Goal: Information Seeking & Learning: Learn about a topic

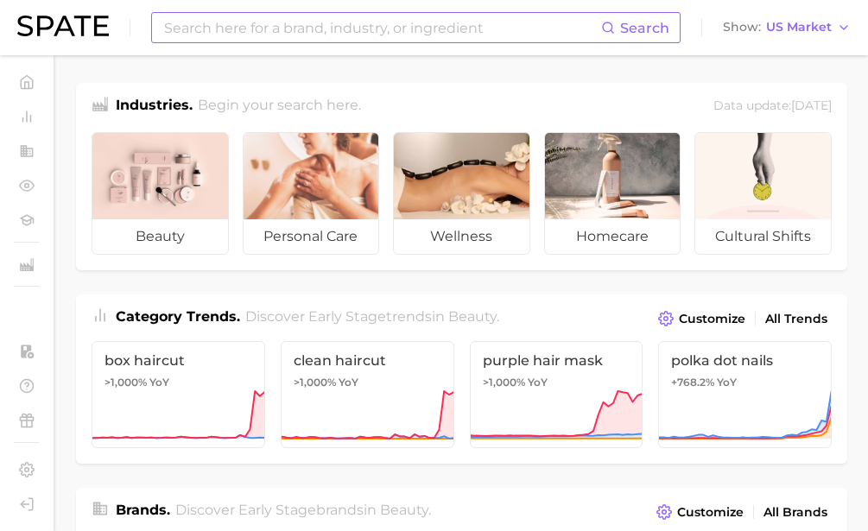
click at [394, 25] on input at bounding box center [381, 27] width 439 height 29
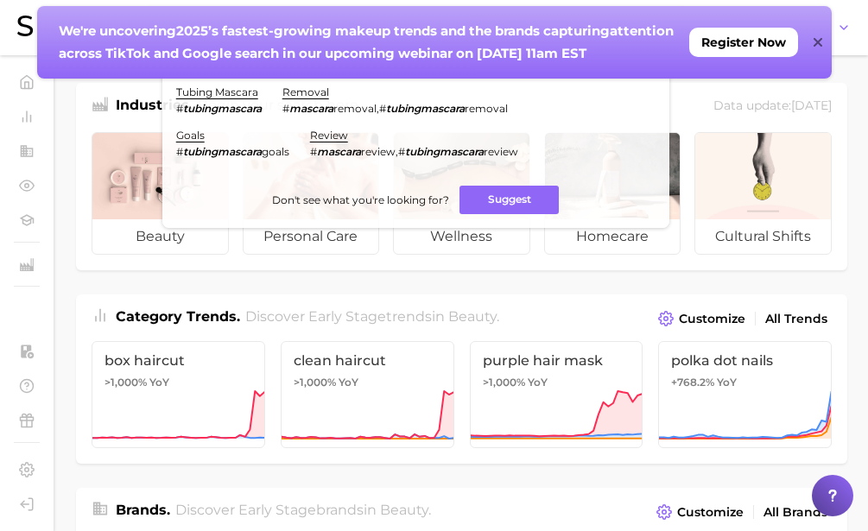
type input "tubing mascara"
click at [818, 41] on icon at bounding box center [818, 42] width 9 height 14
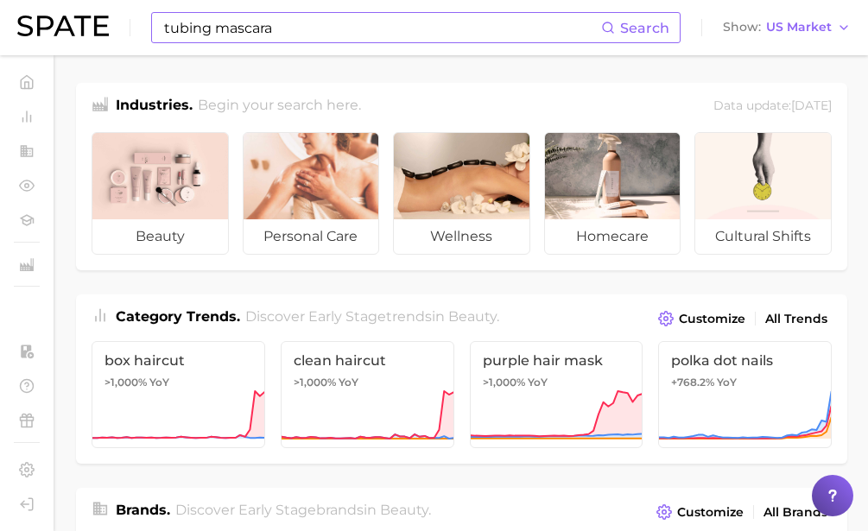
click at [308, 27] on input "tubing mascara" at bounding box center [381, 27] width 439 height 29
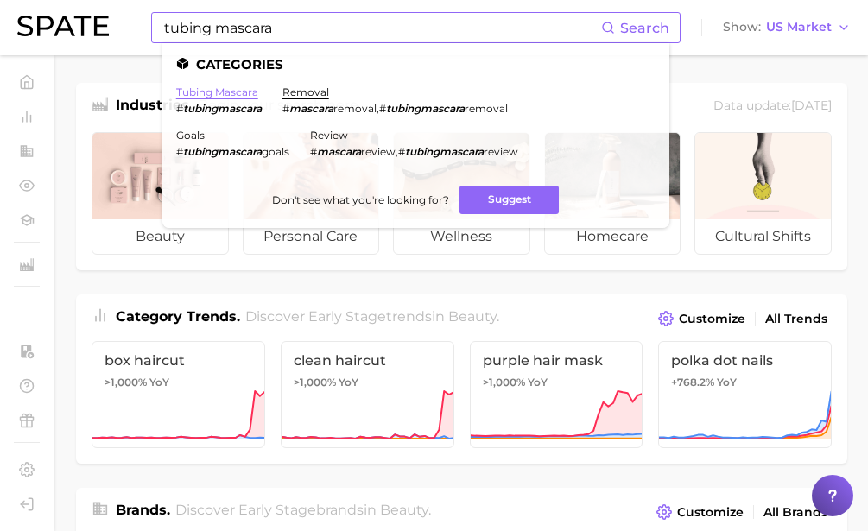
click at [247, 90] on link "tubing mascara" at bounding box center [217, 92] width 82 height 13
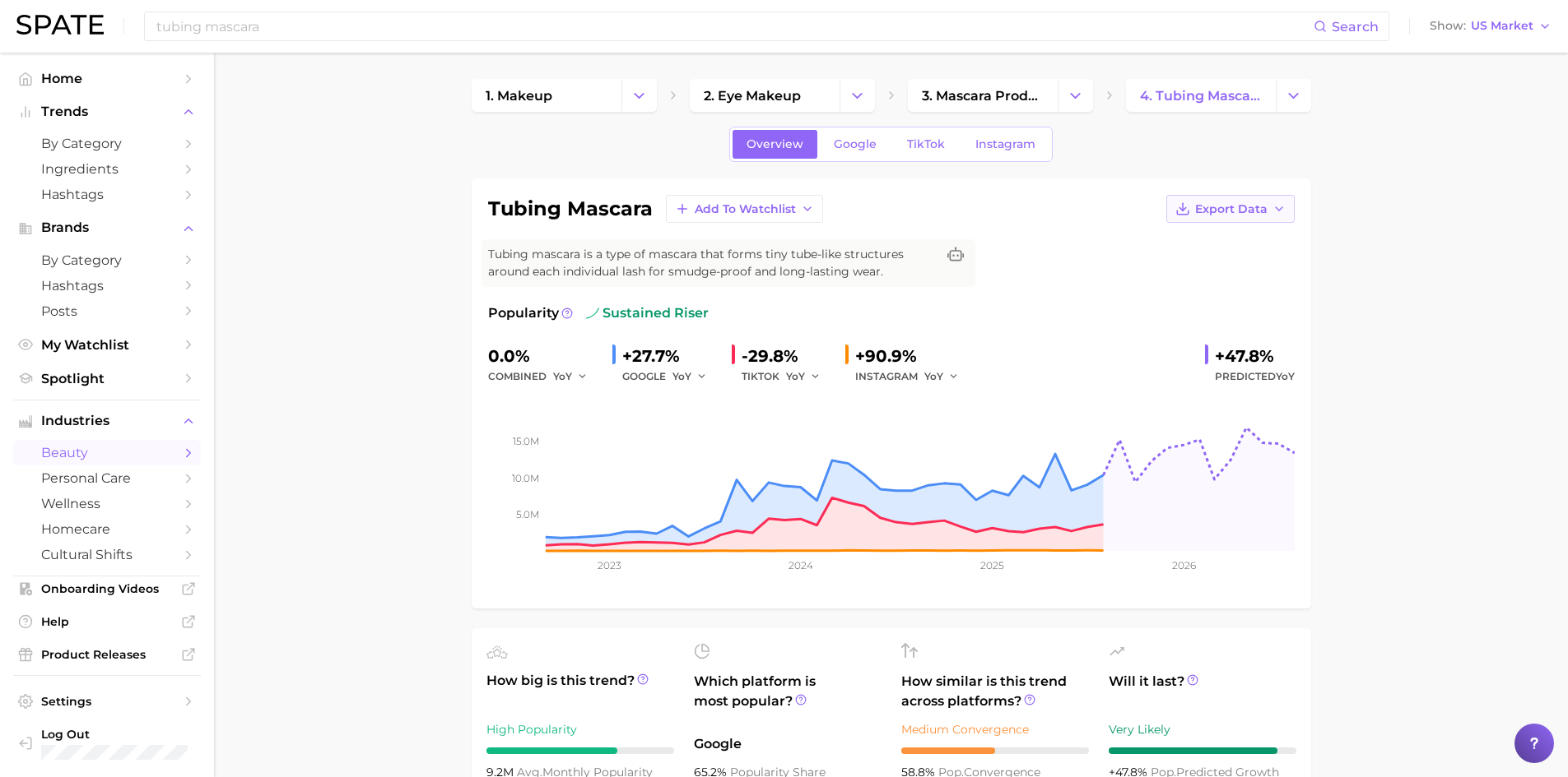
click at [838, 213] on button "Export Data" at bounding box center [1230, 209] width 129 height 28
click at [838, 268] on span "Time Series Image" at bounding box center [1196, 269] width 111 height 14
click at [838, 137] on span "TikTok" at bounding box center [926, 144] width 38 height 14
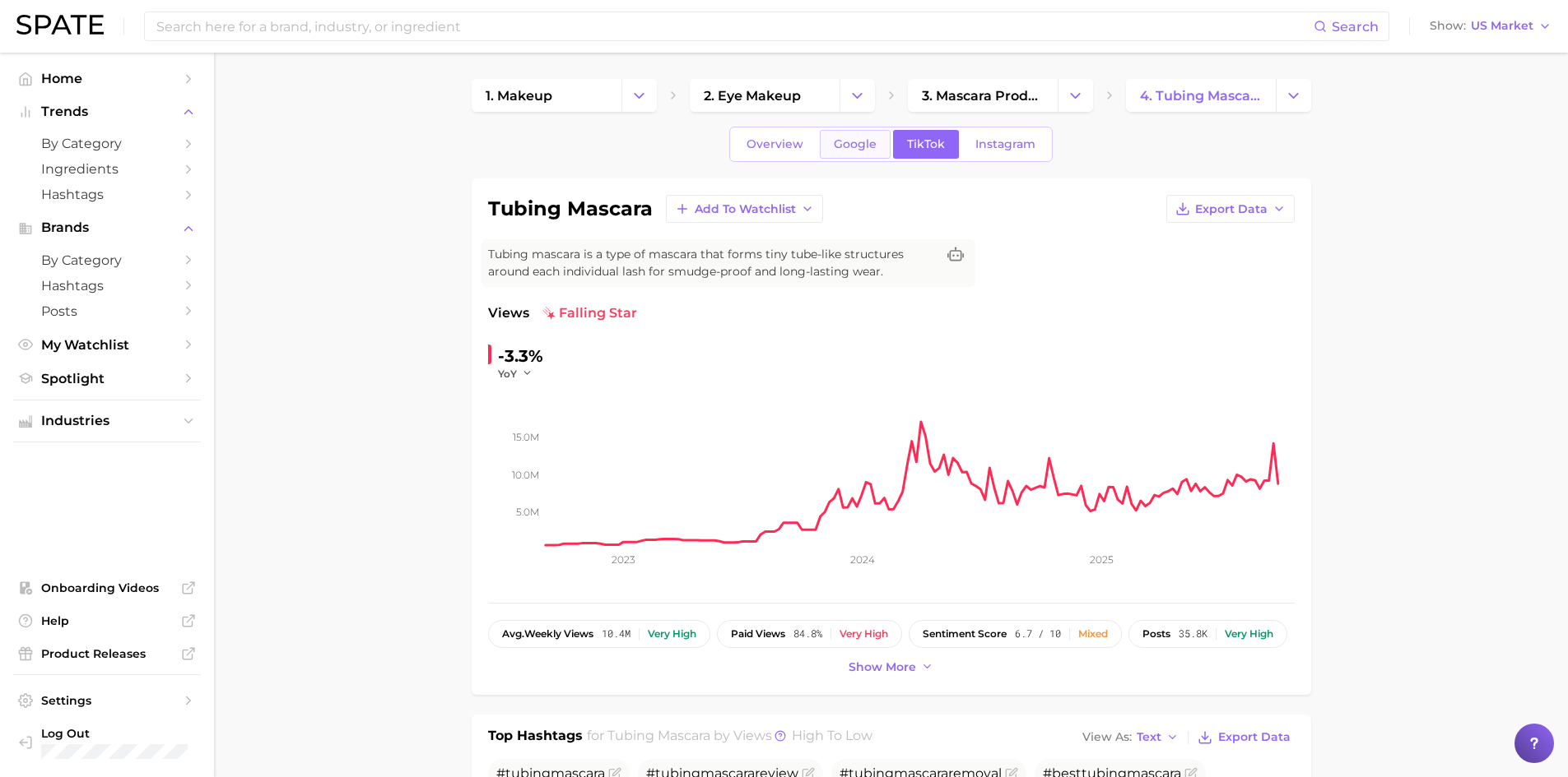
click at [838, 149] on span "Google" at bounding box center [854, 144] width 43 height 14
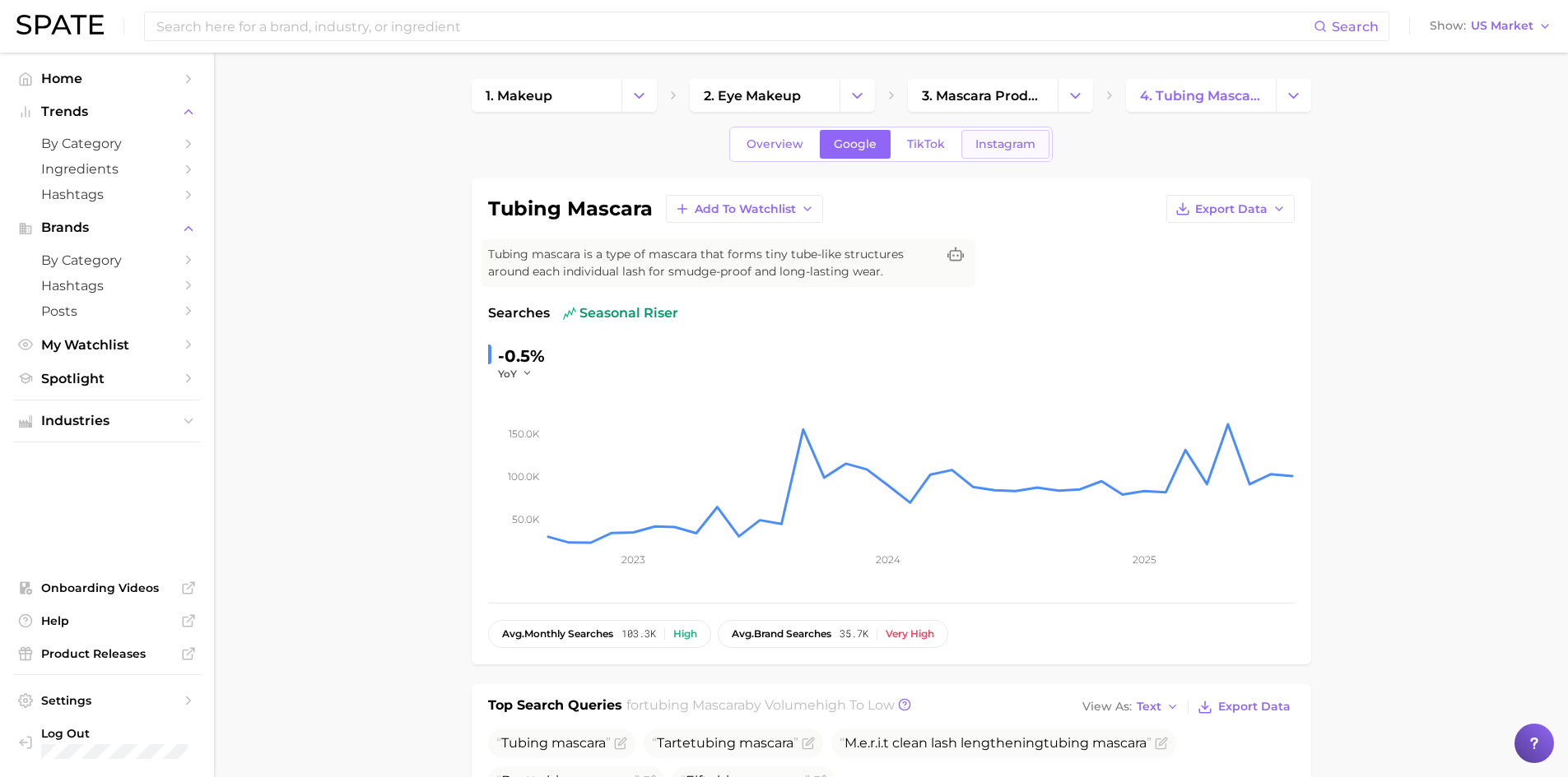
click at [838, 148] on span "Instagram" at bounding box center [1005, 144] width 60 height 14
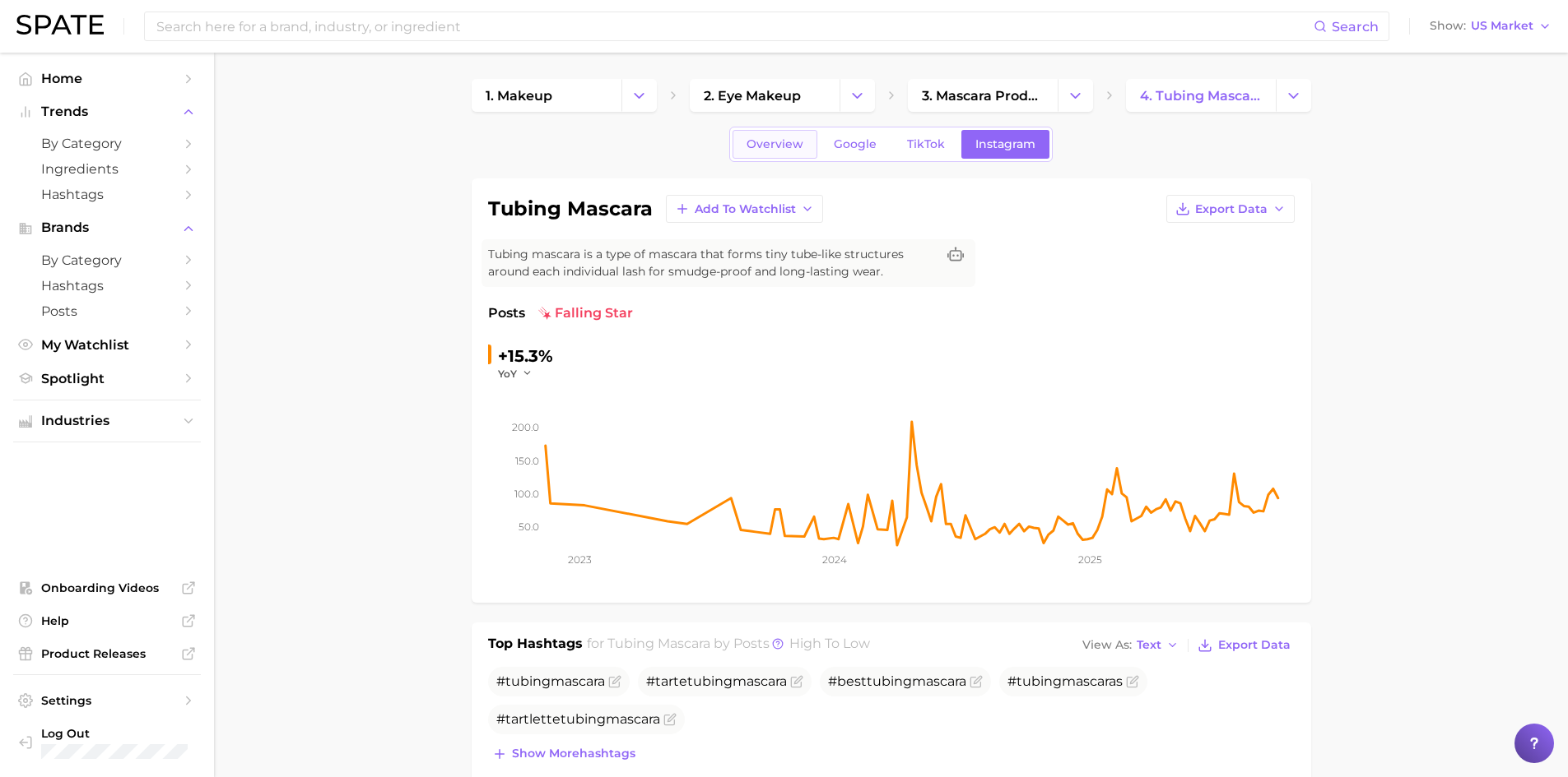
click at [788, 146] on span "Overview" at bounding box center [774, 144] width 57 height 14
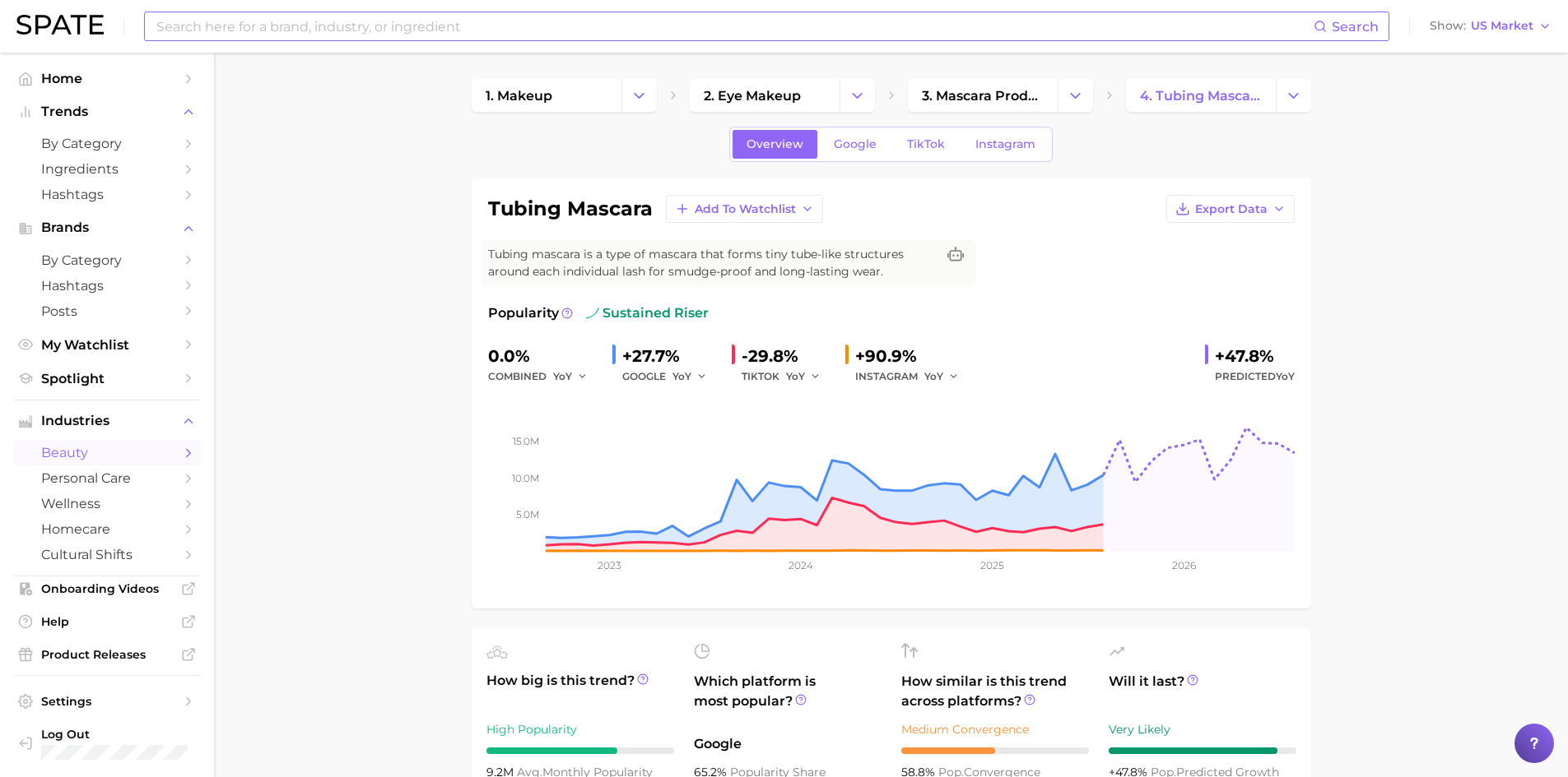
click at [367, 18] on input at bounding box center [734, 26] width 1158 height 28
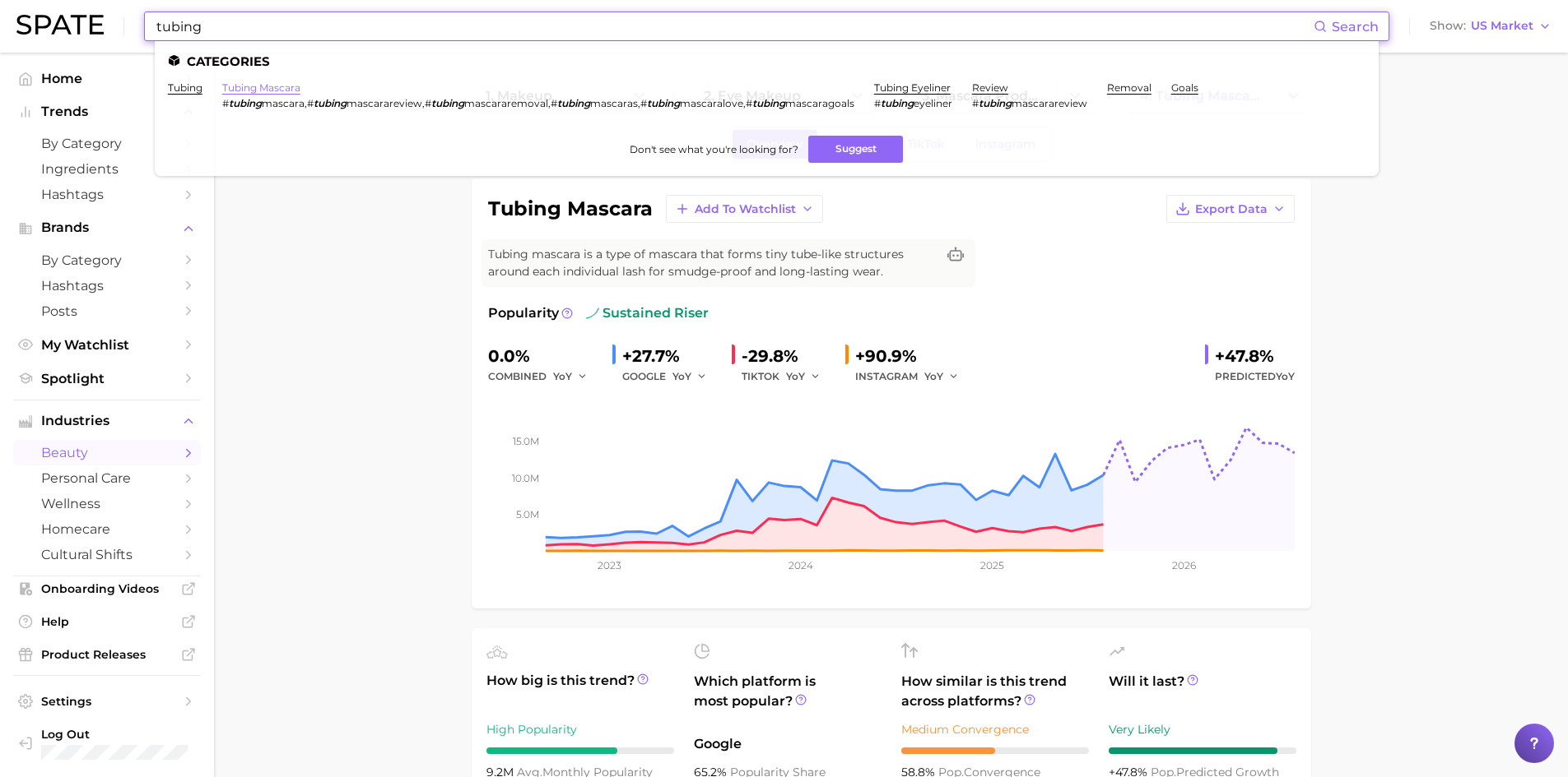
type input "tubing"
click at [284, 90] on link "tubing mascara" at bounding box center [261, 88] width 78 height 12
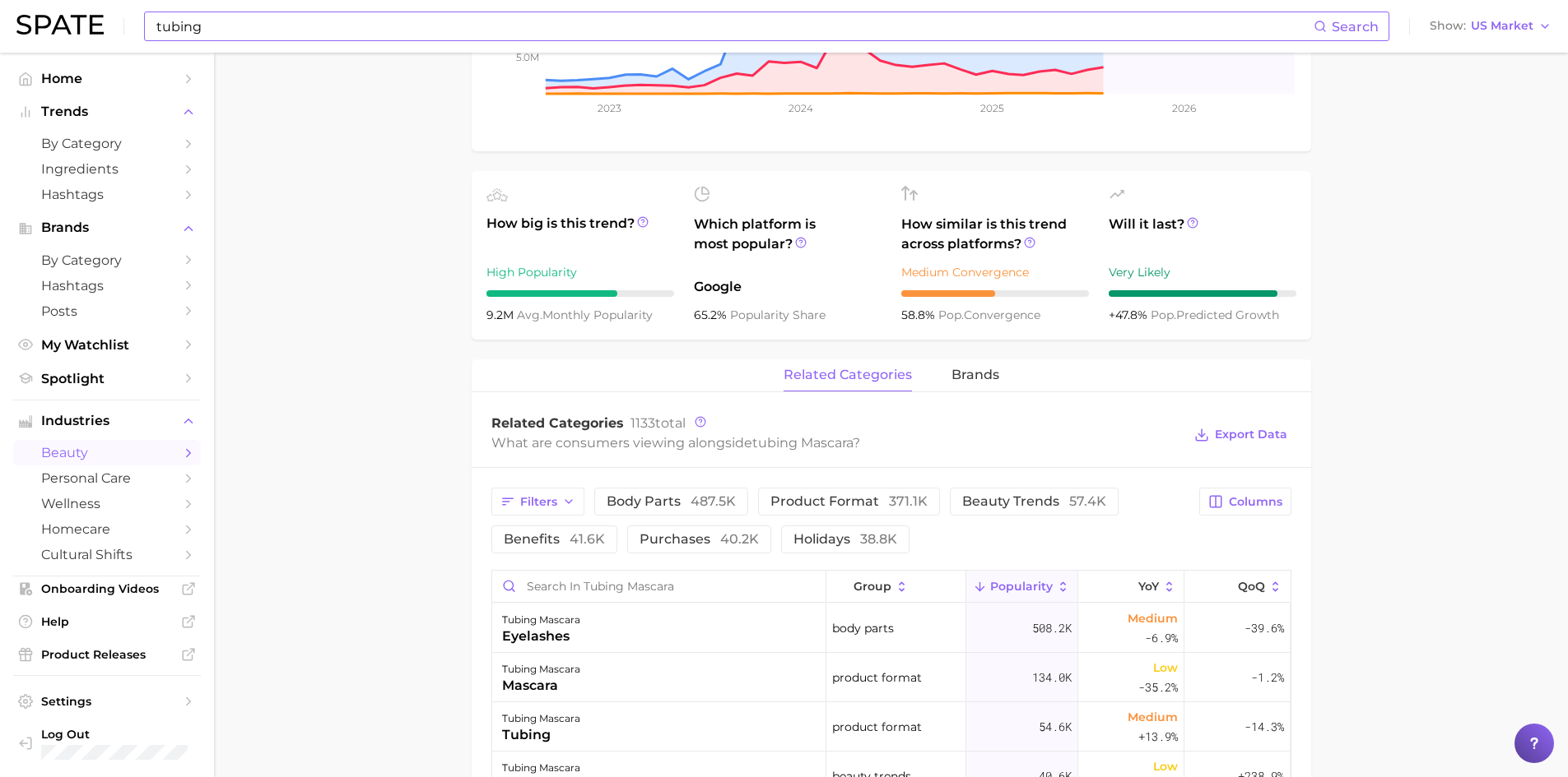
scroll to position [493, 0]
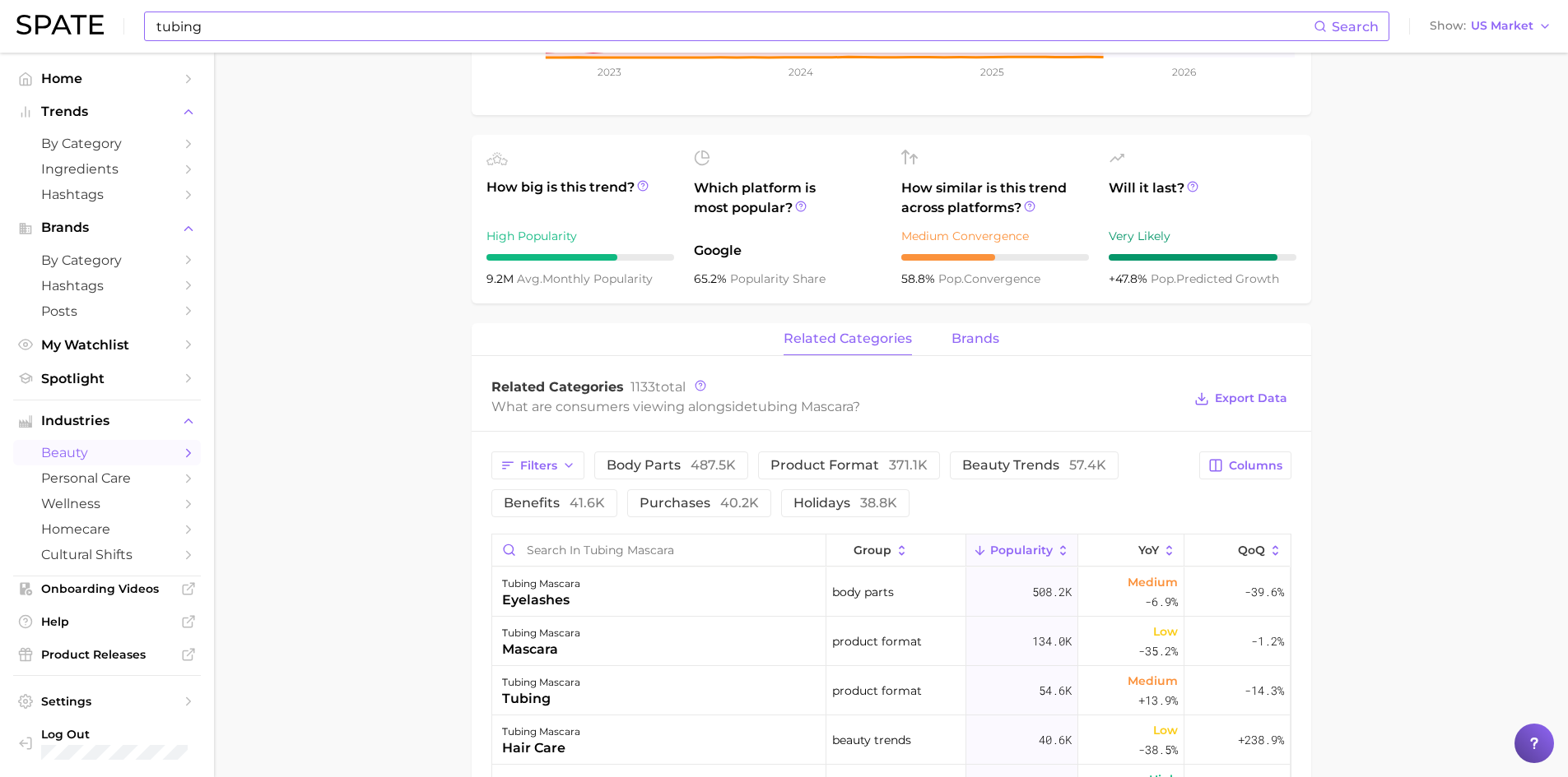
click at [838, 331] on span "brands" at bounding box center [975, 339] width 48 height 15
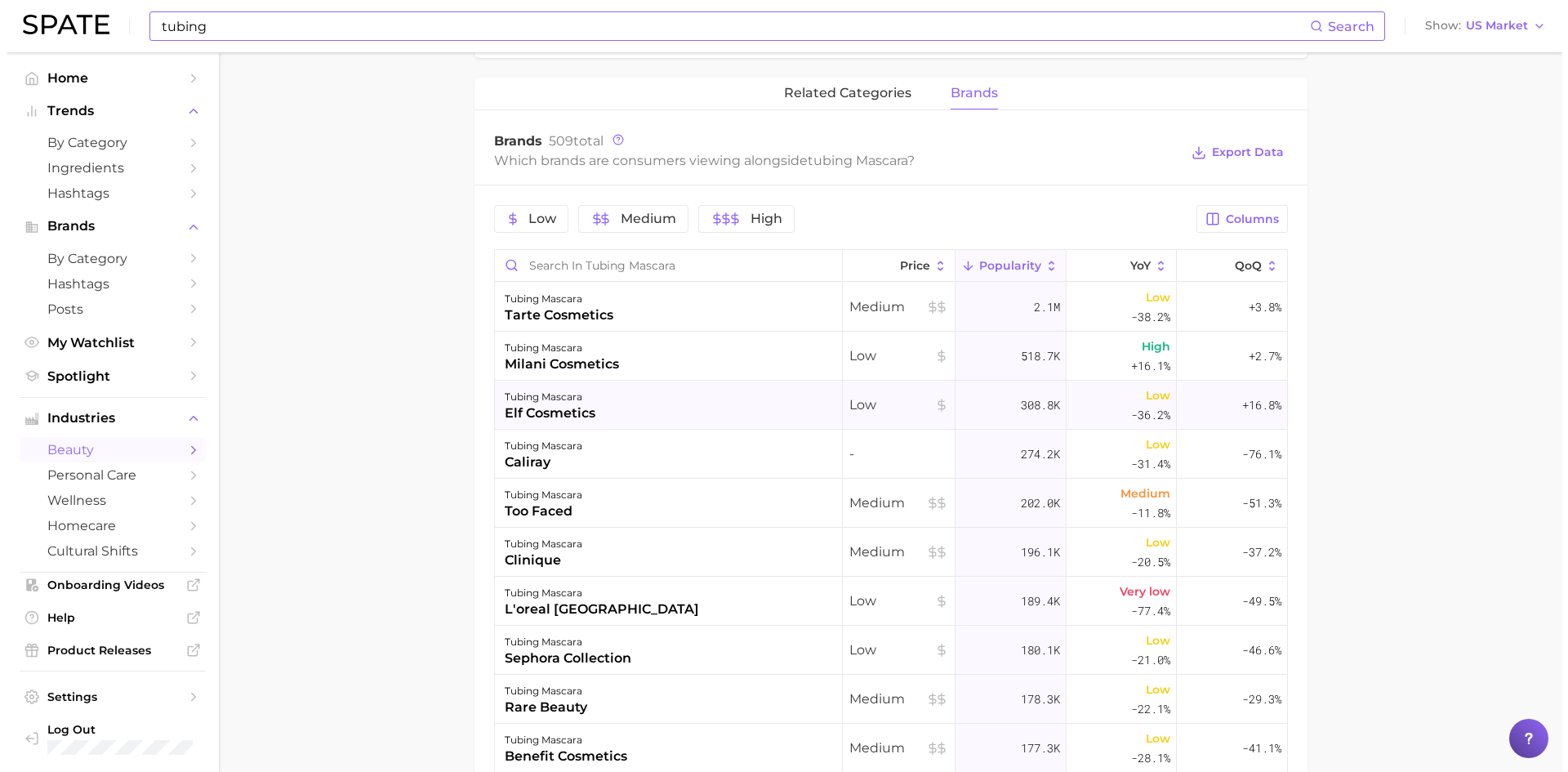
scroll to position [735, 0]
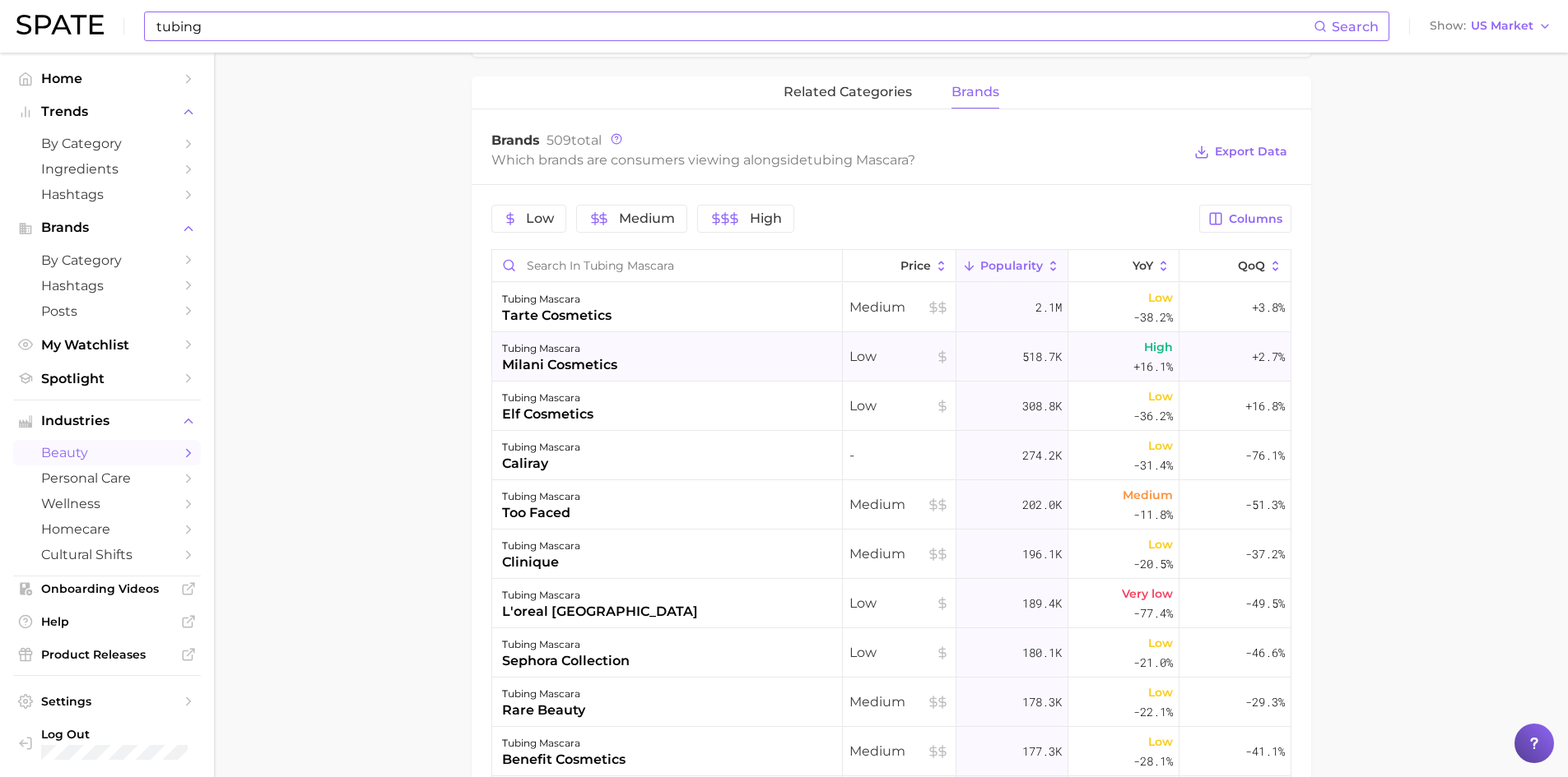
click at [613, 366] on div "milani cosmetics" at bounding box center [559, 365] width 115 height 20
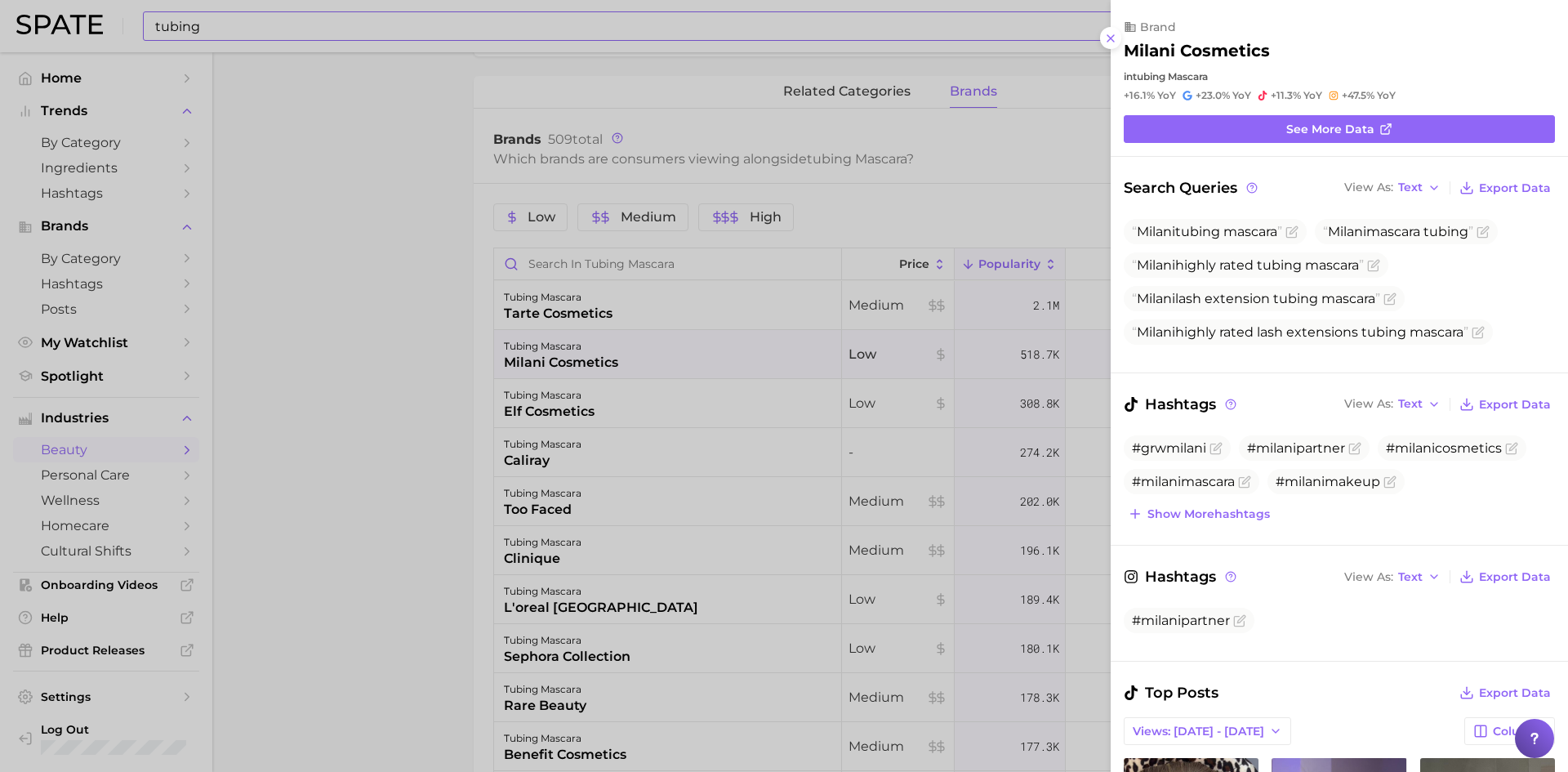
scroll to position [0, 0]
click at [832, 130] on span "See more data" at bounding box center [1330, 130] width 88 height 14
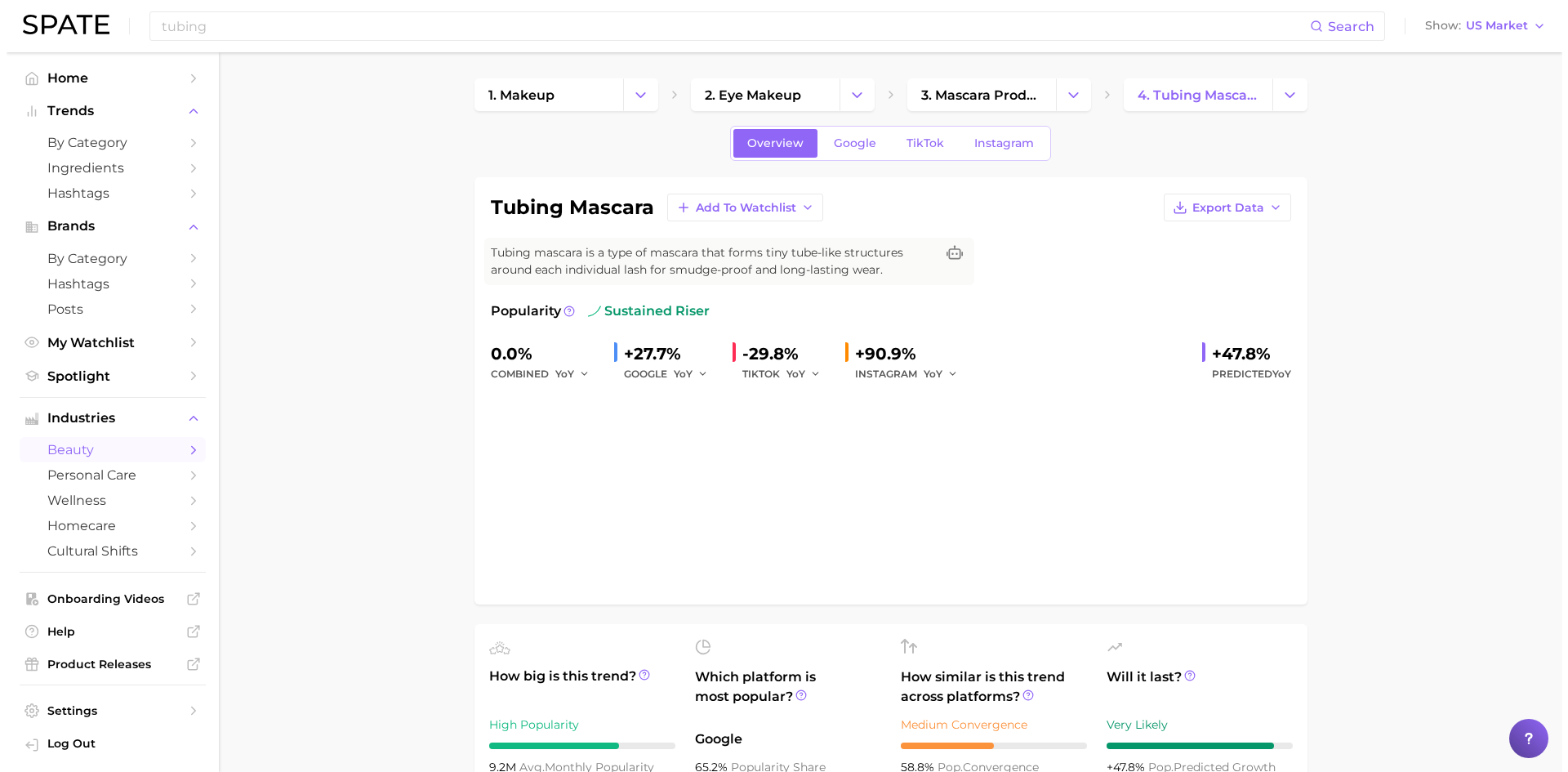
scroll to position [735, 0]
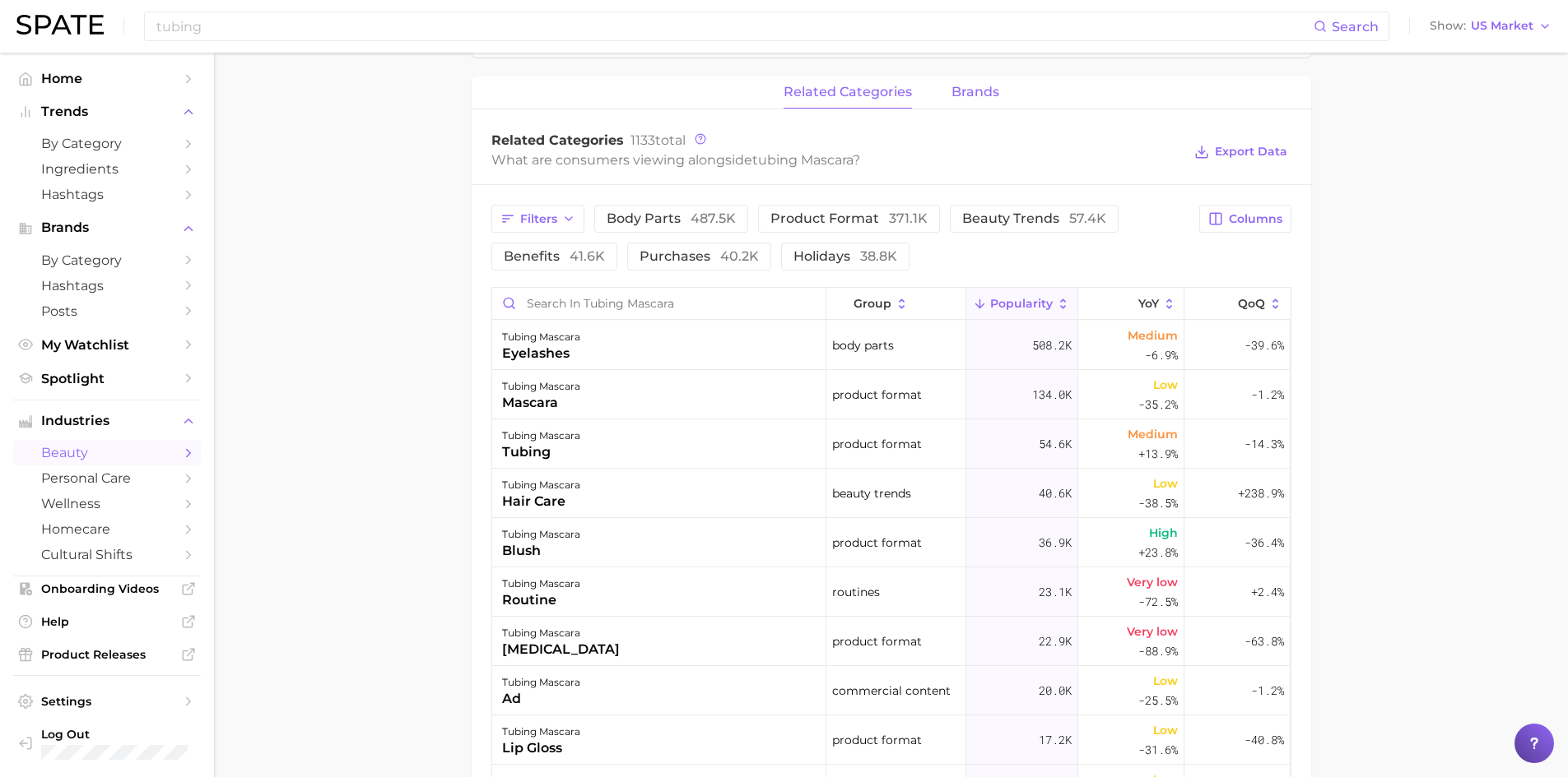
click at [838, 87] on span "brands" at bounding box center [975, 92] width 48 height 15
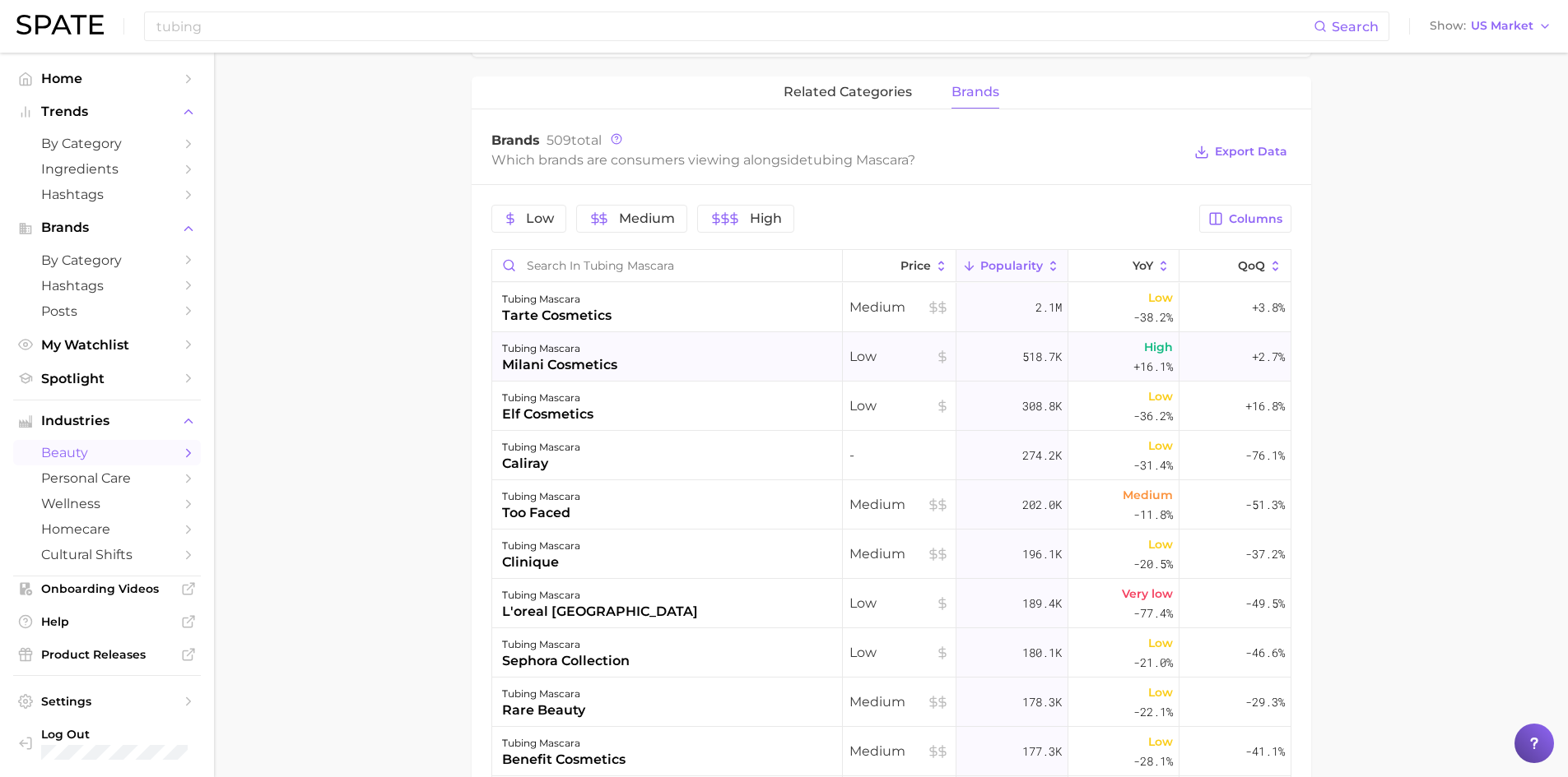
click at [699, 356] on div "tubing mascara milani cosmetics" at bounding box center [668, 357] width 351 height 50
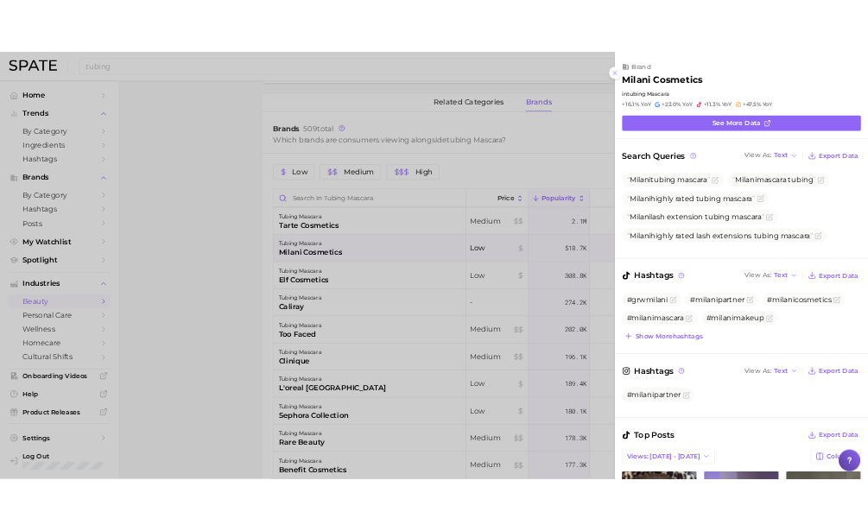
scroll to position [0, 0]
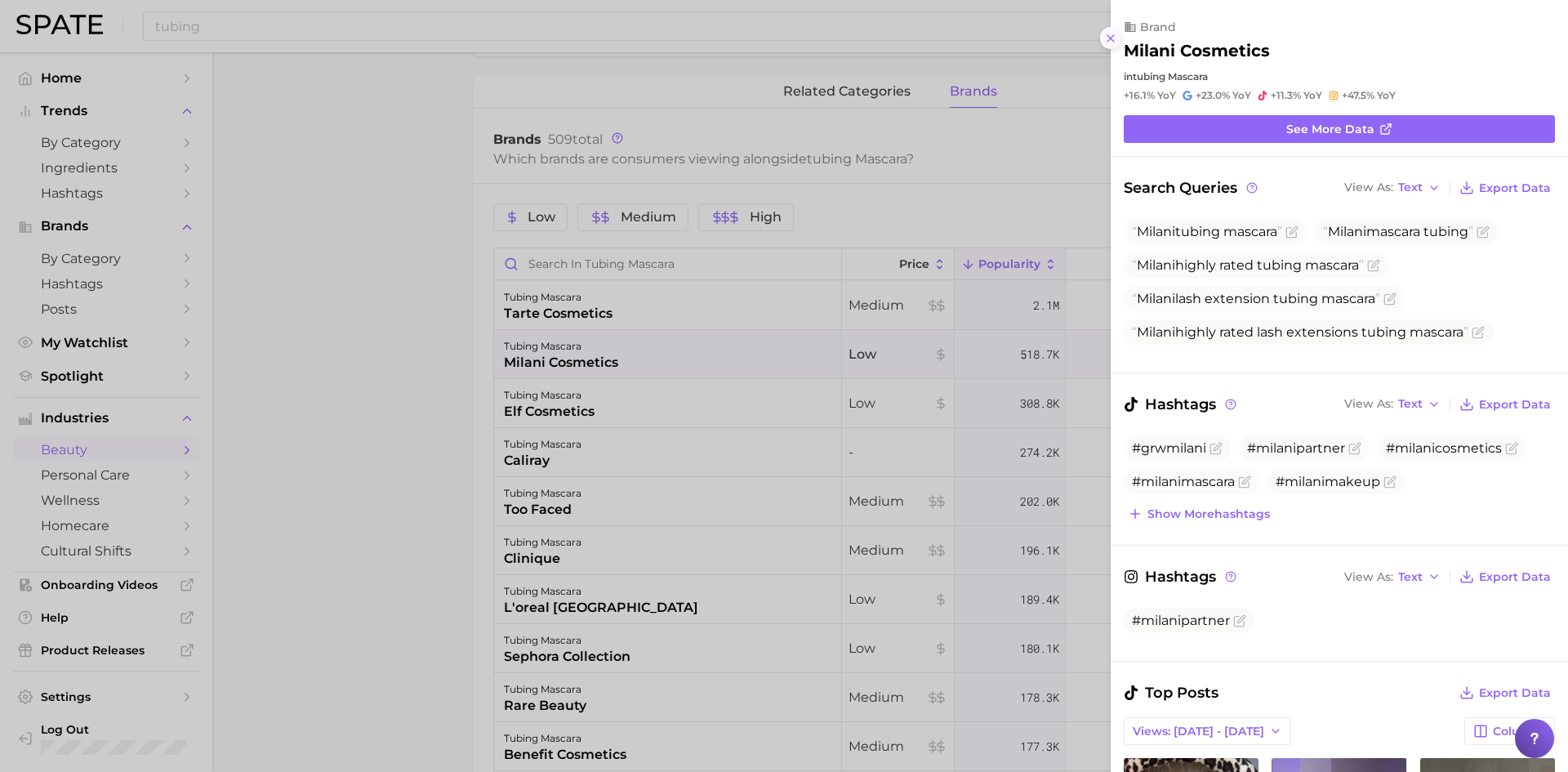
click at [832, 38] on icon at bounding box center [1111, 39] width 13 height 13
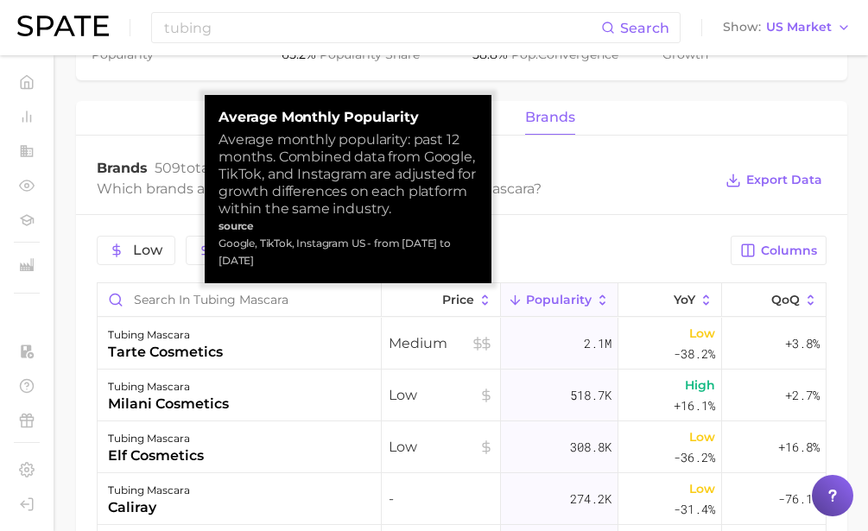
click at [595, 303] on icon at bounding box center [603, 301] width 16 height 16
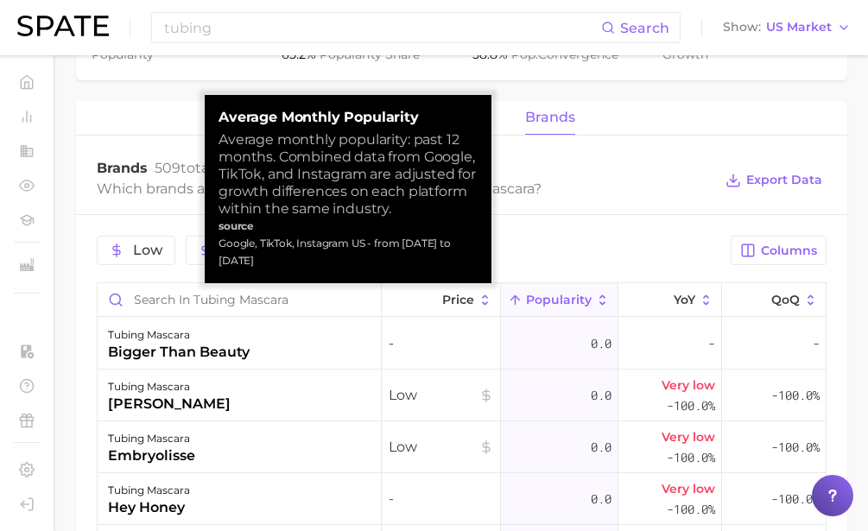
click at [595, 303] on icon at bounding box center [603, 301] width 16 height 16
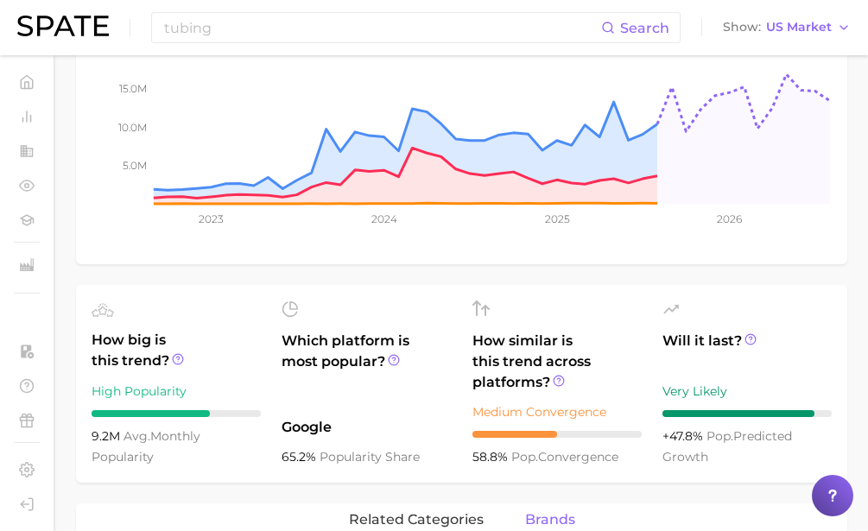
scroll to position [346, 0]
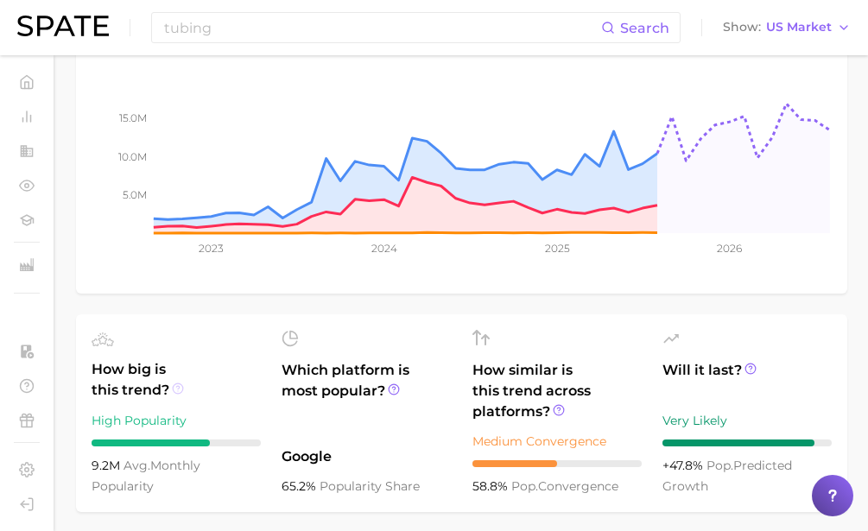
click at [179, 390] on icon at bounding box center [178, 389] width 12 height 12
click at [181, 394] on icon at bounding box center [178, 389] width 12 height 12
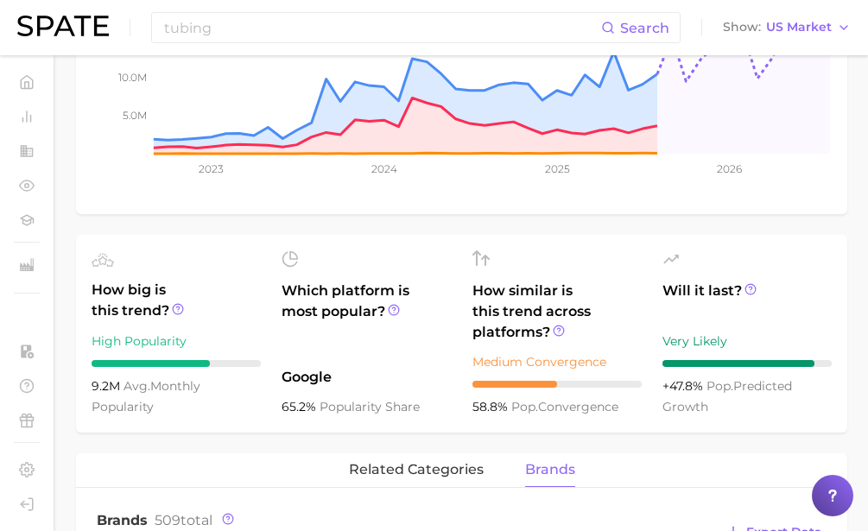
scroll to position [432, 0]
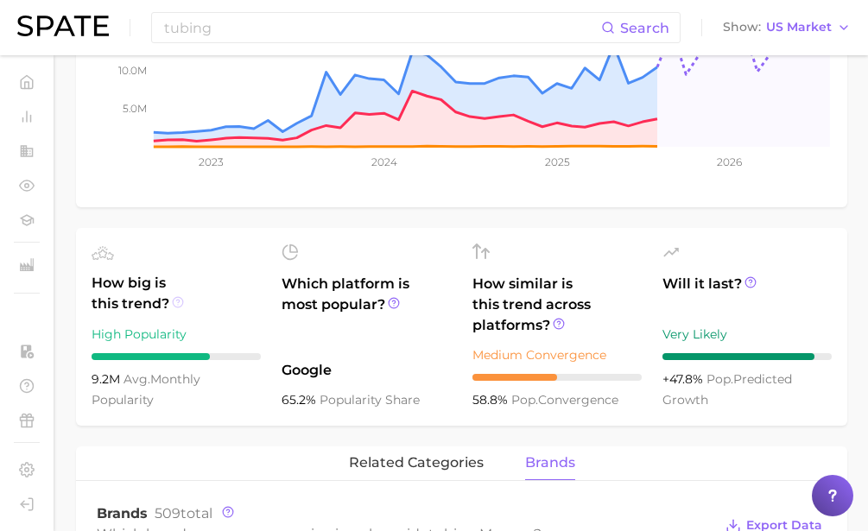
click at [176, 303] on icon at bounding box center [178, 302] width 12 height 12
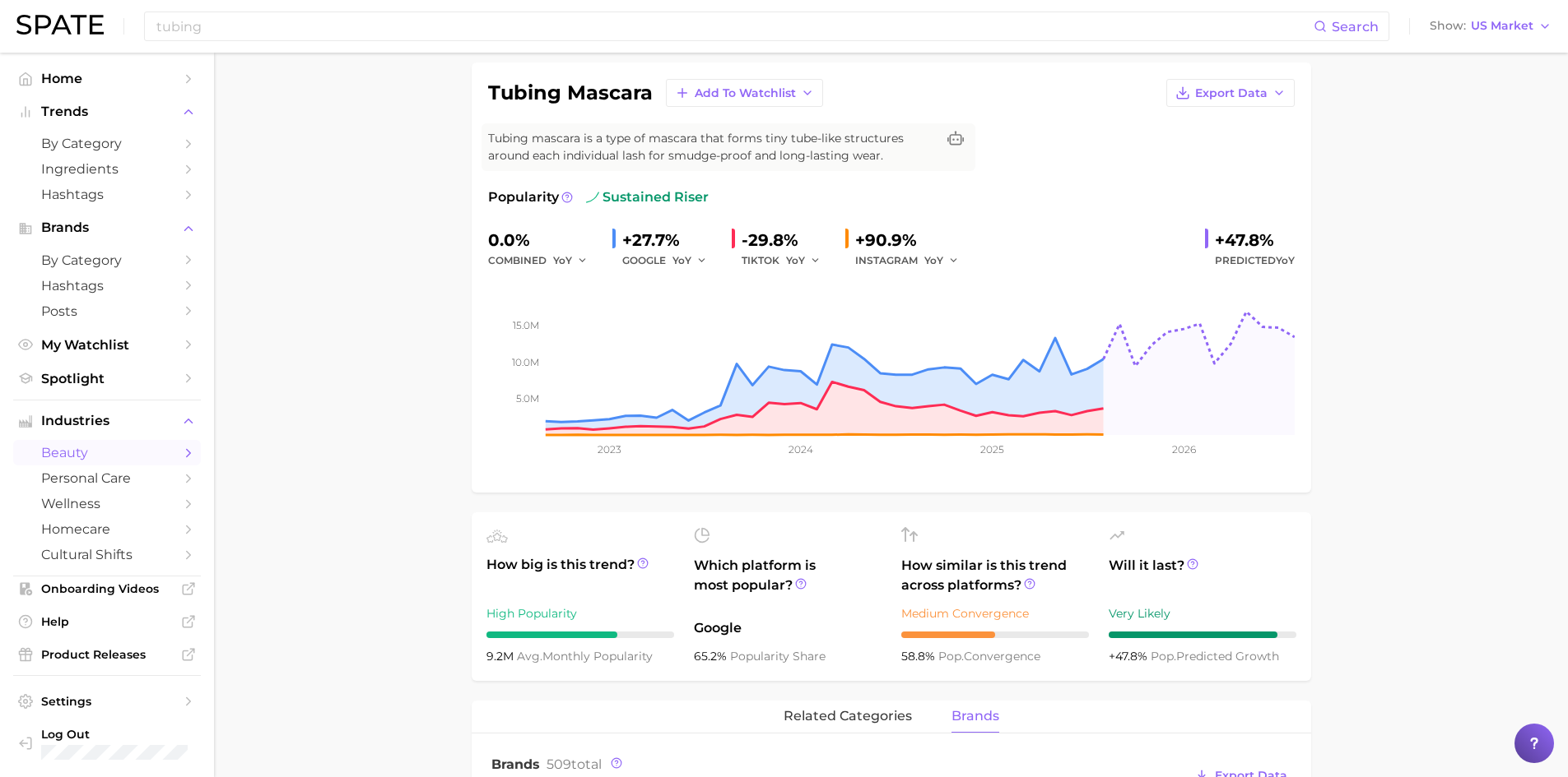
scroll to position [0, 0]
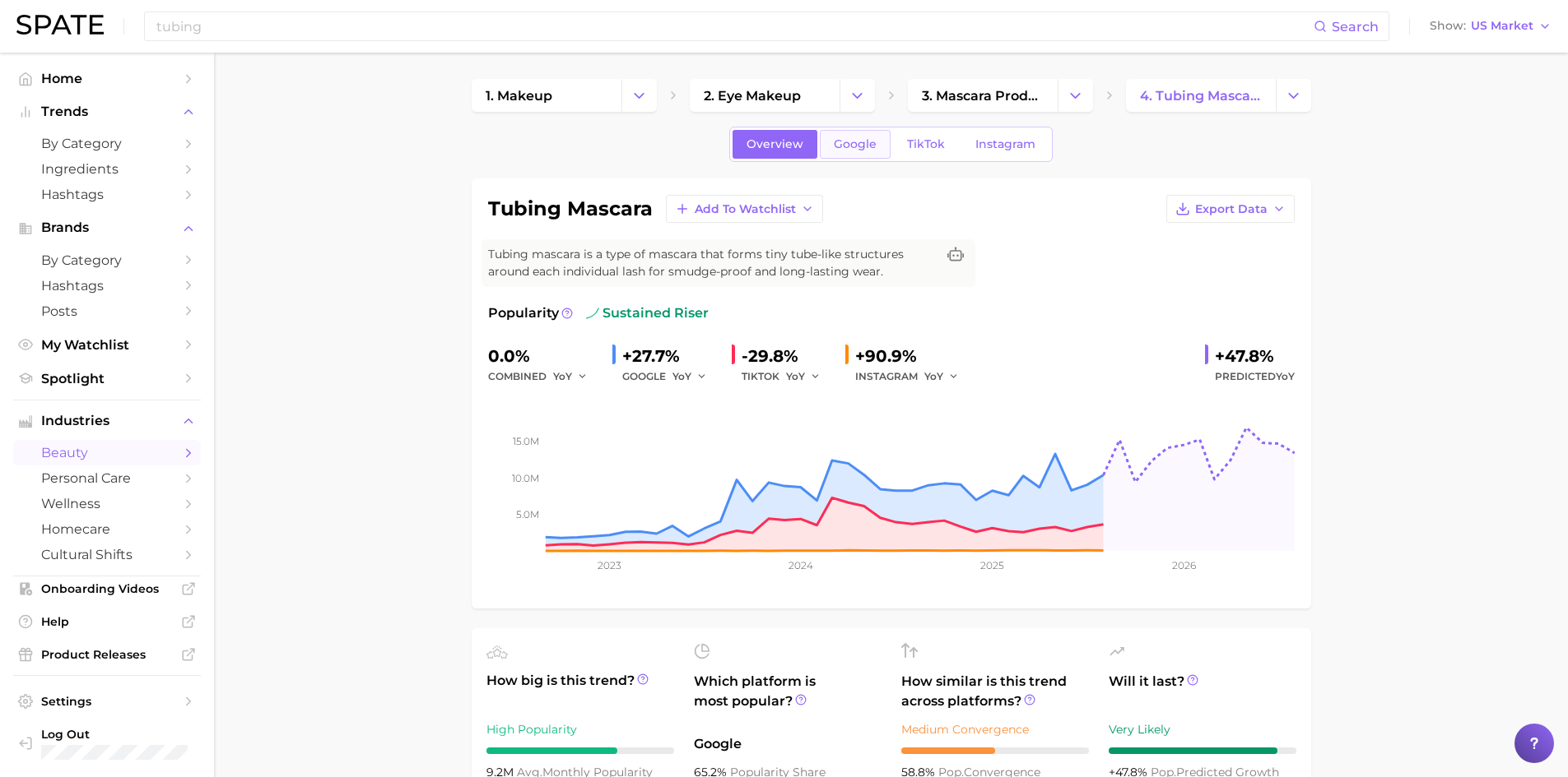
click at [838, 144] on span "Google" at bounding box center [854, 144] width 43 height 14
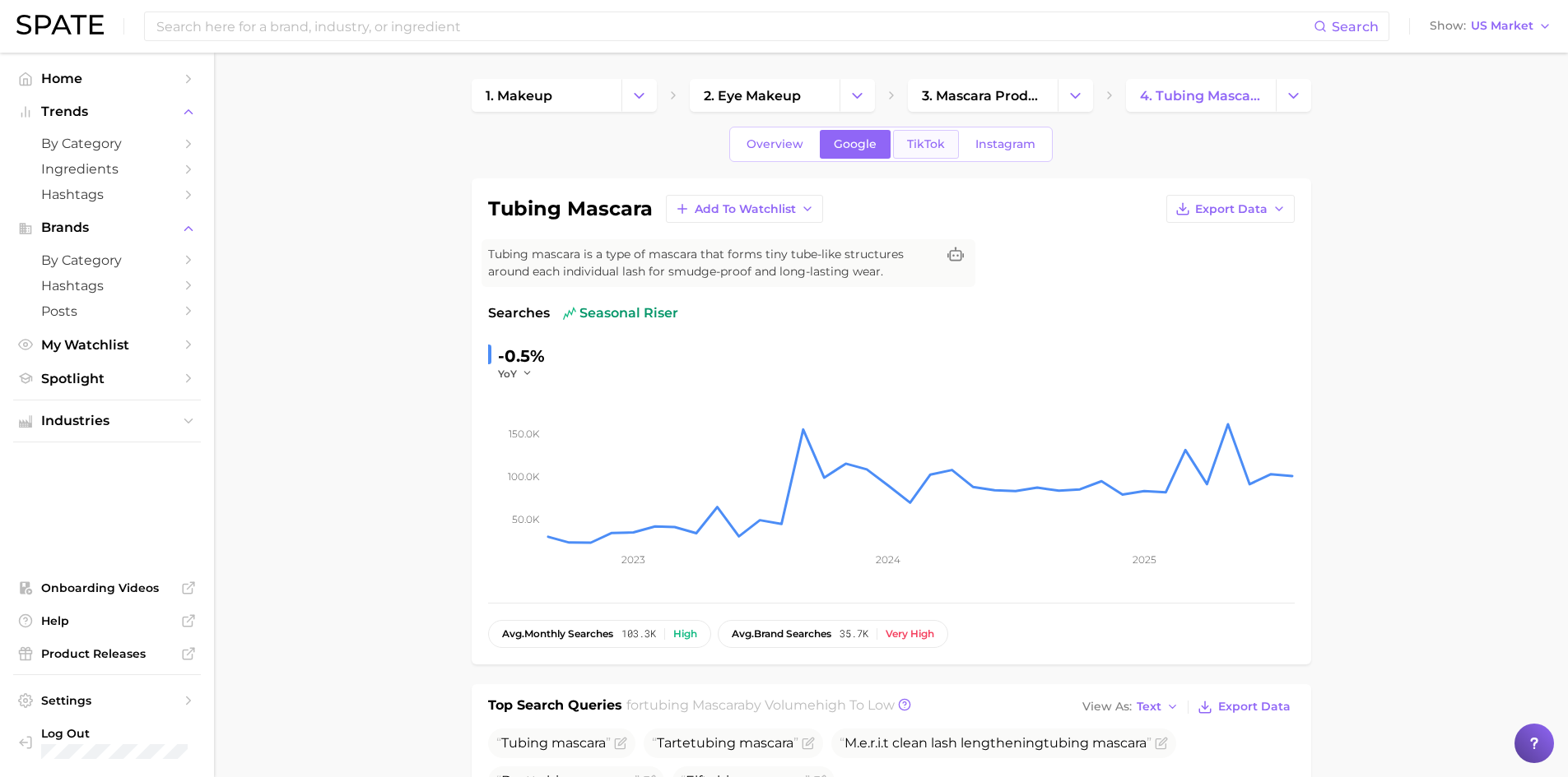
click at [838, 149] on link "TikTok" at bounding box center [925, 144] width 66 height 29
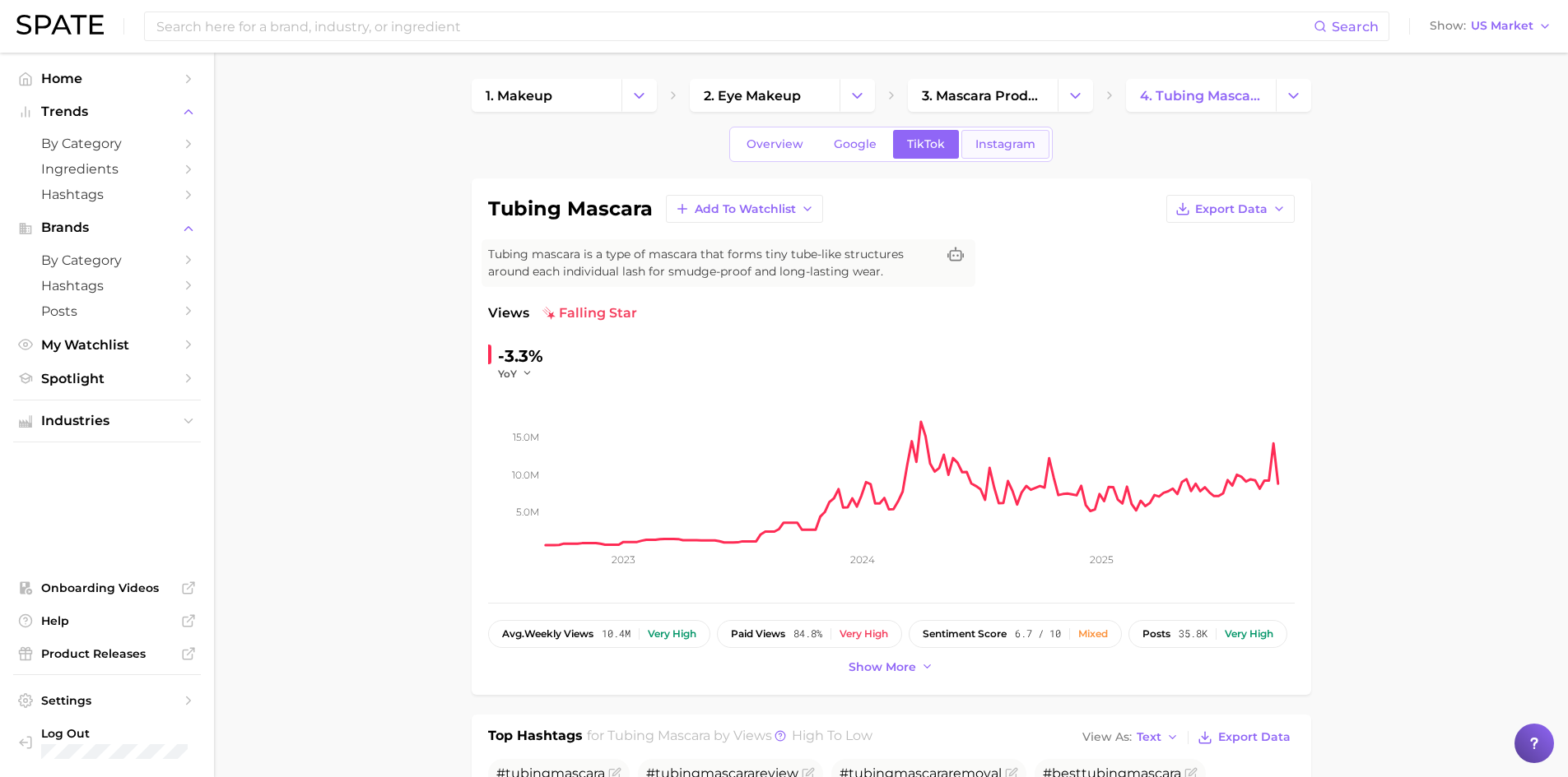
click at [838, 144] on span "Instagram" at bounding box center [1005, 144] width 60 height 14
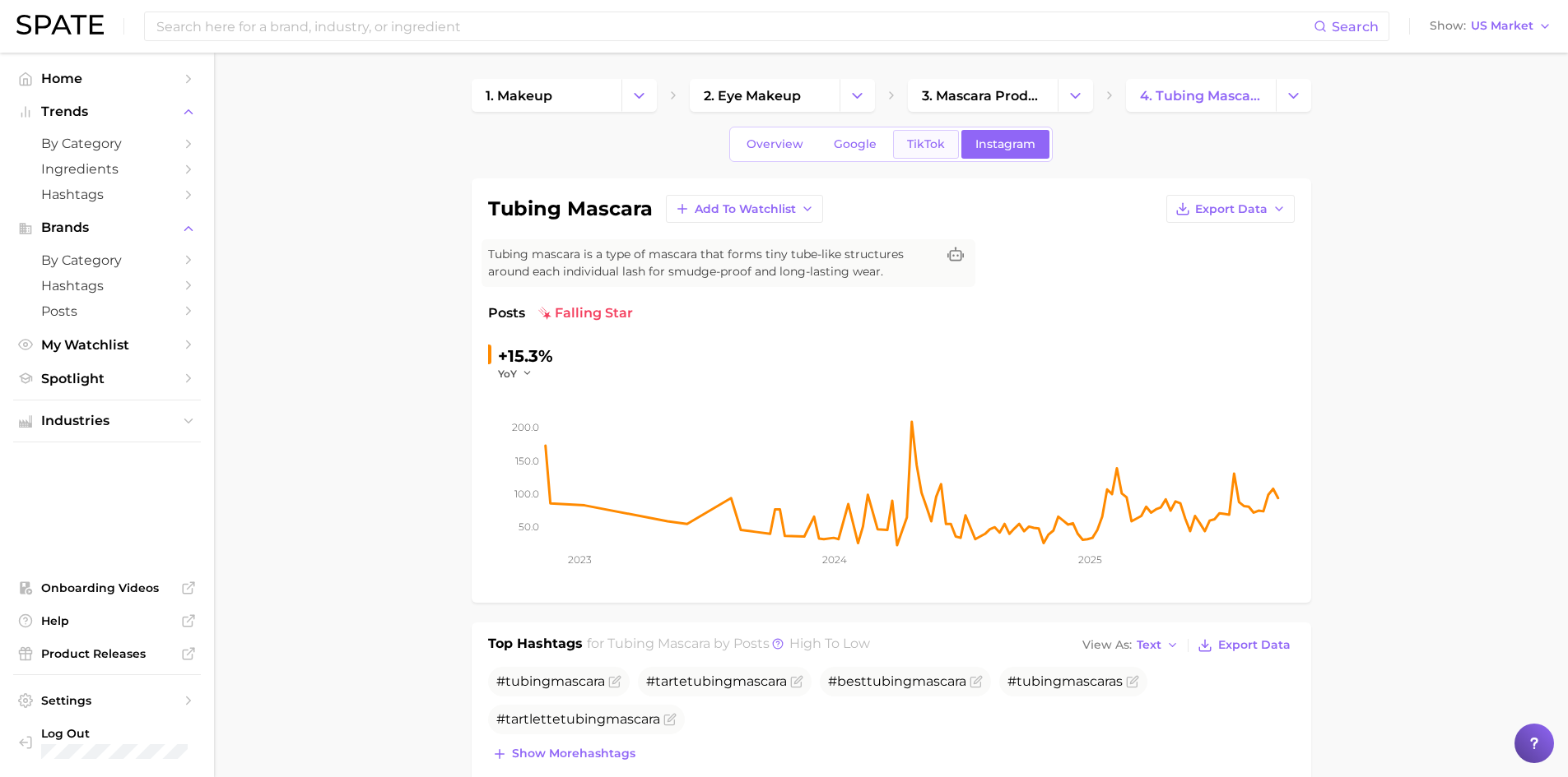
click at [838, 145] on span "TikTok" at bounding box center [926, 144] width 38 height 14
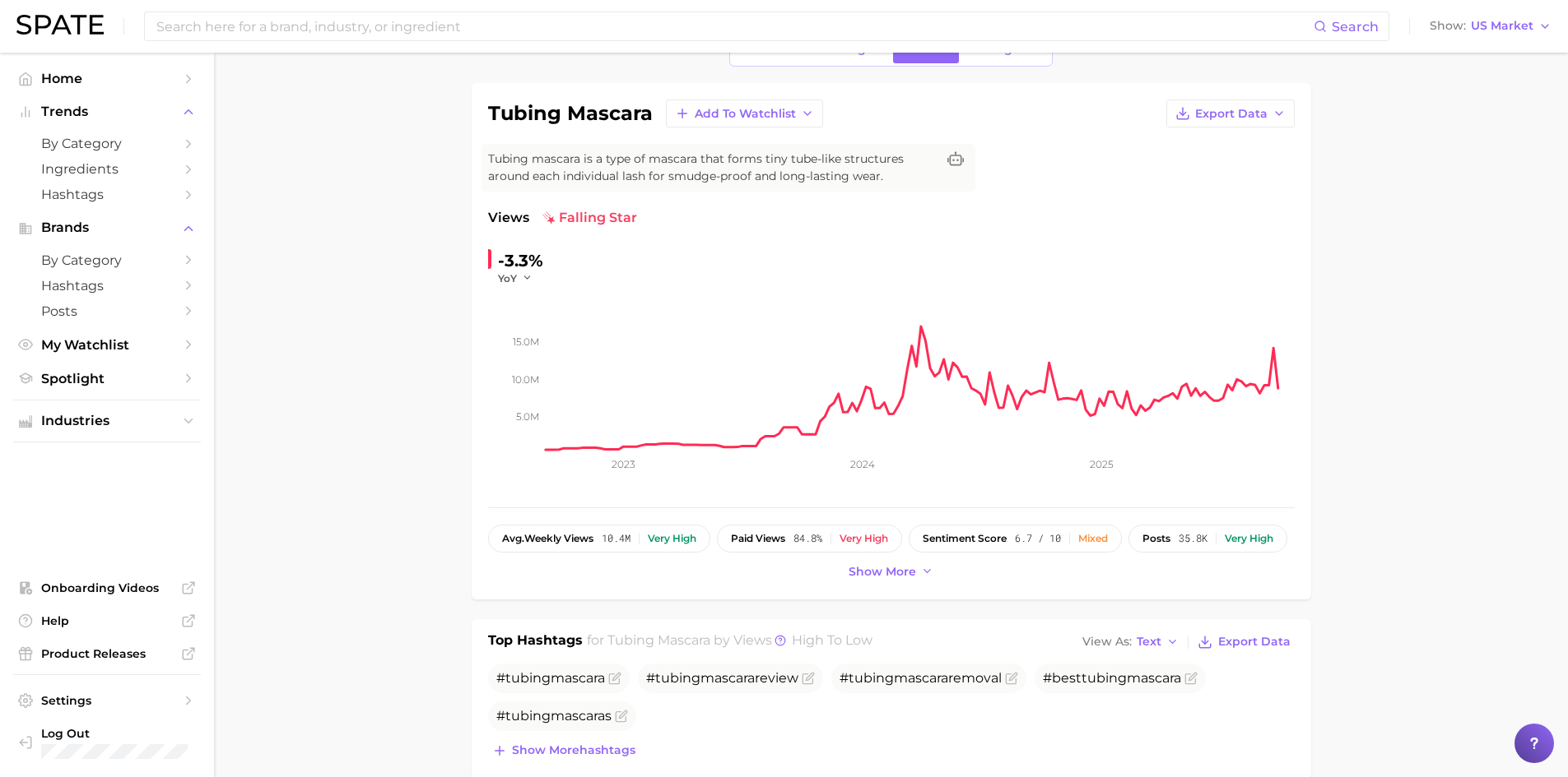
scroll to position [411, 0]
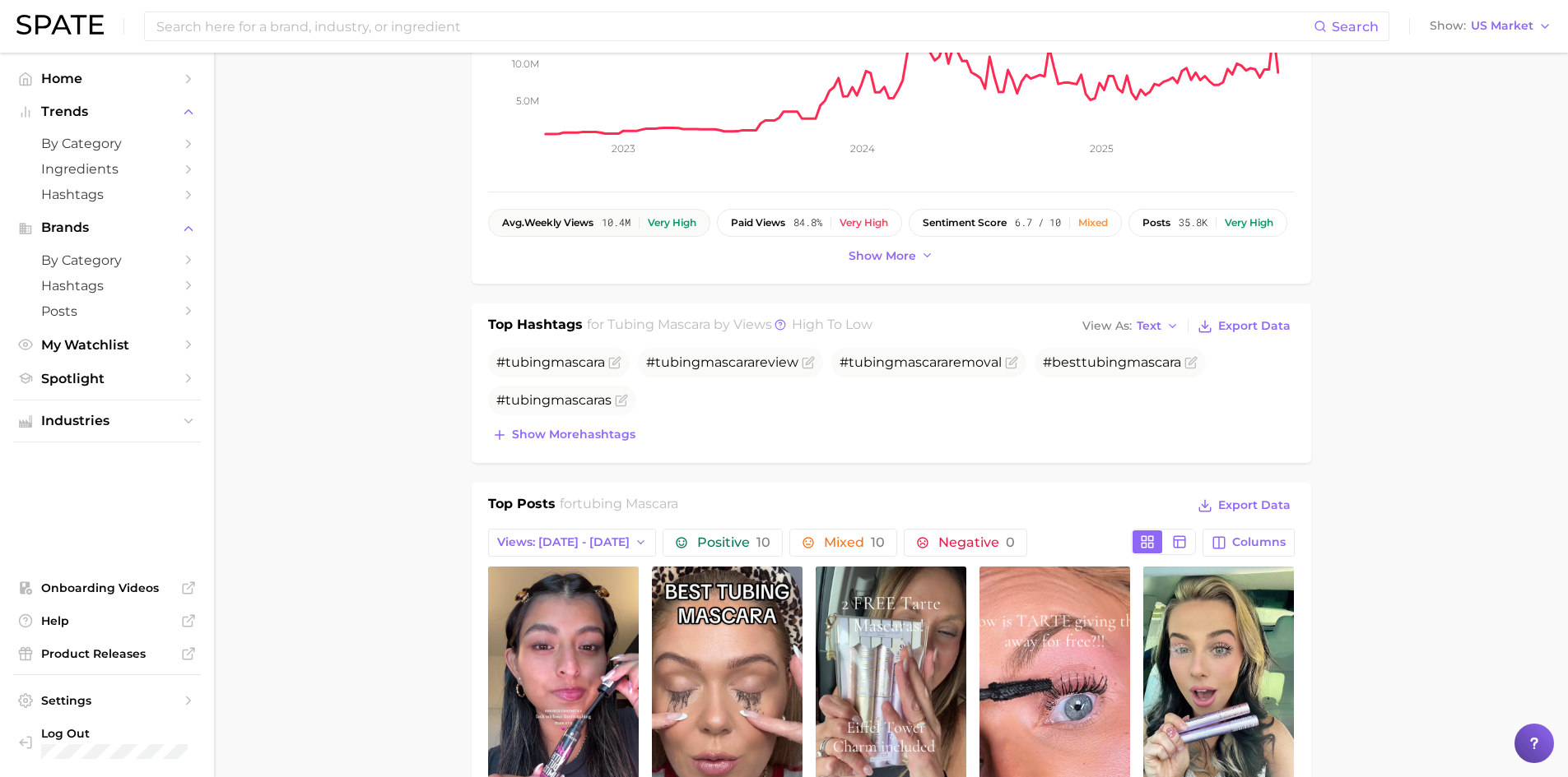
click at [667, 221] on div "Very high" at bounding box center [672, 223] width 49 height 11
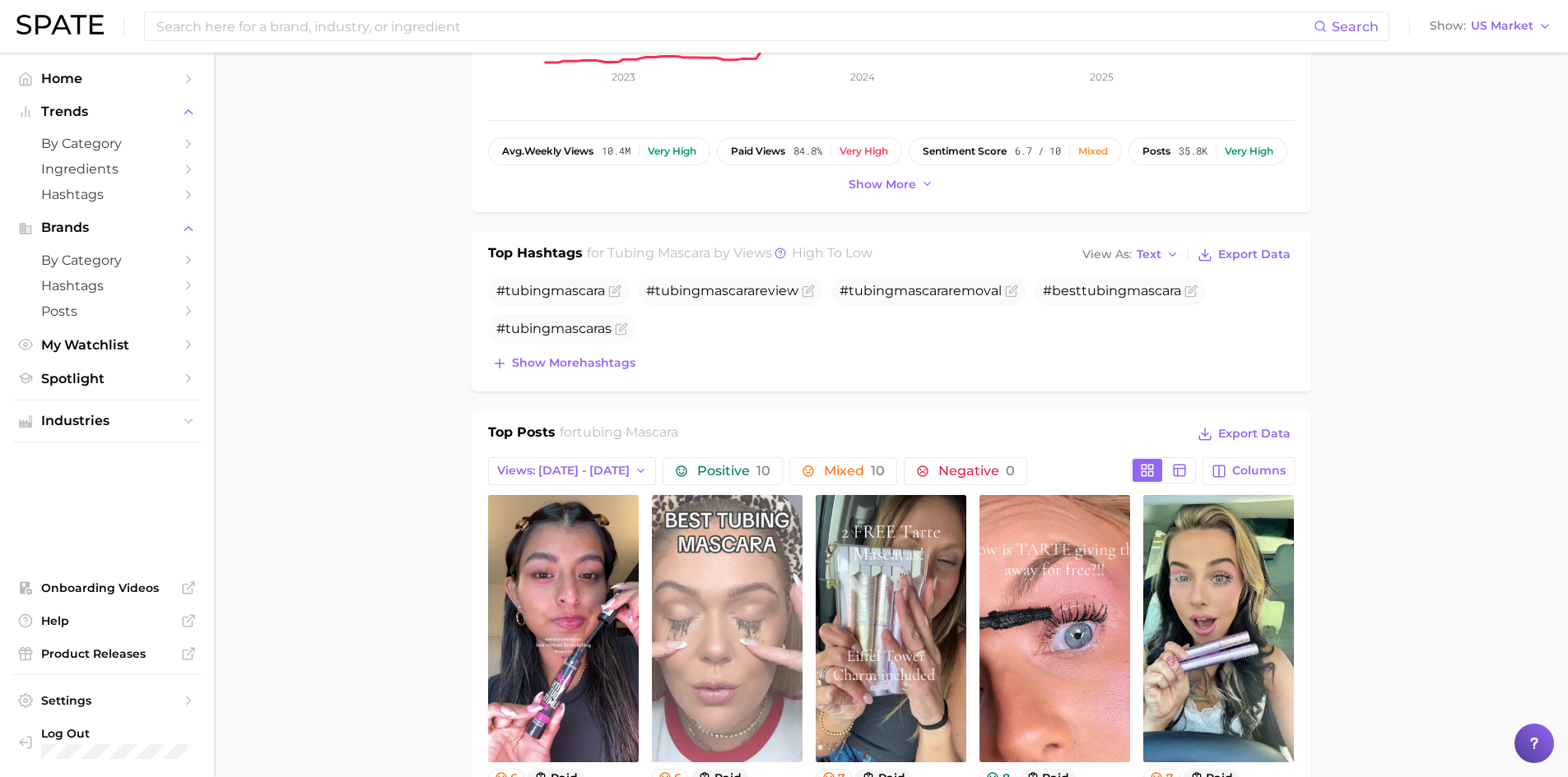
scroll to position [576, 0]
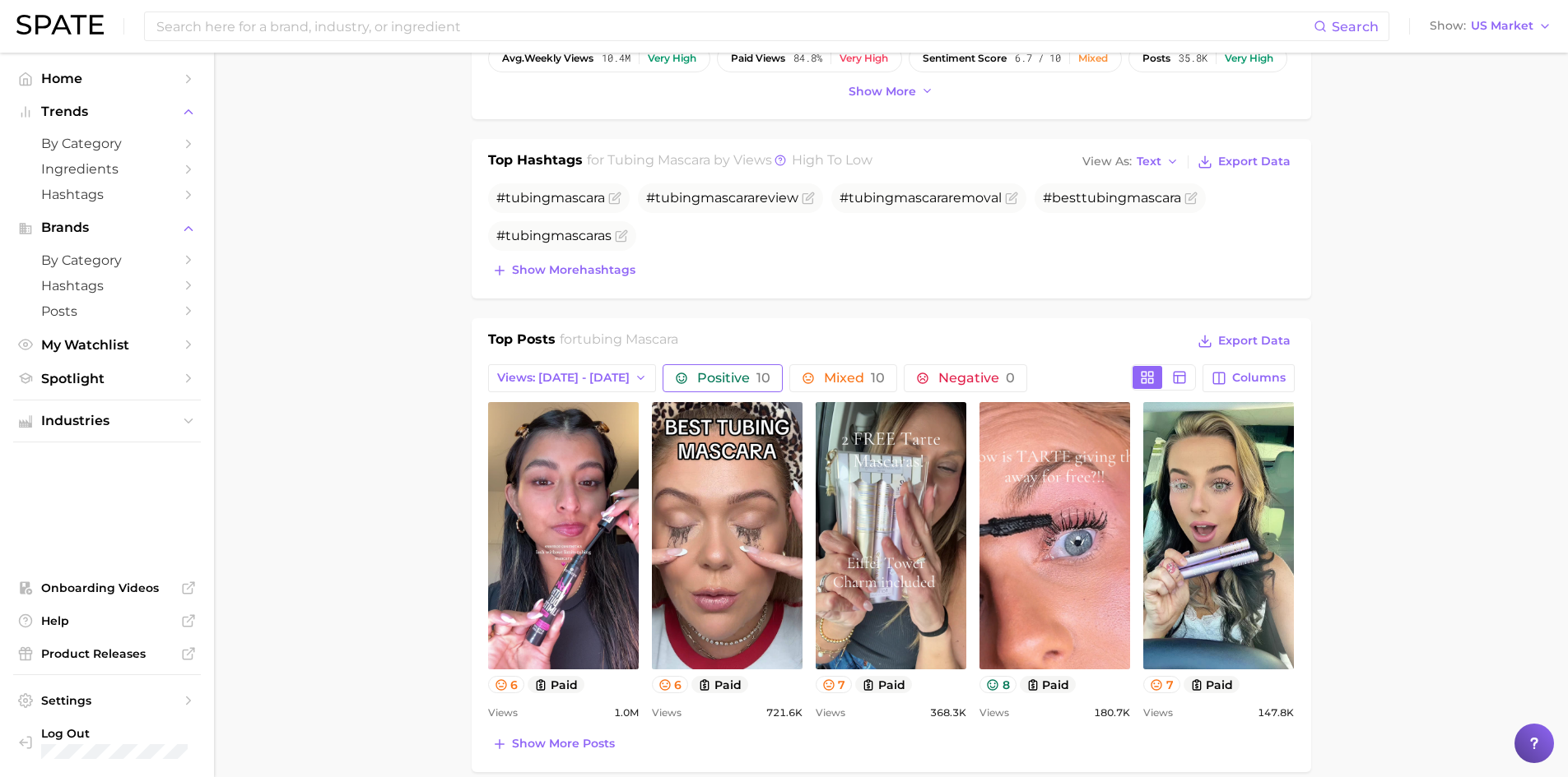
click at [697, 373] on span "Positive 10" at bounding box center [734, 378] width 73 height 13
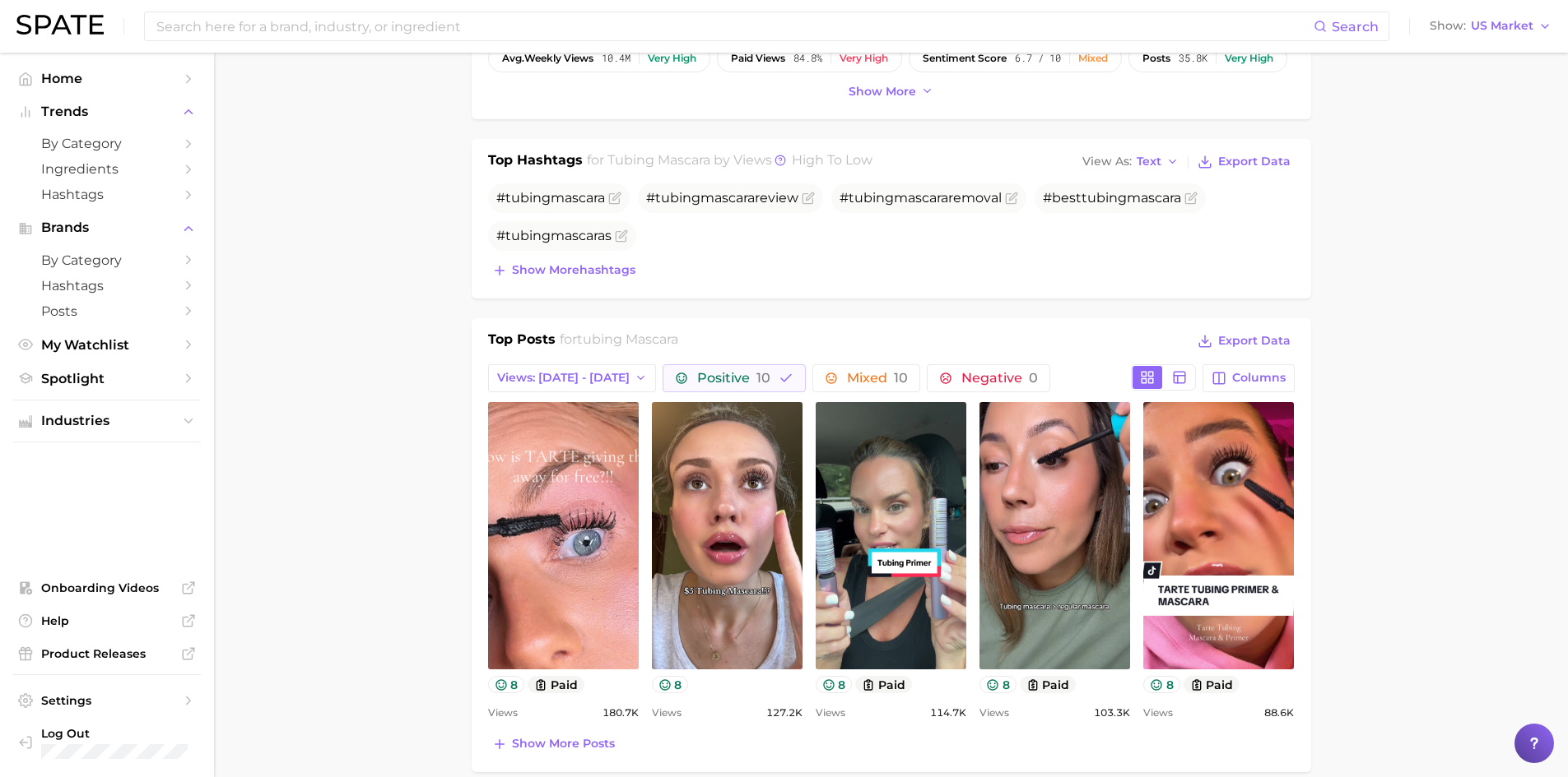
scroll to position [0, 0]
click at [550, 377] on span "Views: [DATE] - [DATE]" at bounding box center [563, 378] width 132 height 14
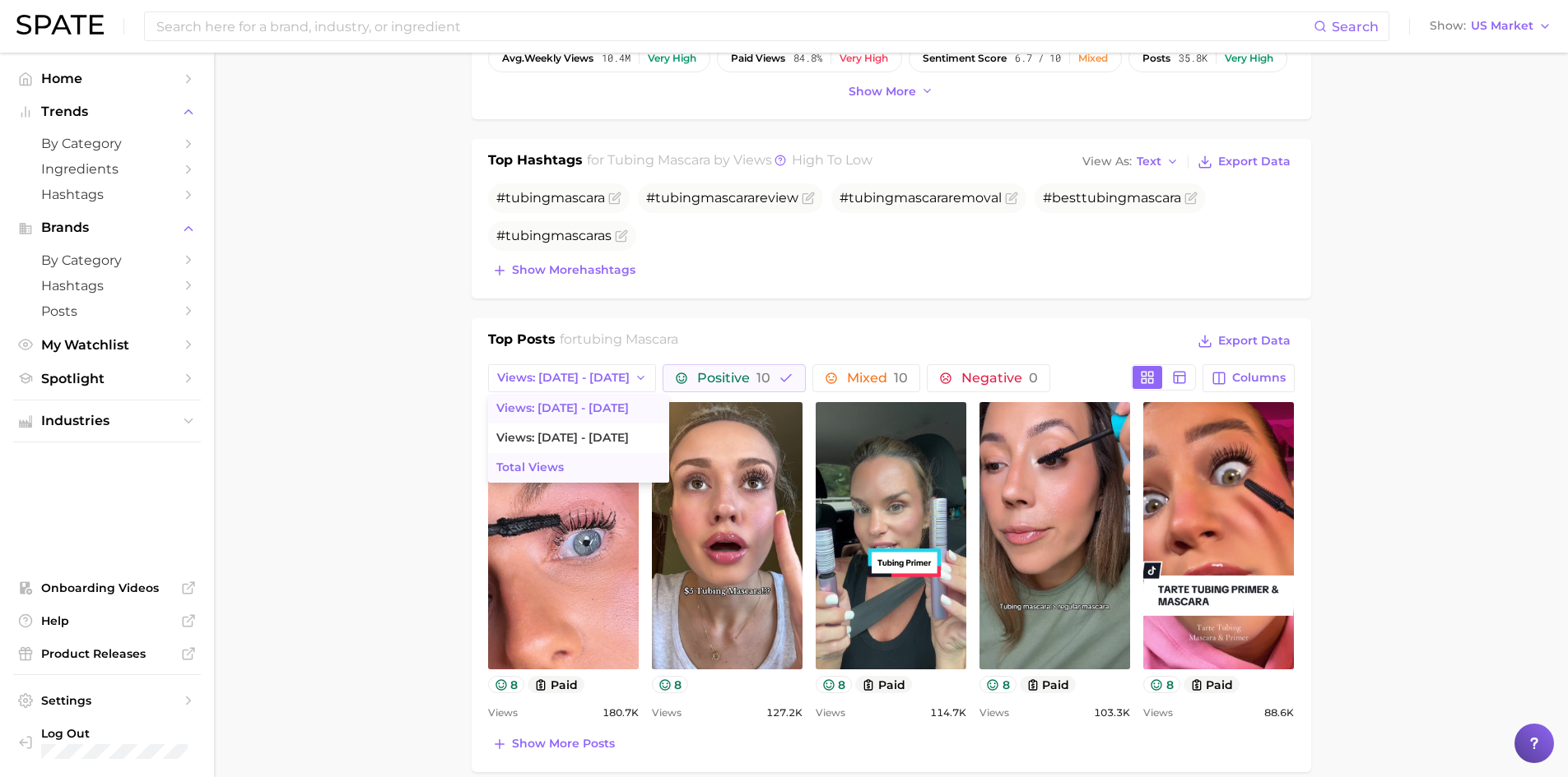
click at [543, 464] on span "Total Views" at bounding box center [530, 468] width 68 height 14
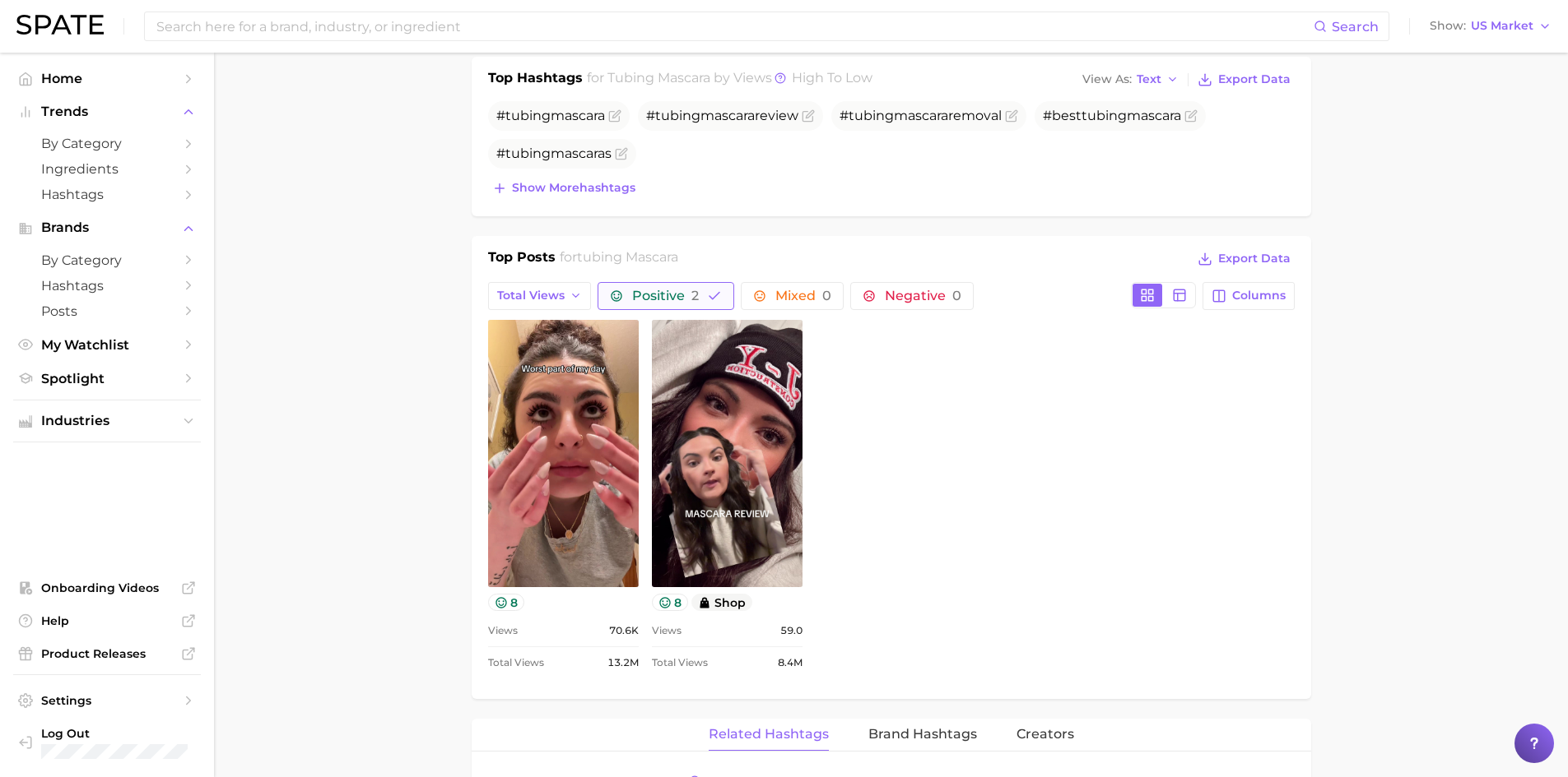
click at [702, 301] on button "Positive 2" at bounding box center [665, 295] width 136 height 28
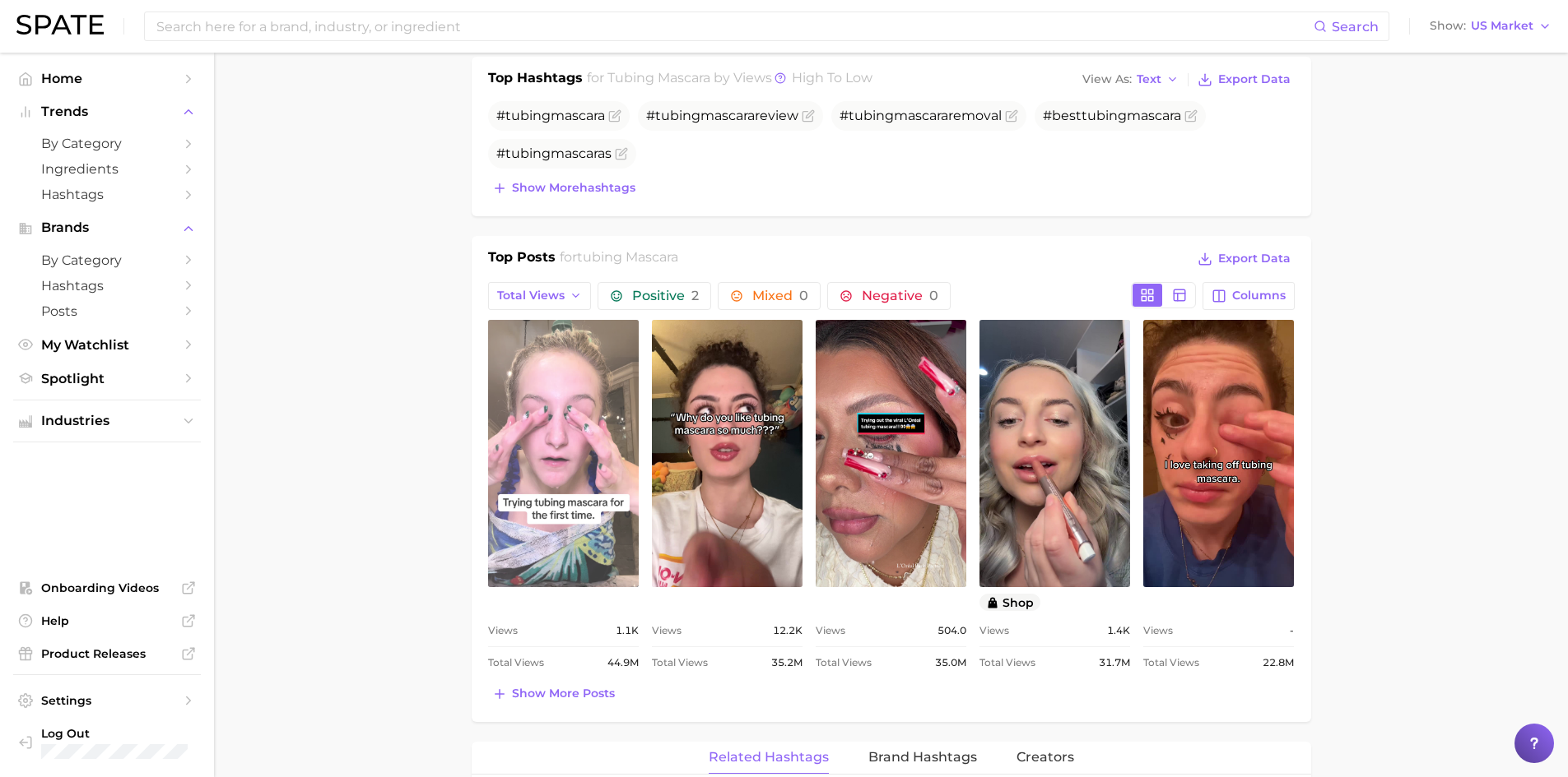
click at [536, 472] on link "view post on TikTok" at bounding box center [563, 453] width 151 height 268
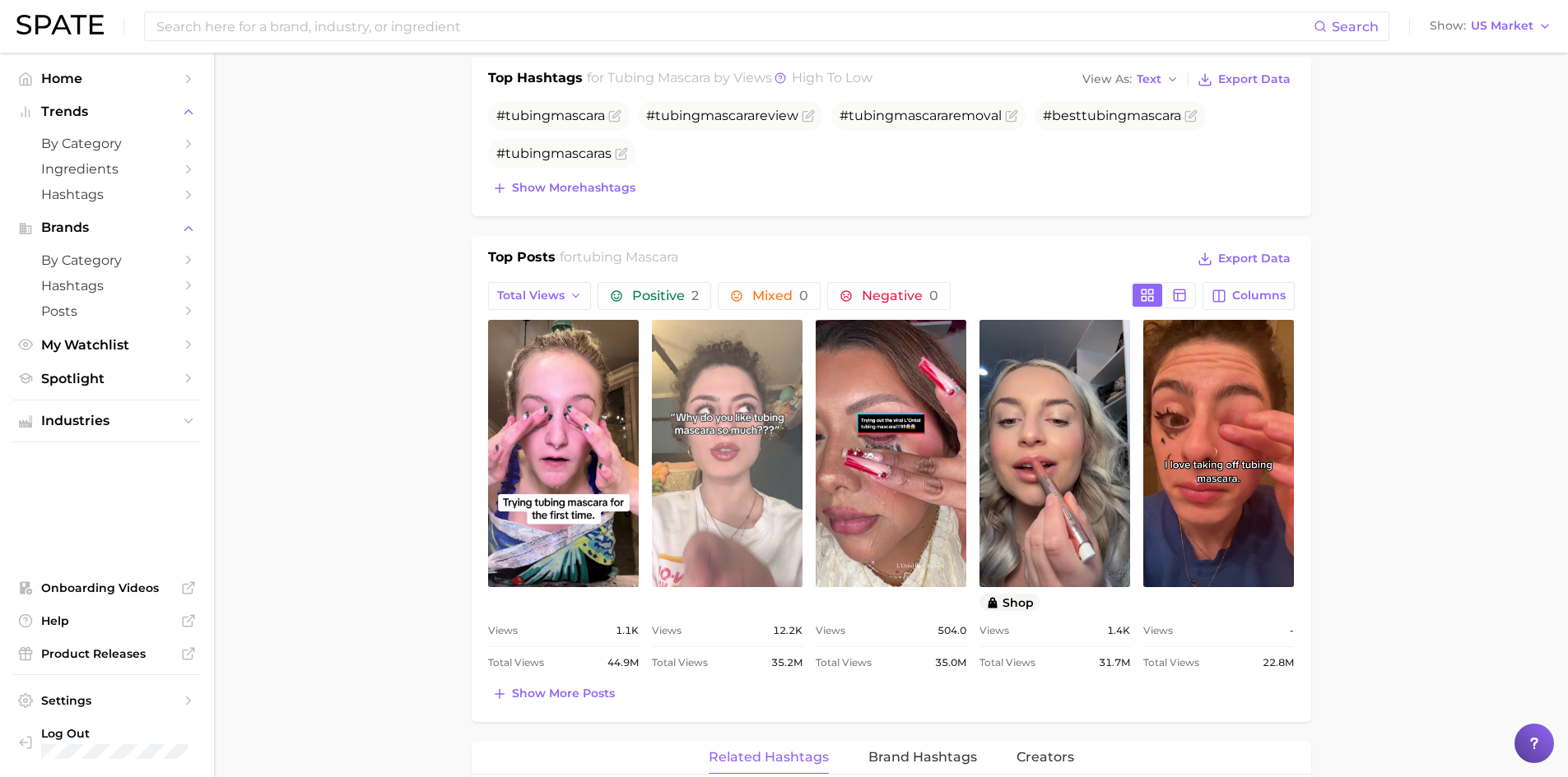
click at [669, 505] on link "view post on TikTok" at bounding box center [727, 453] width 151 height 268
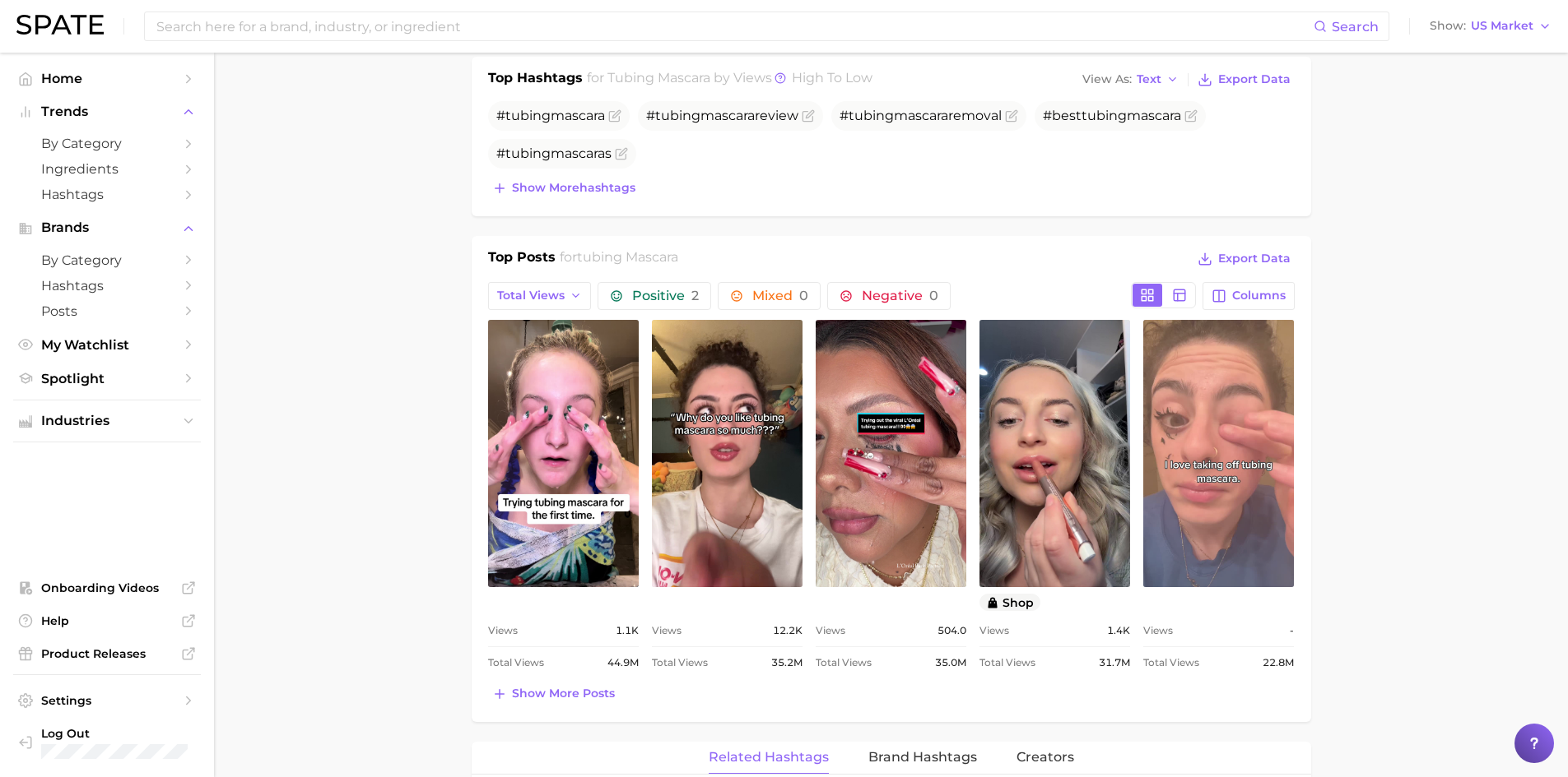
click at [838, 458] on link "view post on TikTok" at bounding box center [1218, 453] width 151 height 268
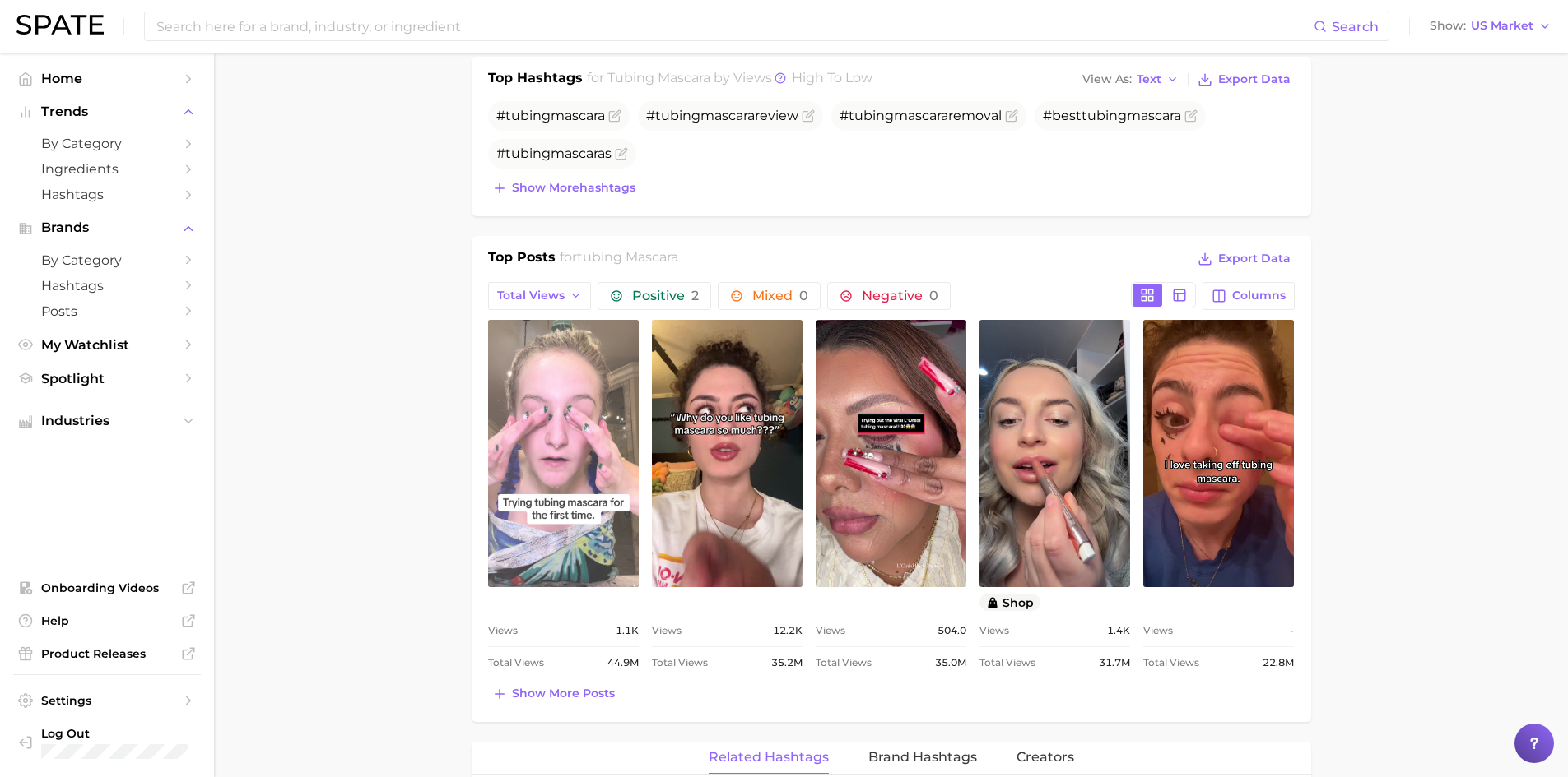
click at [598, 505] on link "view post on TikTok" at bounding box center [563, 453] width 151 height 268
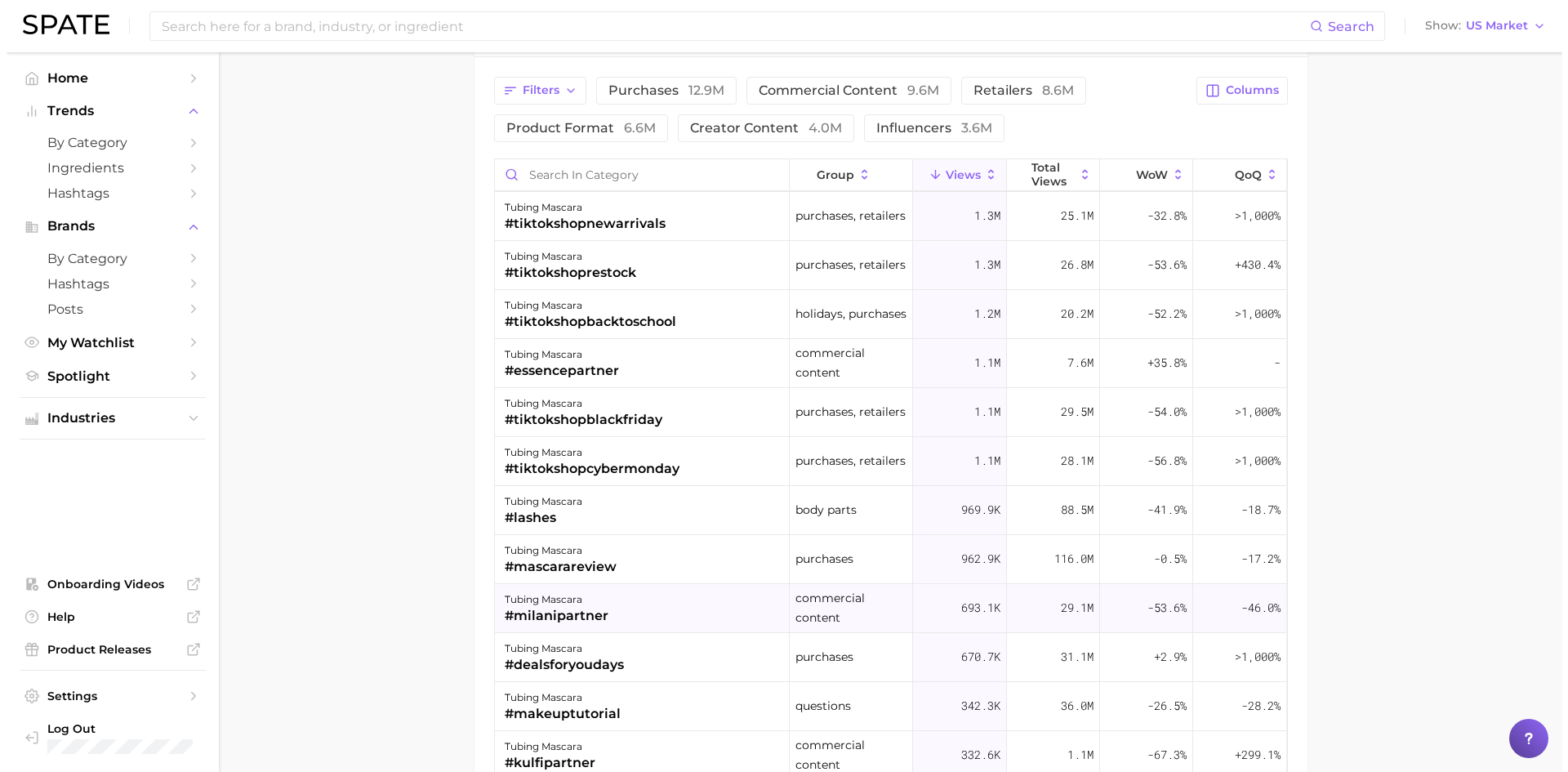
scroll to position [1471, 0]
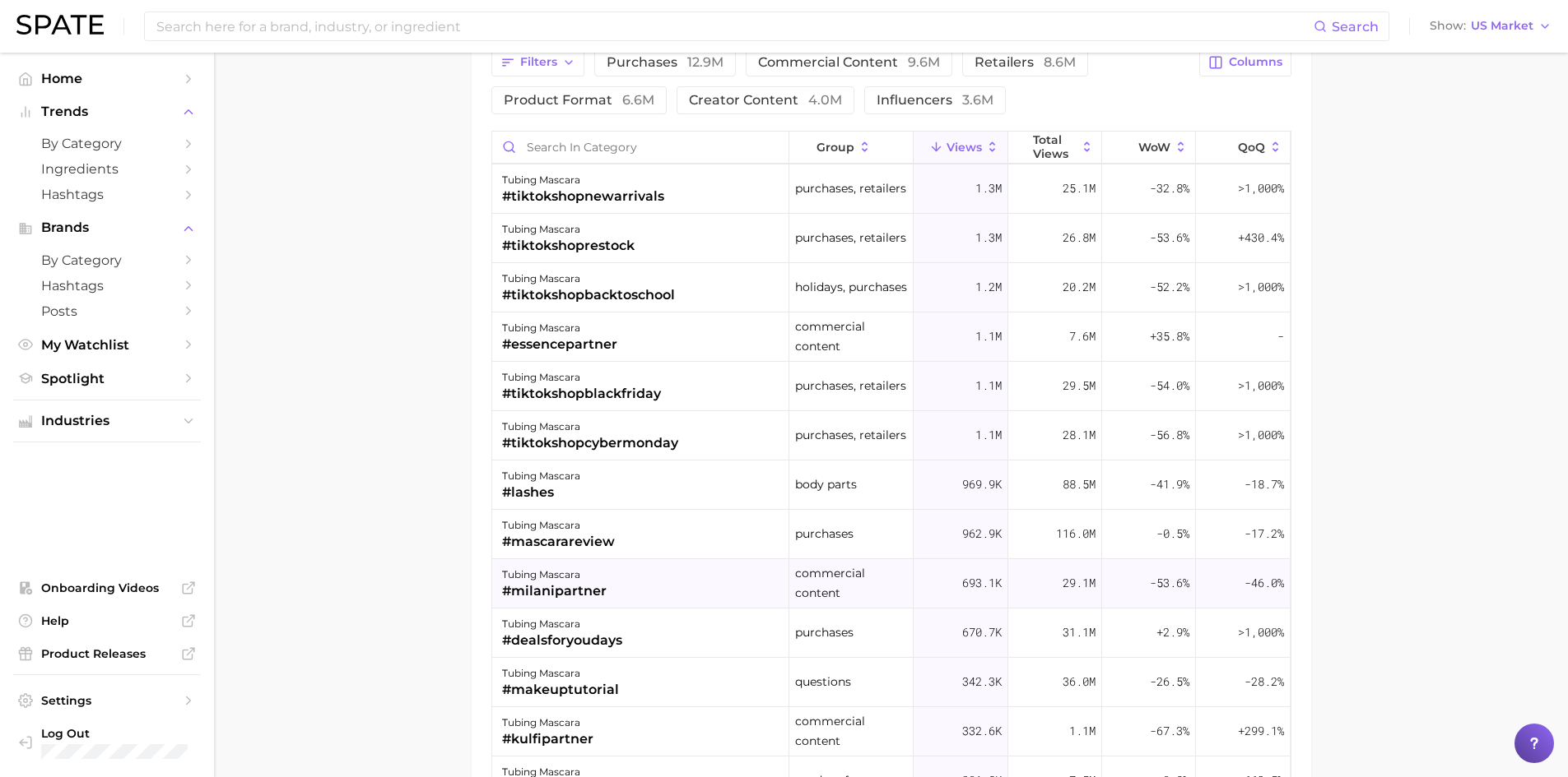
click at [562, 505] on div "#milanipartner" at bounding box center [554, 591] width 105 height 20
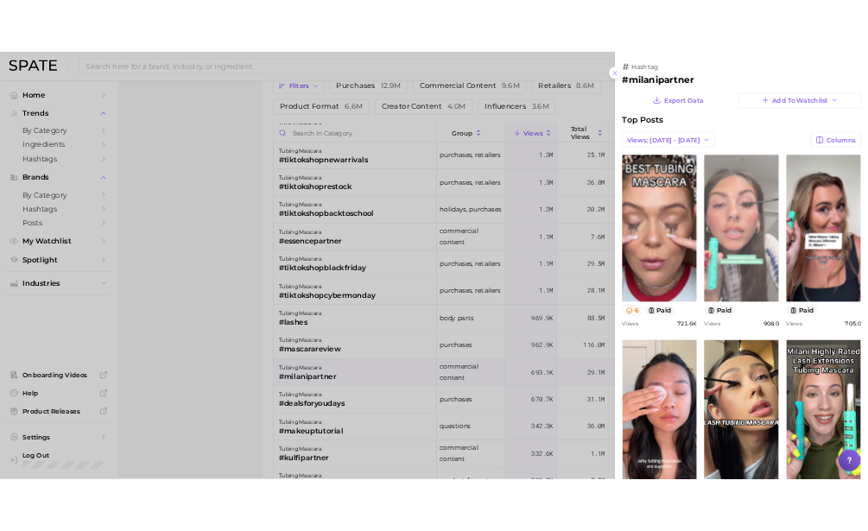
scroll to position [0, 0]
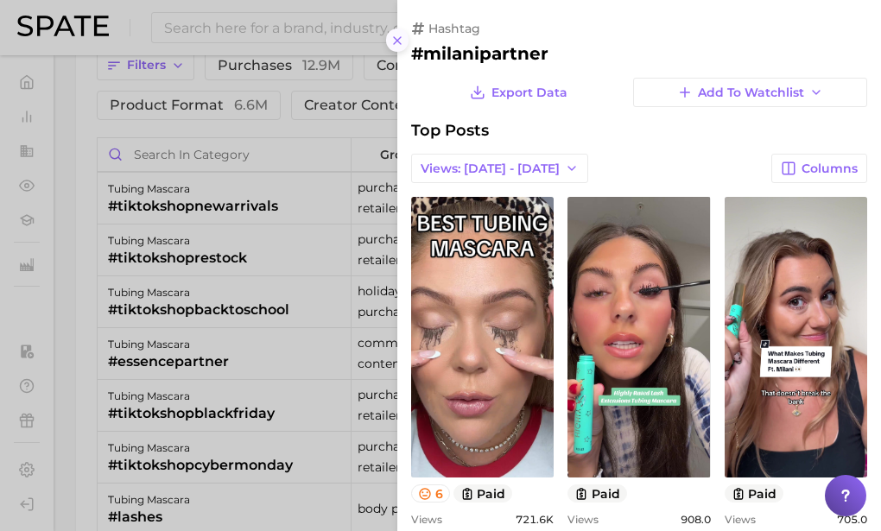
click at [404, 35] on button at bounding box center [397, 40] width 23 height 23
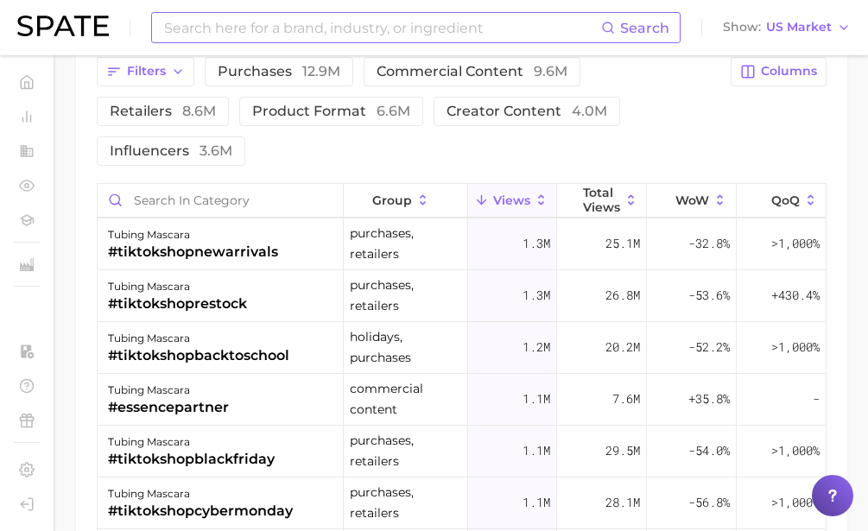
scroll to position [1932, 0]
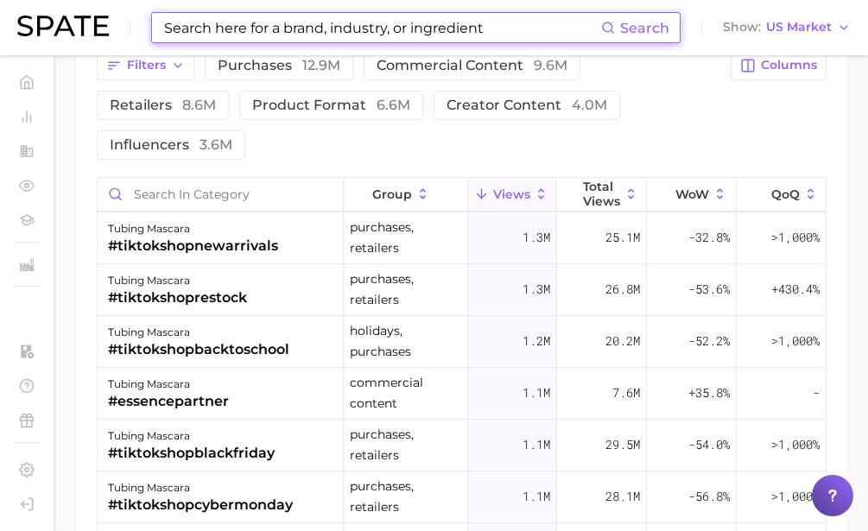
click at [245, 23] on input at bounding box center [381, 27] width 439 height 29
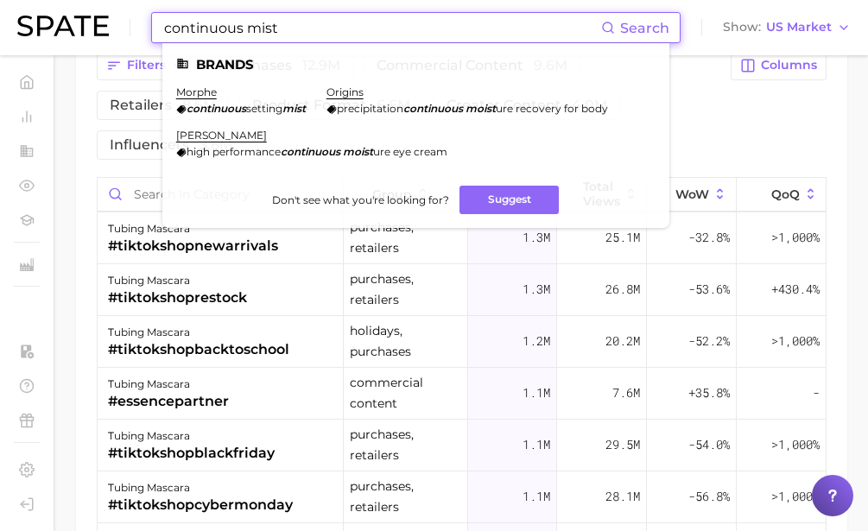
type input "continuous mist"
click at [202, 103] on em "continuous" at bounding box center [217, 108] width 60 height 13
click at [204, 92] on link "morphe" at bounding box center [196, 92] width 41 height 13
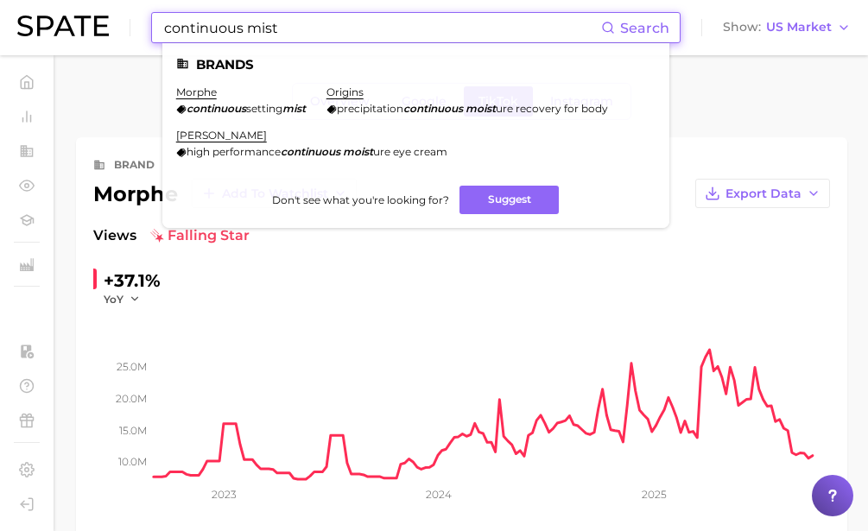
drag, startPoint x: 313, startPoint y: 36, endPoint x: 14, endPoint y: 1, distance: 301.0
click at [14, 1] on header "continuous mist Search Brands morphe continuous setting mist origins precipitat…" at bounding box center [434, 27] width 868 height 55
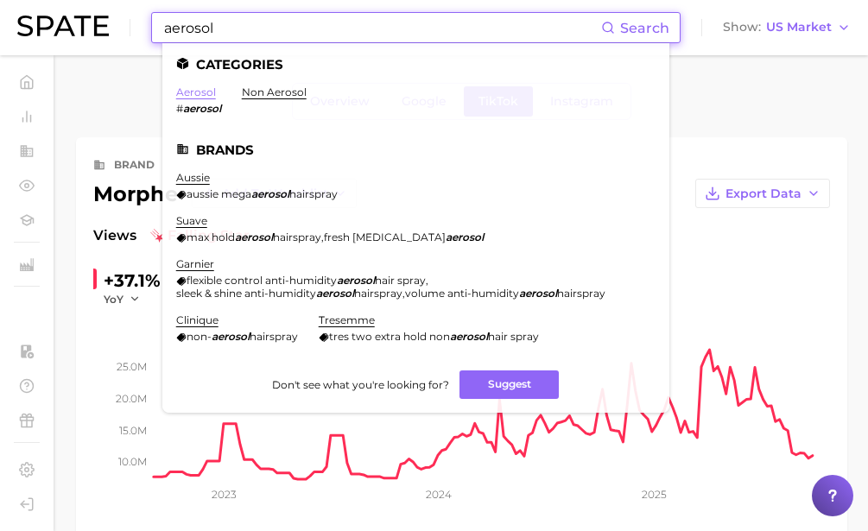
type input "aerosol"
click at [192, 92] on link "aerosol" at bounding box center [196, 92] width 40 height 13
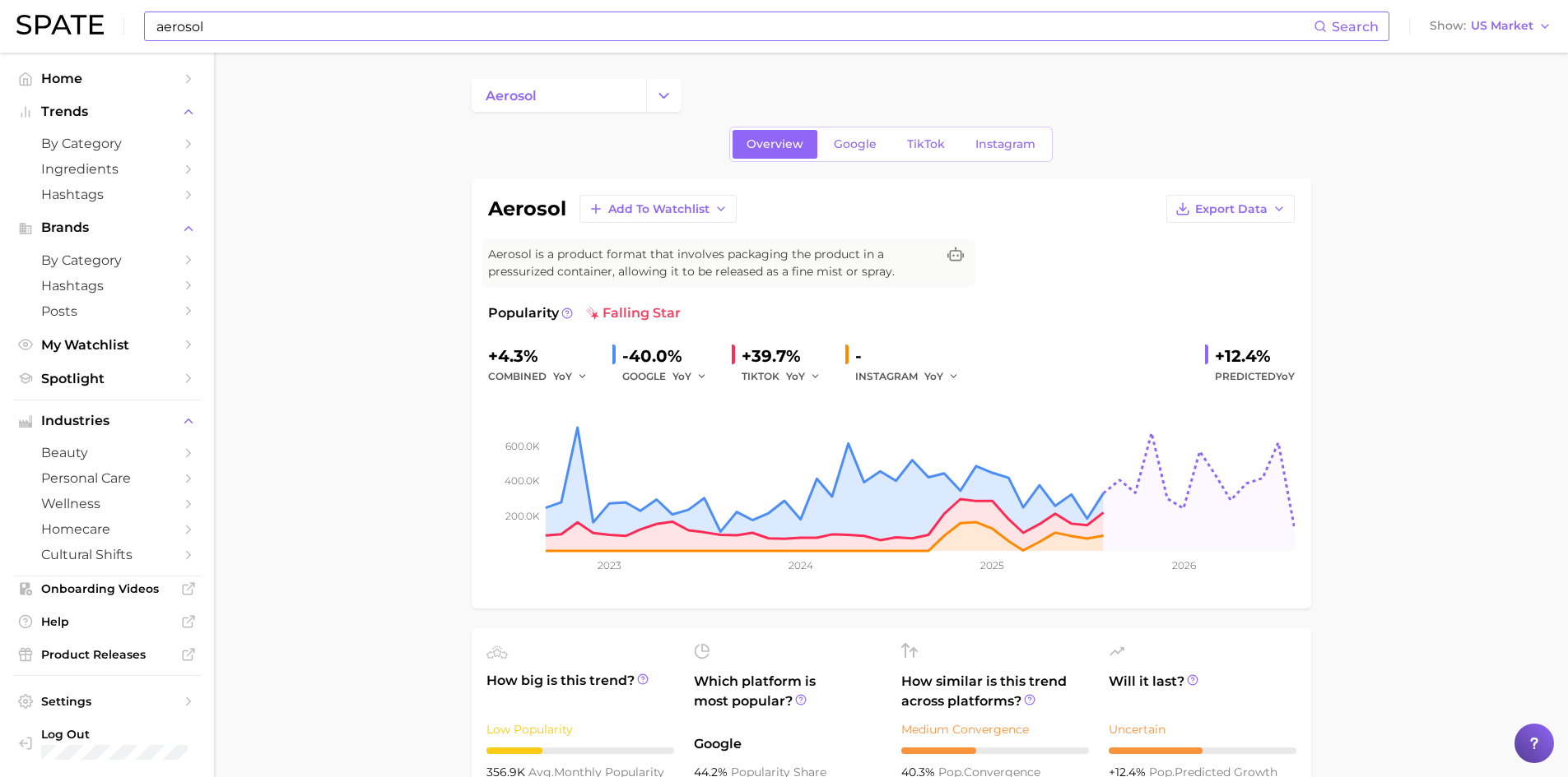
click at [291, 19] on input "aerosol" at bounding box center [734, 26] width 1158 height 28
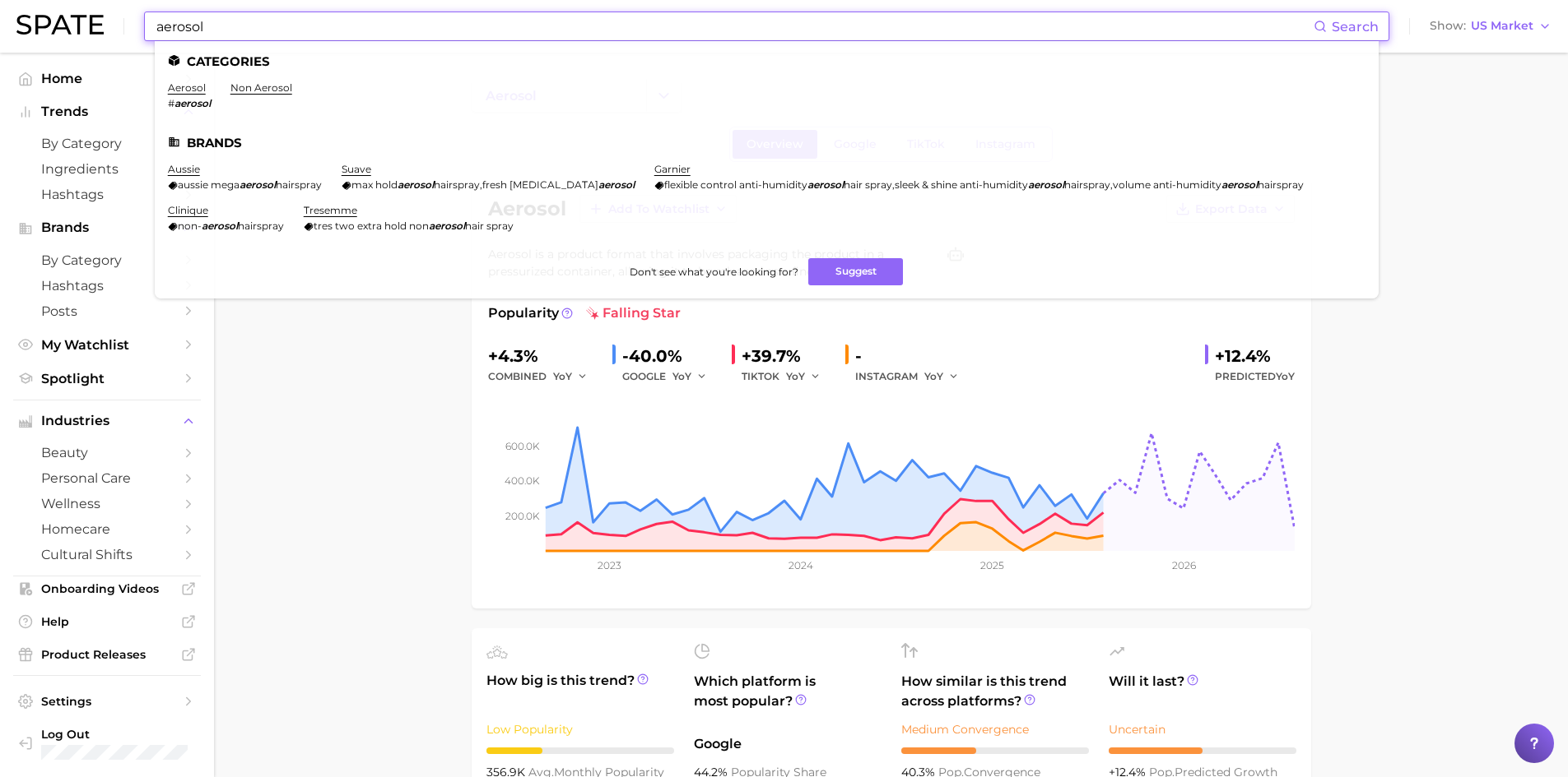
drag, startPoint x: 263, startPoint y: 20, endPoint x: 79, endPoint y: -4, distance: 185.6
click at [79, 0] on html "aerosol Search Categories aerosol # aerosol non aerosol Brands aussie aussie me…" at bounding box center [784, 388] width 1568 height 777
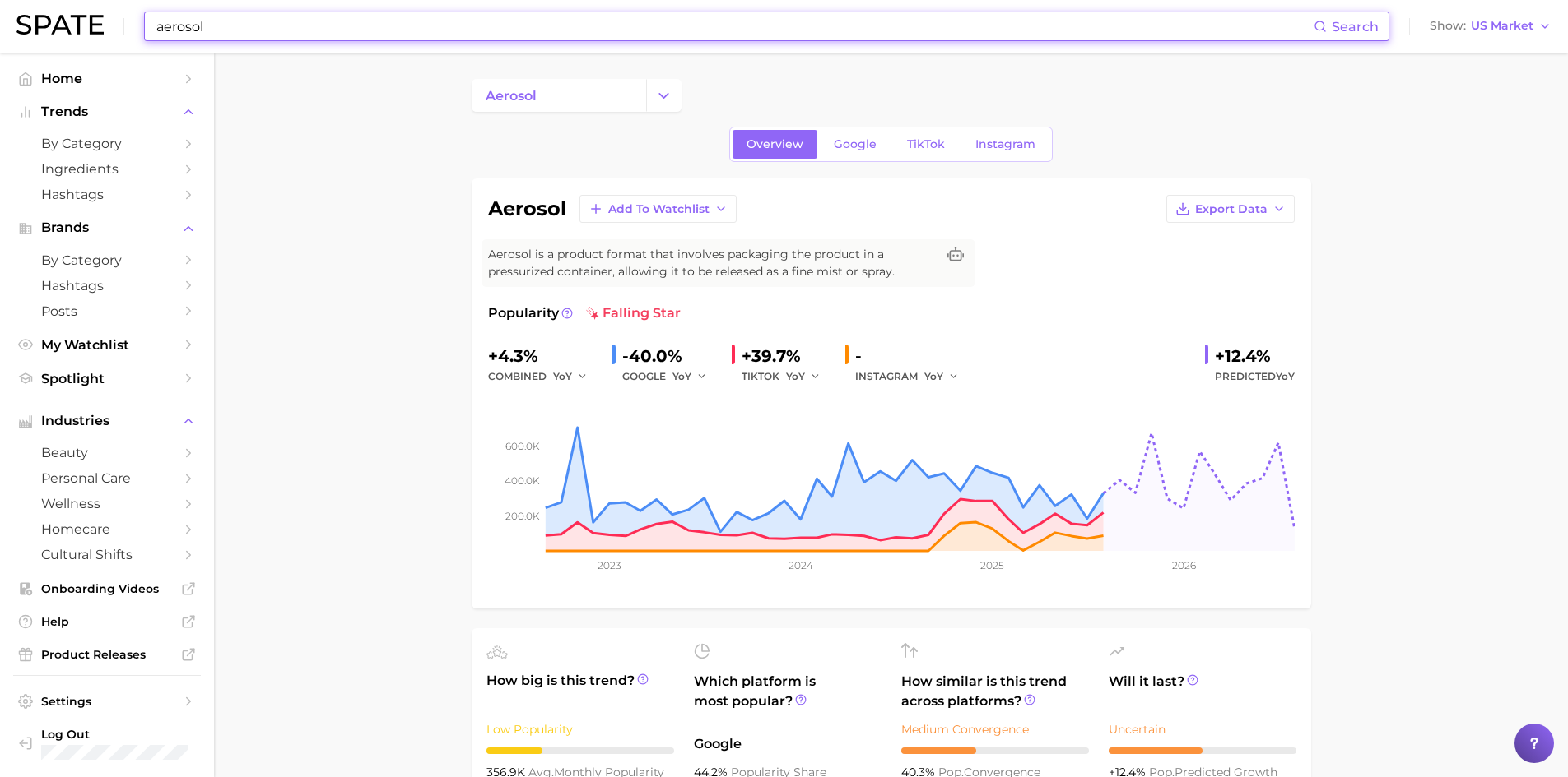
click at [231, 32] on input "aerosol" at bounding box center [734, 26] width 1158 height 28
click at [260, 30] on input "aerosol" at bounding box center [734, 26] width 1158 height 28
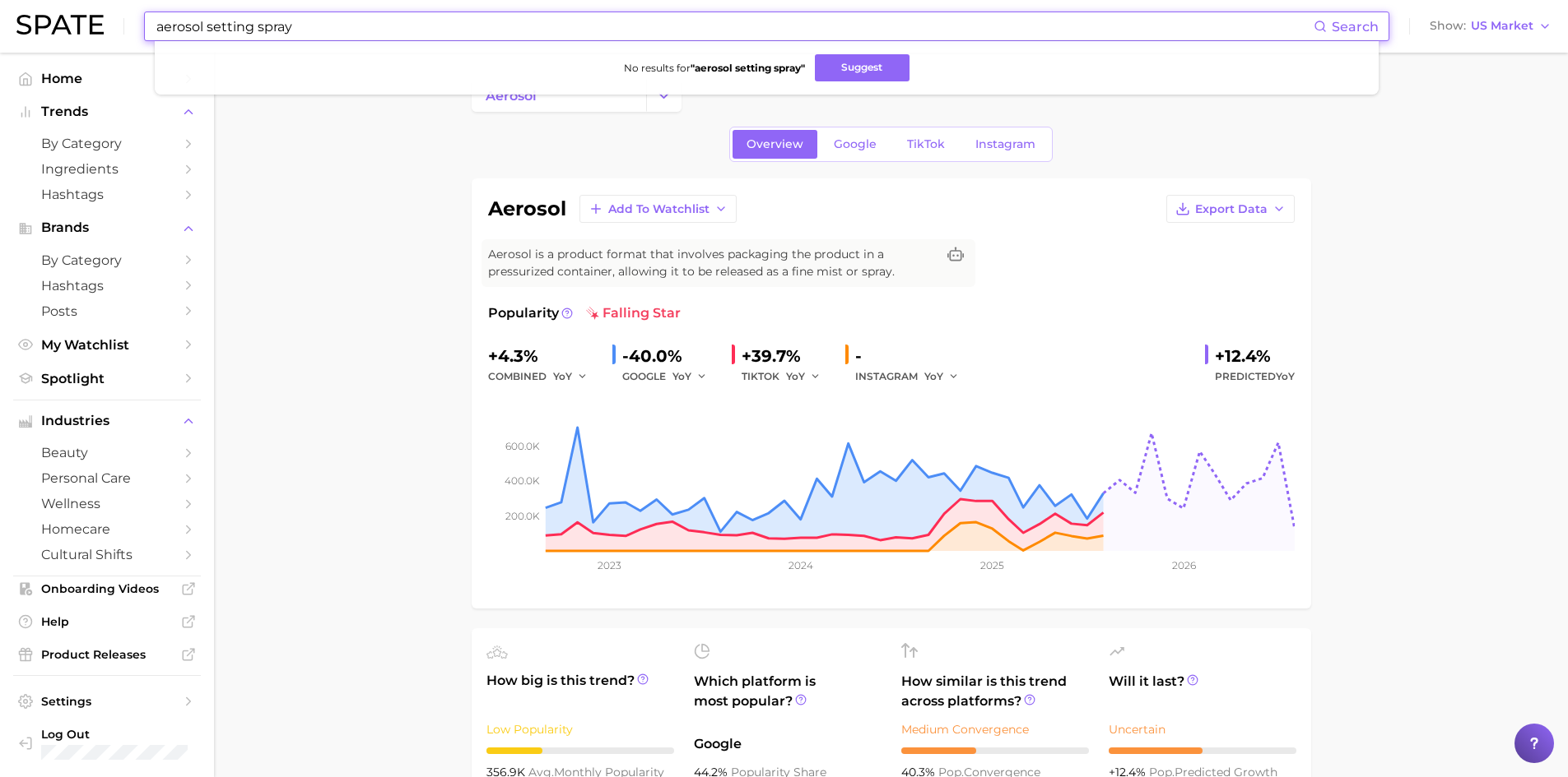
drag, startPoint x: 202, startPoint y: 25, endPoint x: 78, endPoint y: -9, distance: 128.6
click at [78, 0] on html "aerosol setting spray Search No results for " aerosol setting spray " Suggest S…" at bounding box center [784, 388] width 1568 height 777
drag, startPoint x: 258, startPoint y: 43, endPoint x: 562, endPoint y: 68, distance: 305.0
click at [561, 41] on div "fine mist setting spray Search No results for " fine mist setting spray " Sugge…" at bounding box center [766, 26] width 1245 height 30
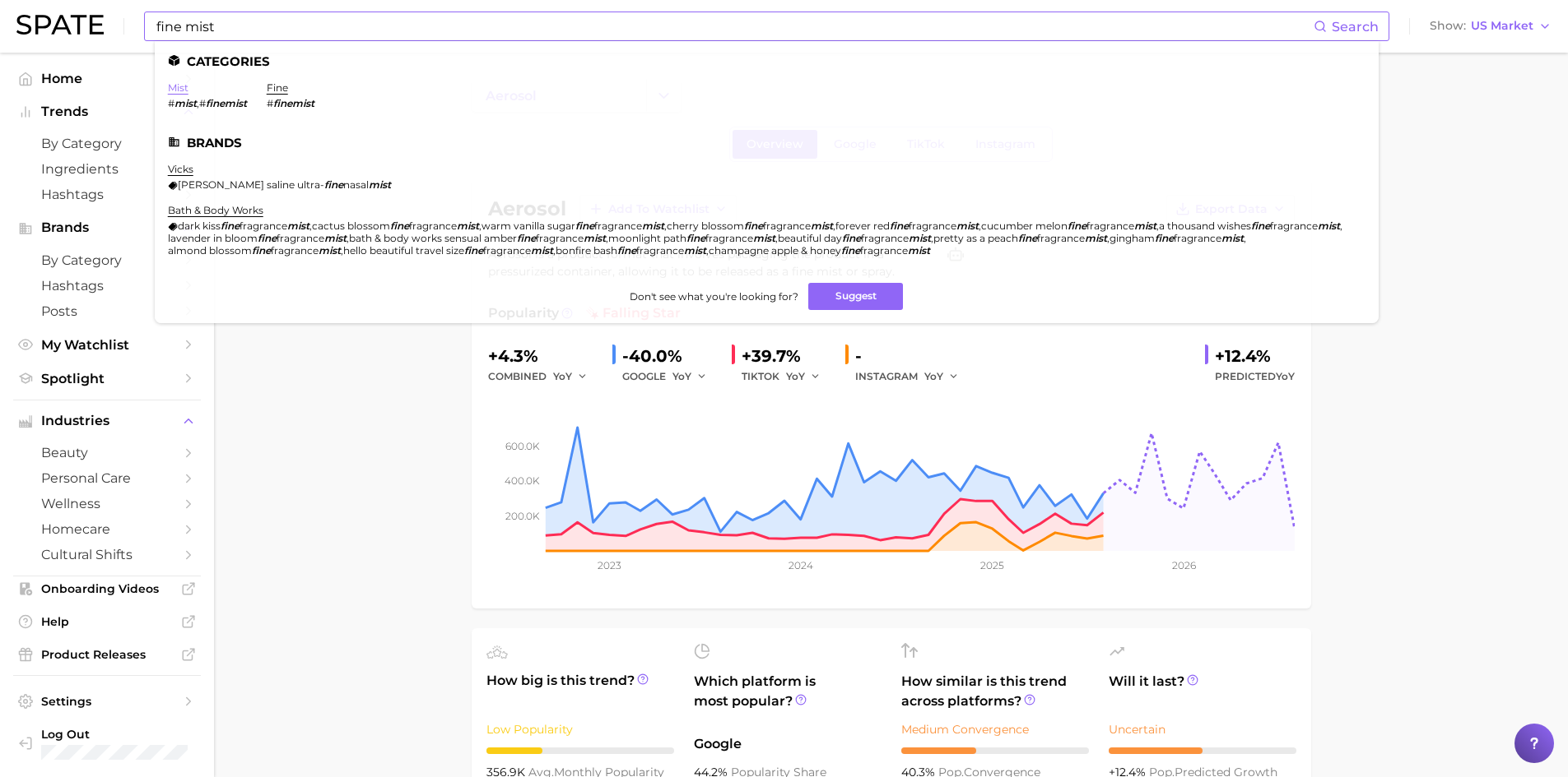
click at [182, 90] on link "mist" at bounding box center [178, 88] width 21 height 12
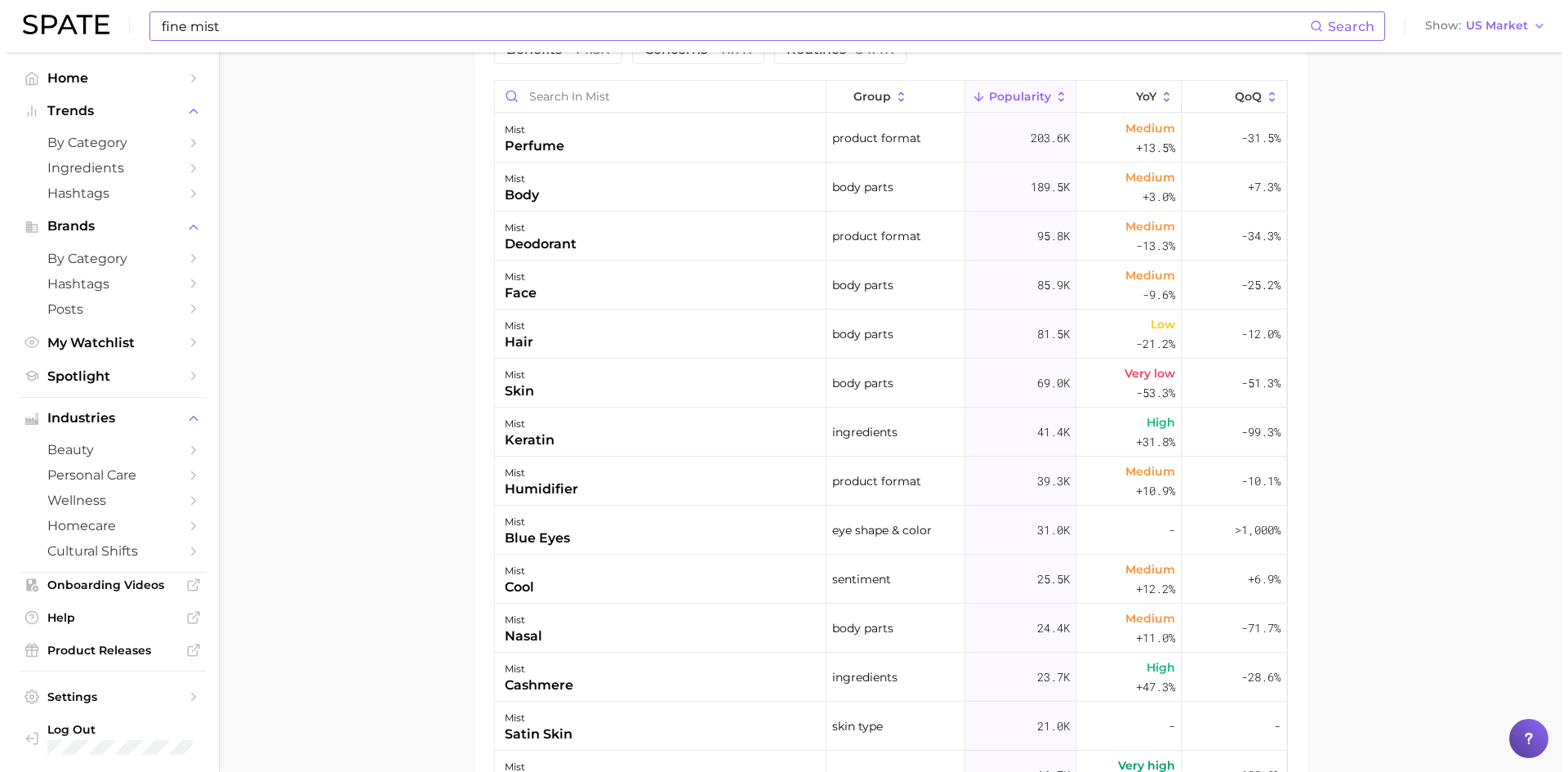
scroll to position [735, 0]
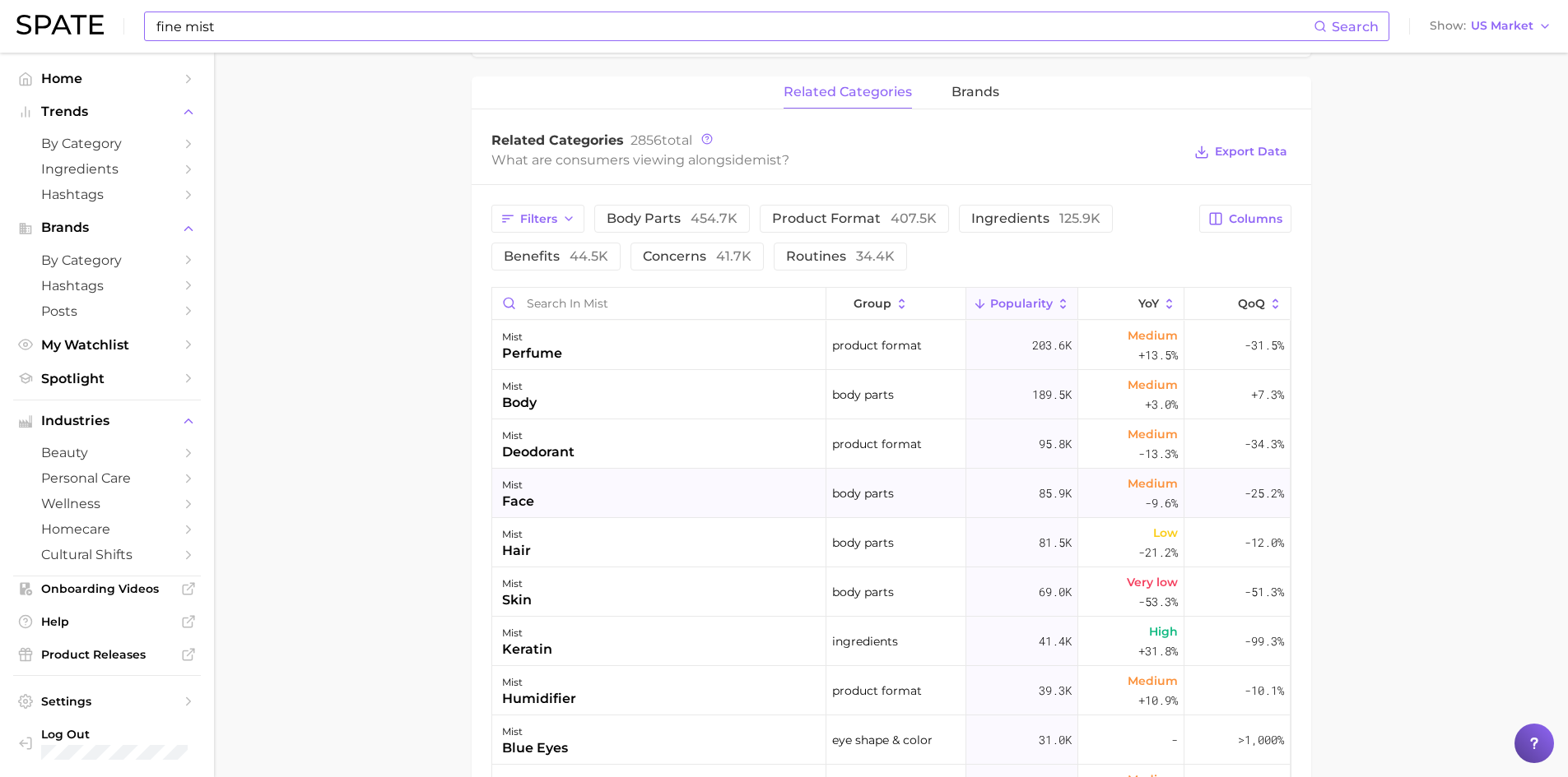
click at [546, 498] on div "mist face" at bounding box center [659, 493] width 334 height 50
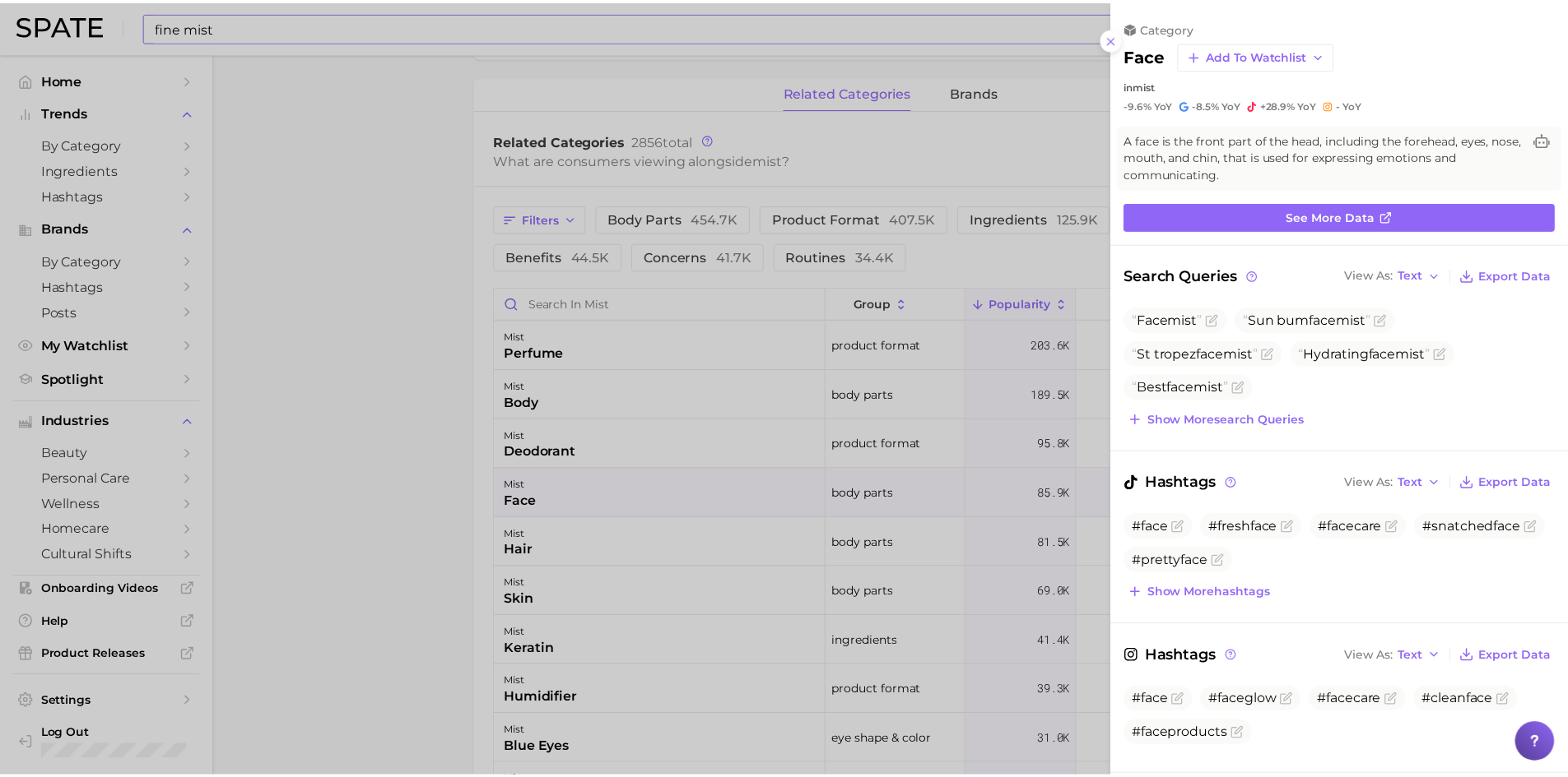
scroll to position [0, 0]
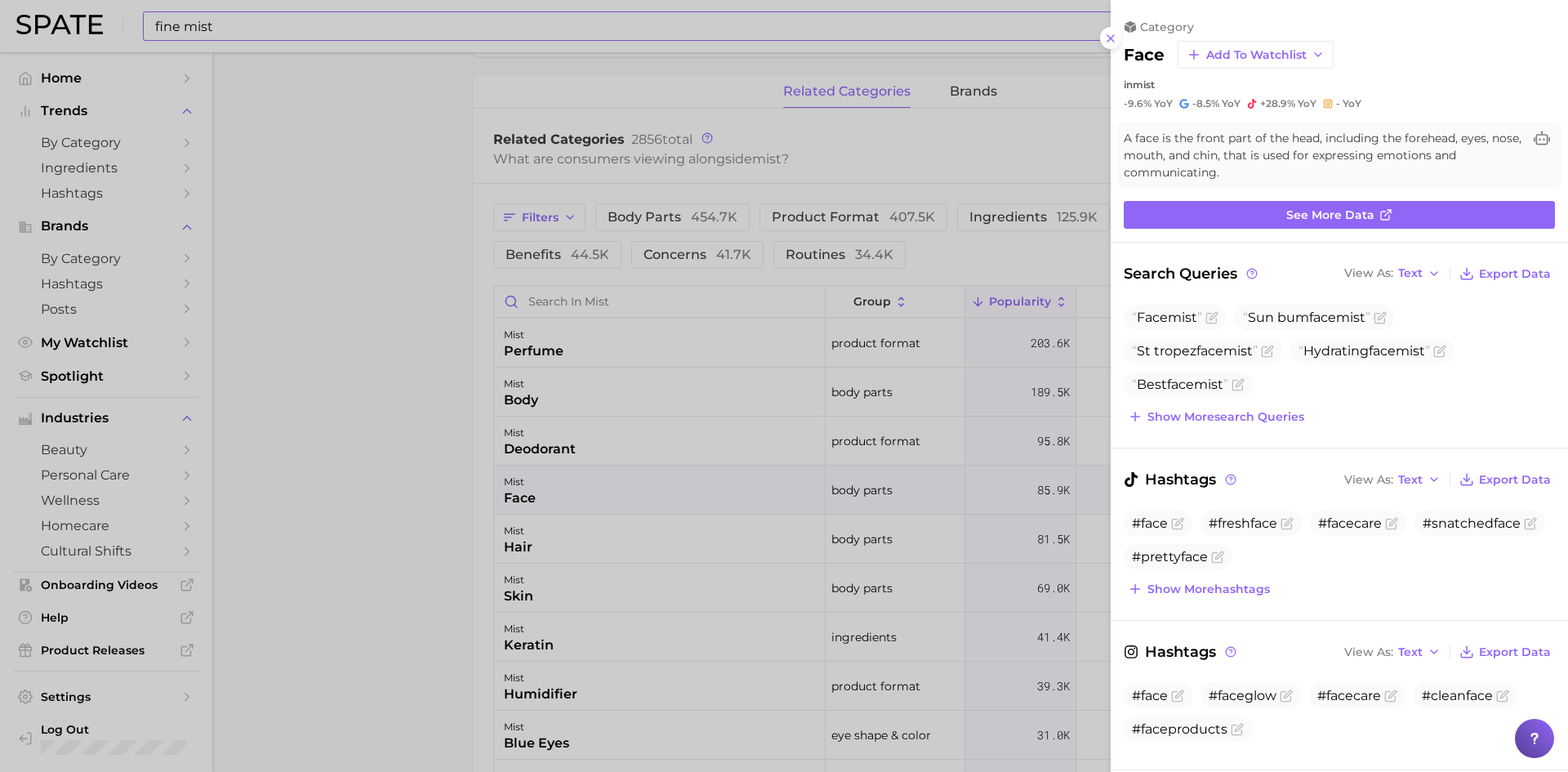
click at [352, 321] on div at bounding box center [784, 386] width 1568 height 772
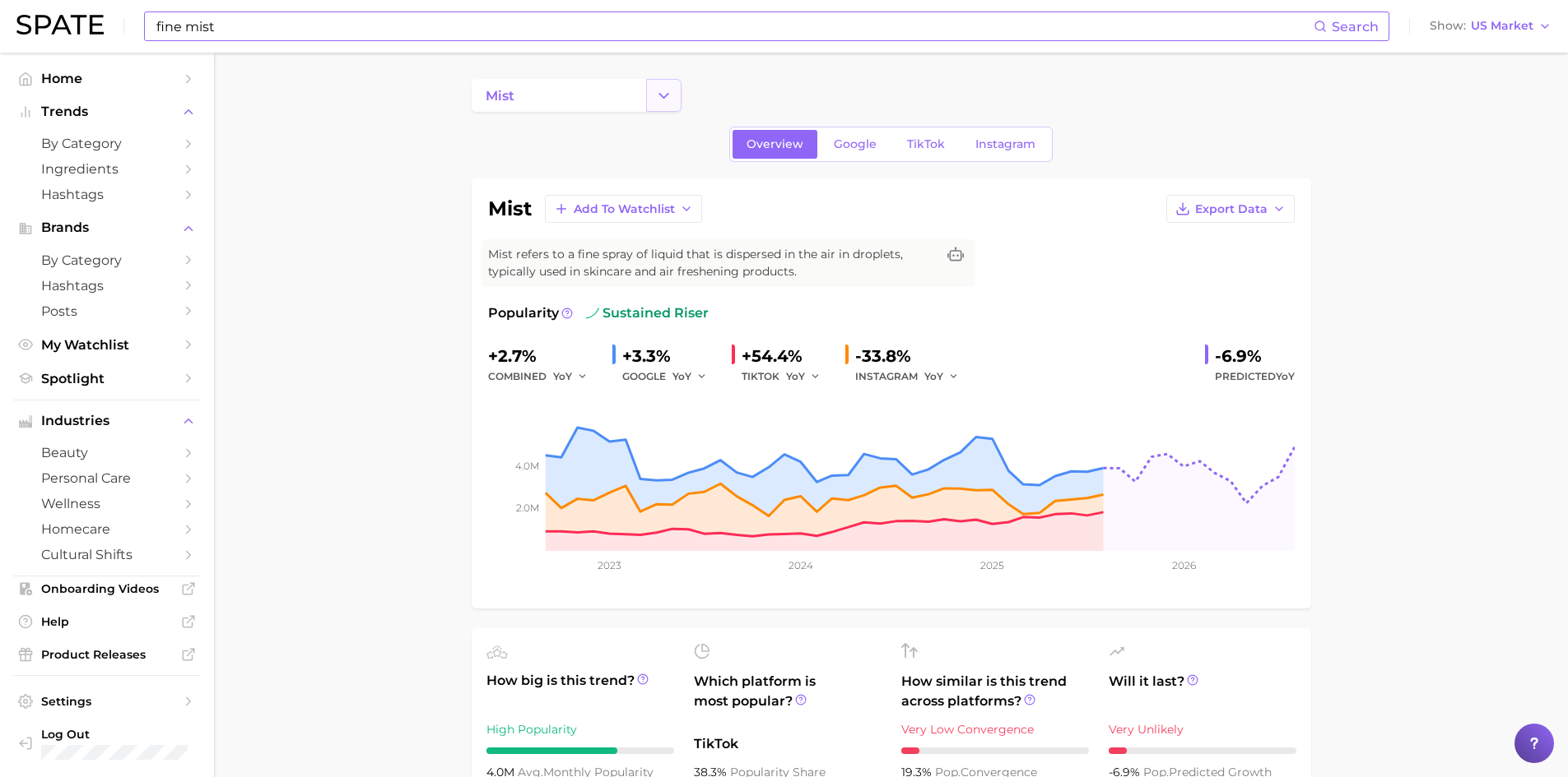
click at [674, 98] on button "Change Category" at bounding box center [663, 95] width 35 height 33
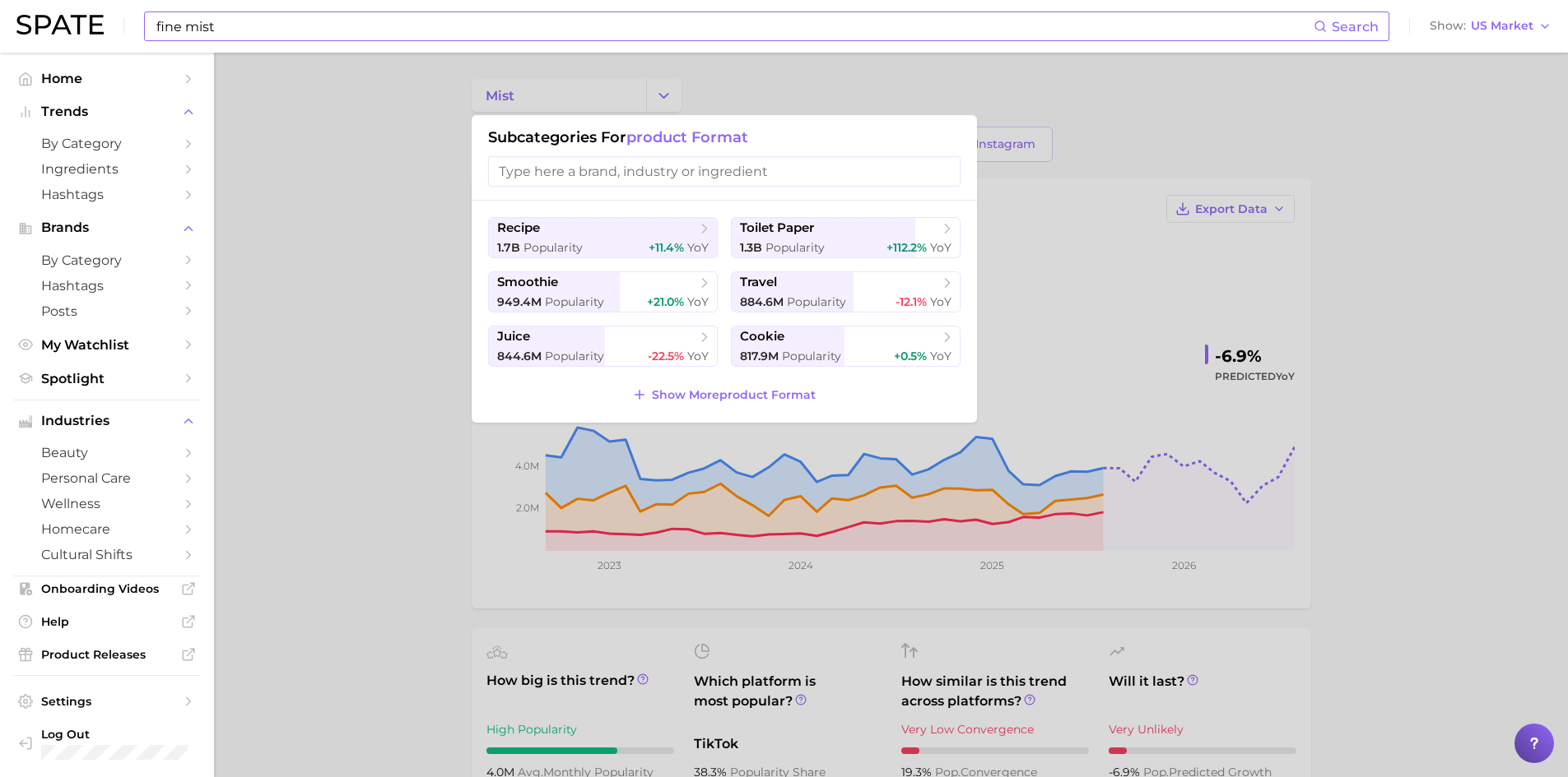
click at [378, 94] on div at bounding box center [784, 388] width 1568 height 777
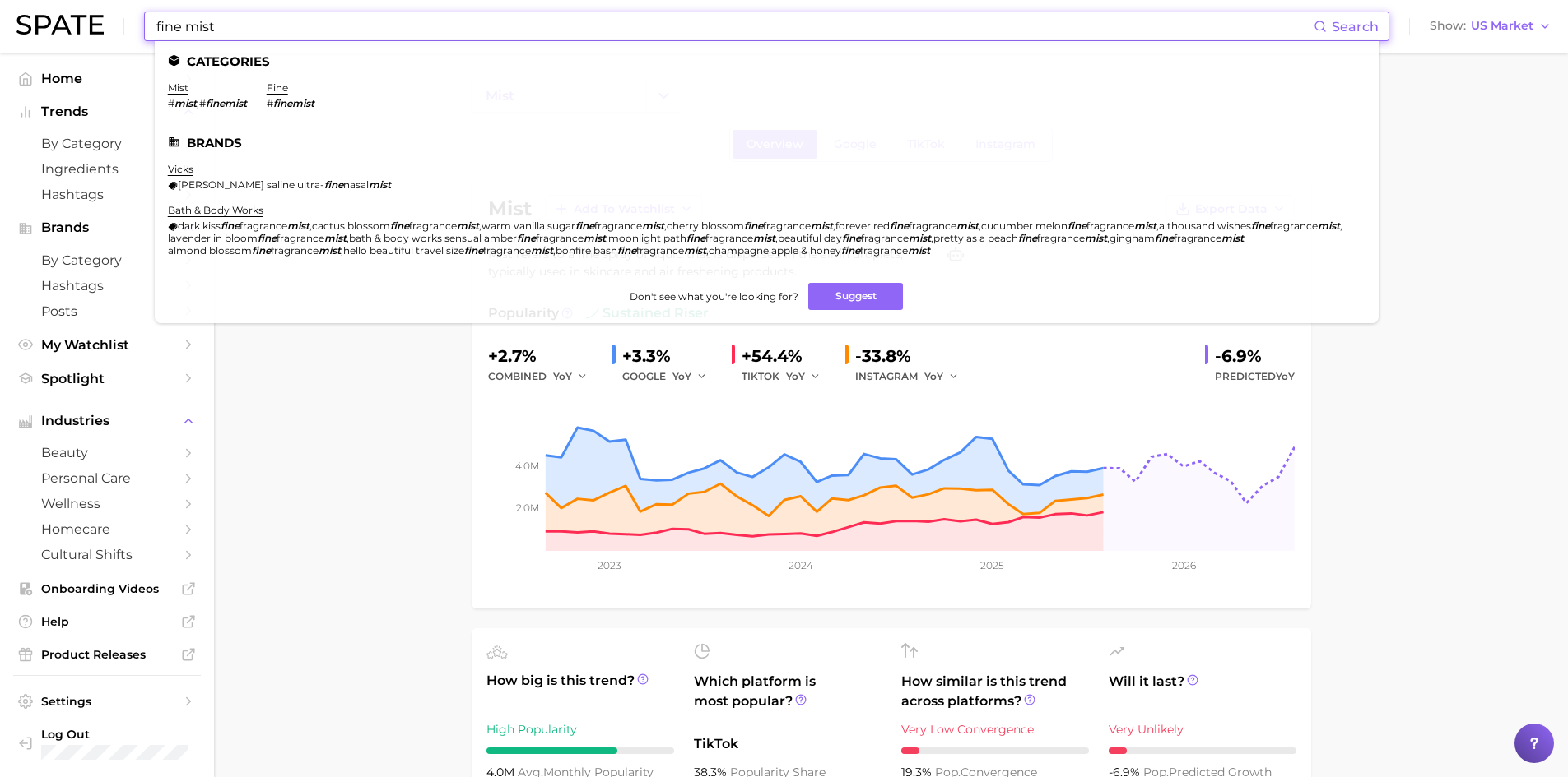
click at [259, 22] on input "fine mist" at bounding box center [734, 26] width 1158 height 28
drag, startPoint x: 251, startPoint y: 23, endPoint x: 121, endPoint y: 20, distance: 130.0
click at [122, 20] on div "fine mist Search Categories mist # mist , # finemist fine # finemist Brands [ME…" at bounding box center [783, 26] width 1535 height 52
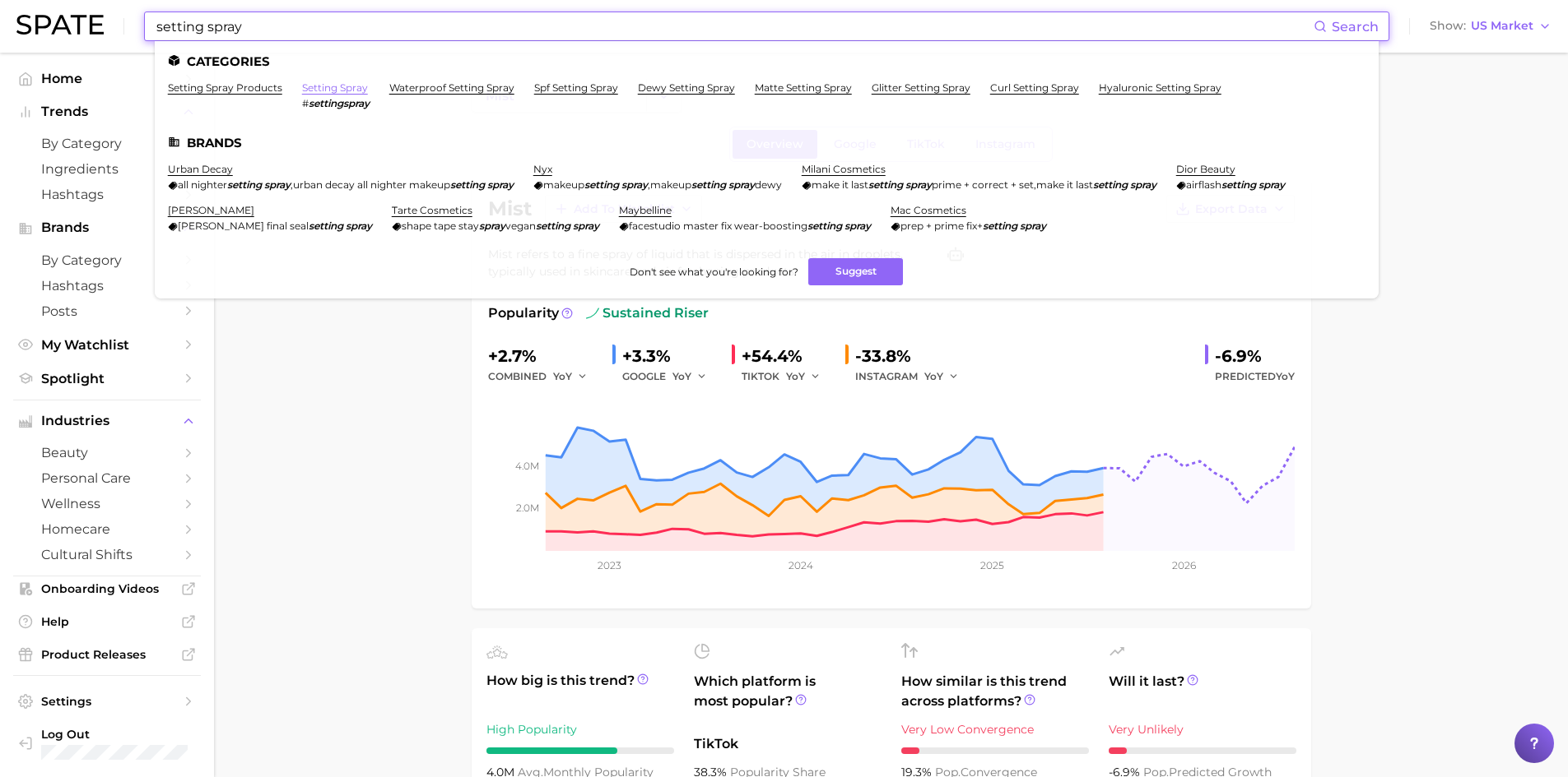
type input "setting spray"
click at [321, 88] on link "setting spray" at bounding box center [334, 88] width 66 height 12
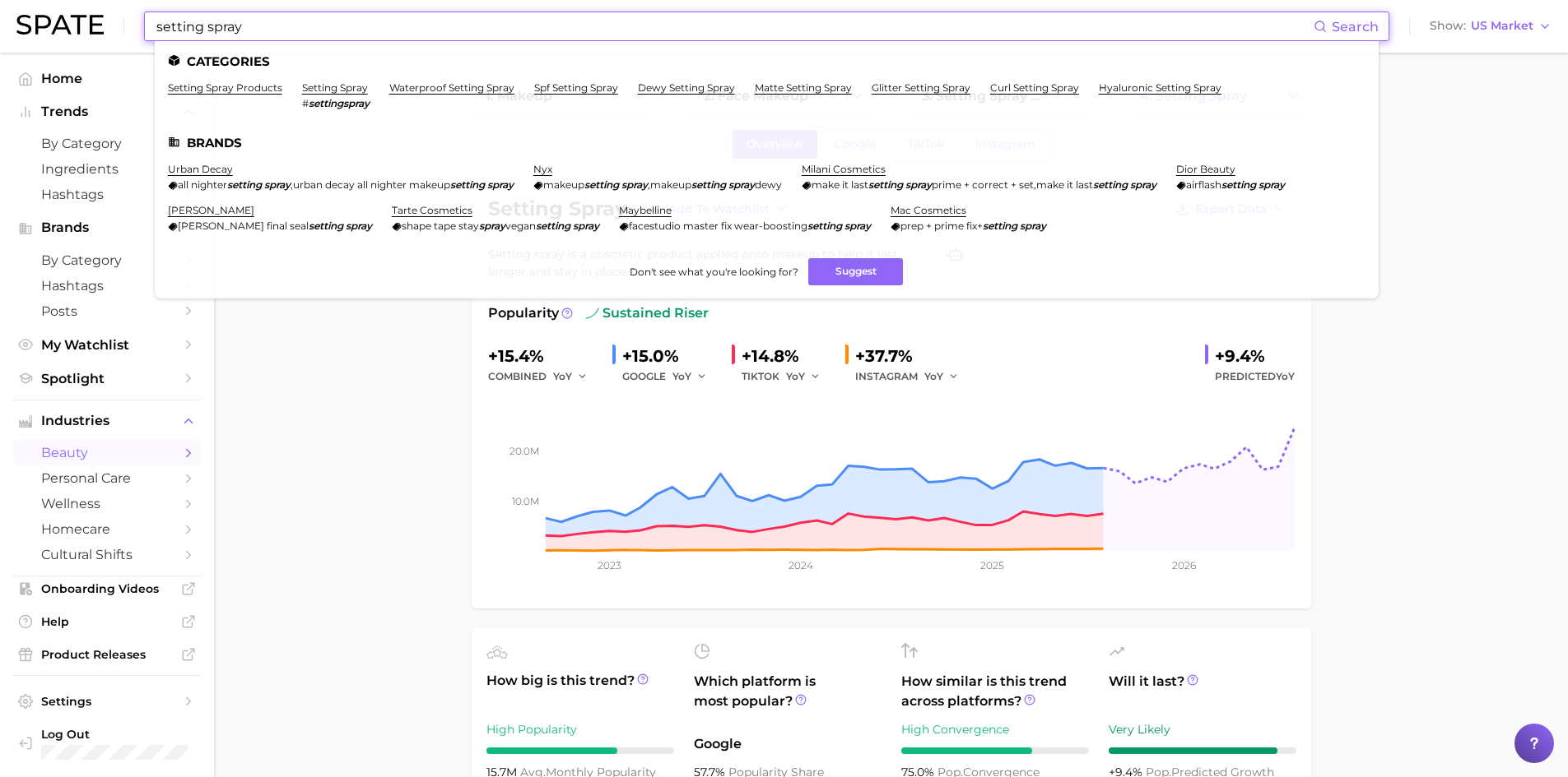
click at [261, 36] on input "setting spray" at bounding box center [734, 26] width 1158 height 28
click at [249, 85] on link "setting spray products" at bounding box center [225, 88] width 114 height 12
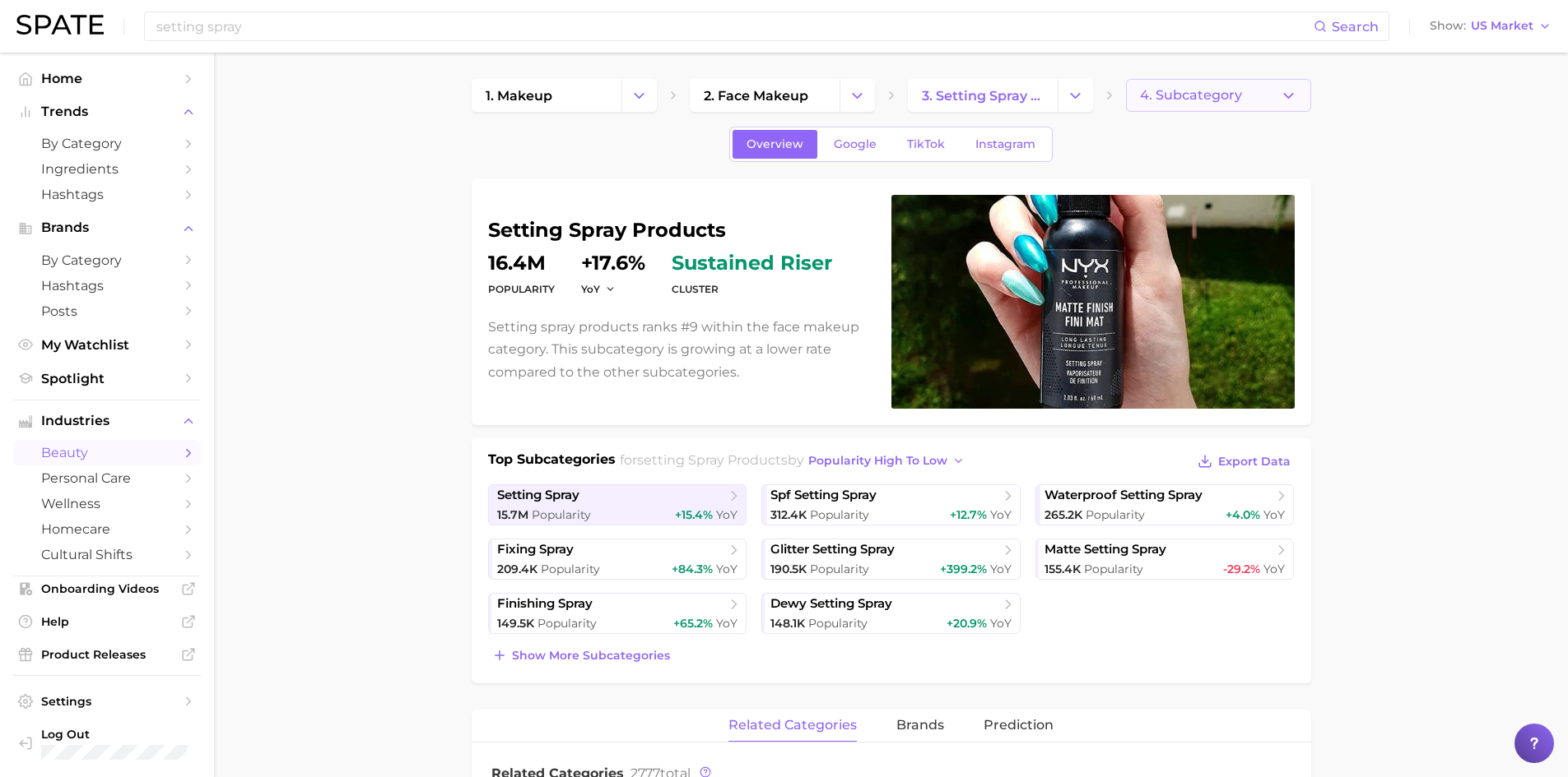
click at [838, 101] on icon "button" at bounding box center [1288, 96] width 17 height 17
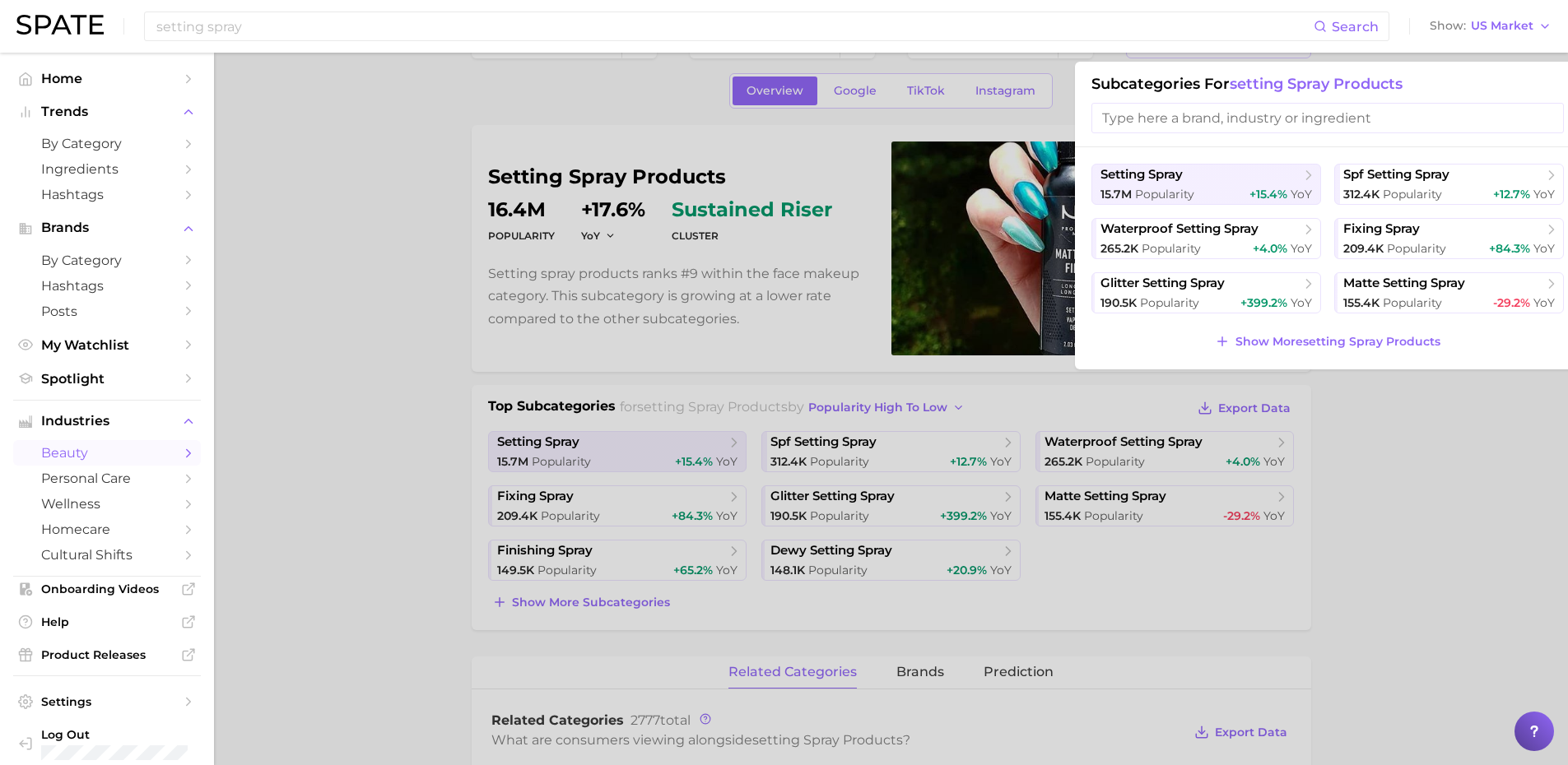
scroll to position [82, 0]
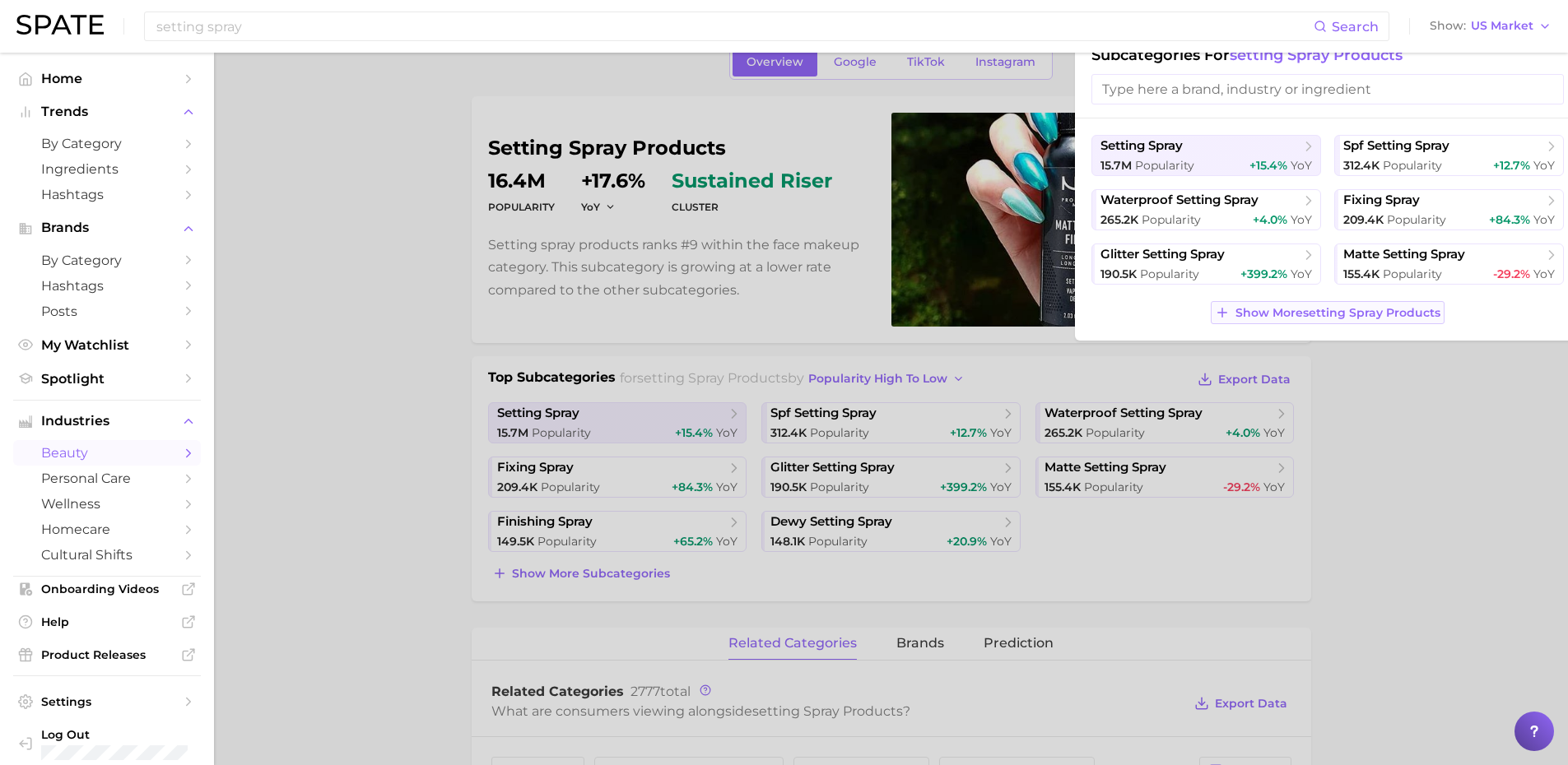
click at [838, 319] on span "Show More setting spray products" at bounding box center [1337, 312] width 205 height 14
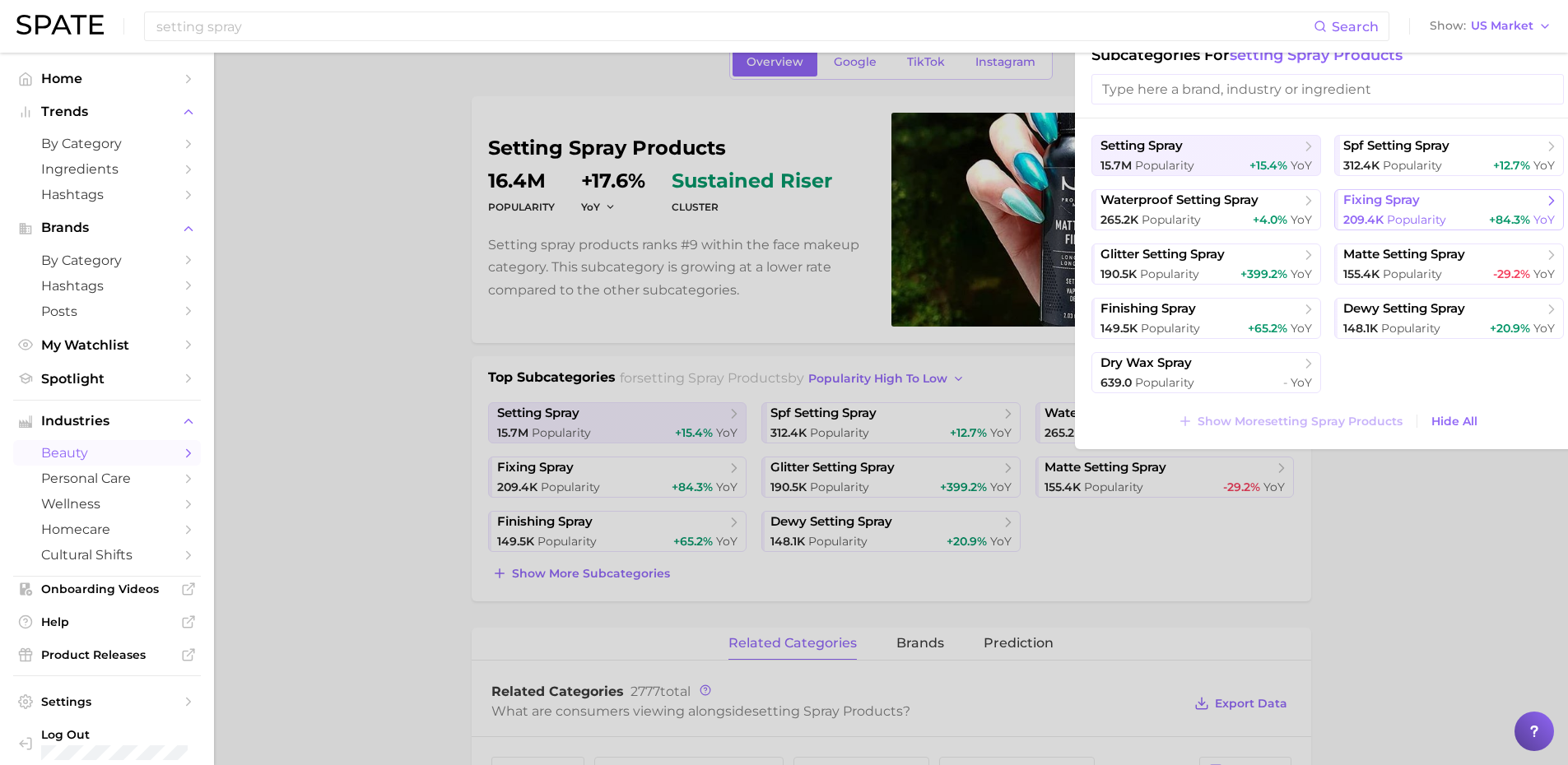
click at [838, 202] on span "fixing spray" at bounding box center [1381, 200] width 76 height 15
